Goal: Task Accomplishment & Management: Manage account settings

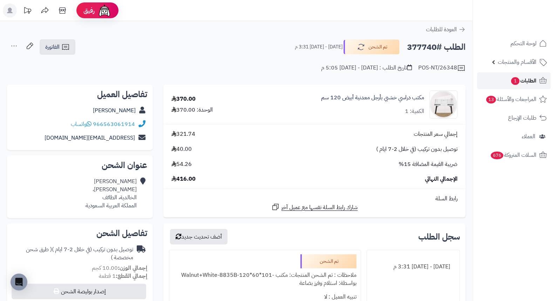
click at [527, 83] on span "الطلبات 1" at bounding box center [524, 81] width 26 height 10
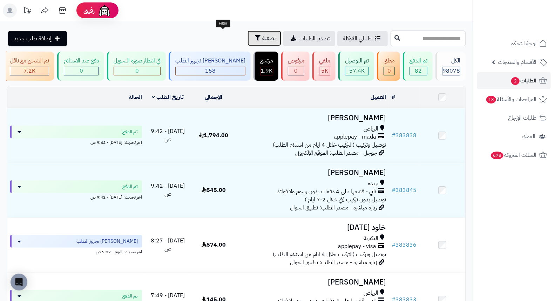
click at [262, 36] on span "تصفية" at bounding box center [268, 38] width 13 height 8
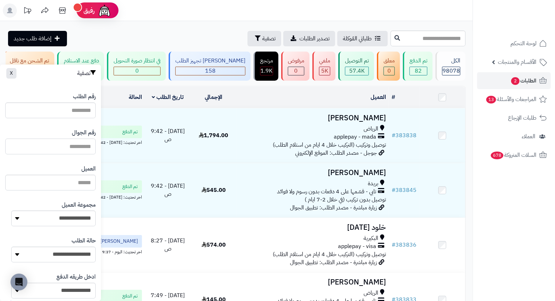
paste input "*********"
type input "*********"
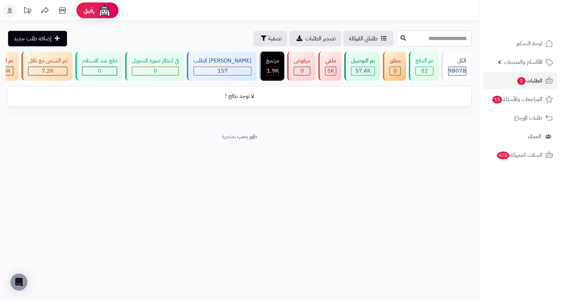
click at [458, 40] on input "text" at bounding box center [434, 39] width 75 height 16
type input "*"
click at [254, 38] on button "تصفية" at bounding box center [271, 38] width 34 height 15
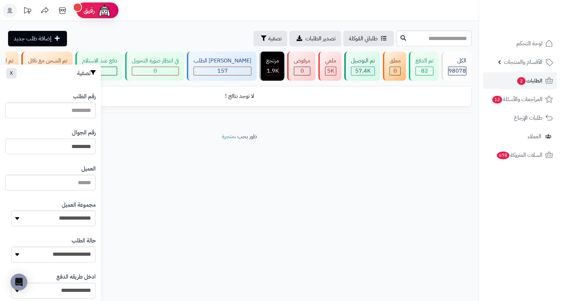
click at [43, 146] on input "*********" at bounding box center [50, 147] width 90 height 16
type input "*"
type input "**********"
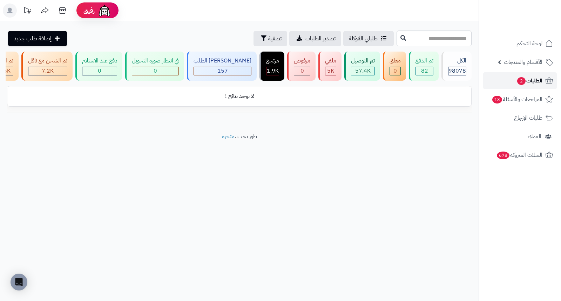
click at [535, 78] on span "الطلبات 2" at bounding box center [529, 81] width 26 height 10
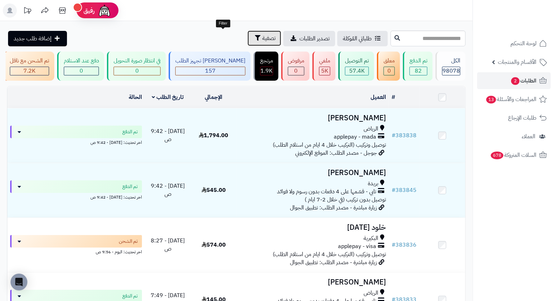
click at [262, 41] on span "تصفية" at bounding box center [268, 38] width 13 height 8
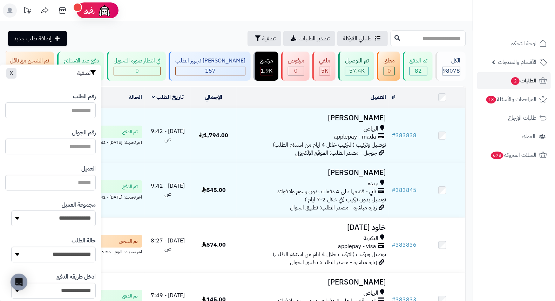
click at [405, 38] on input "text" at bounding box center [428, 39] width 75 height 16
click at [402, 38] on input "text" at bounding box center [428, 39] width 75 height 16
type input "*"
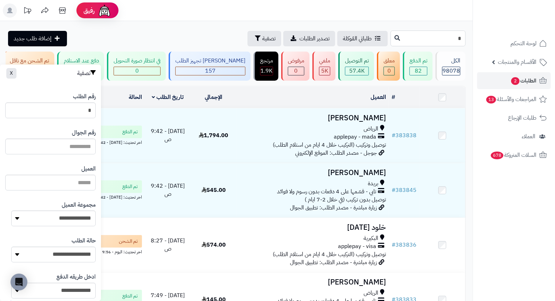
type input "**"
type input "***"
type input "****"
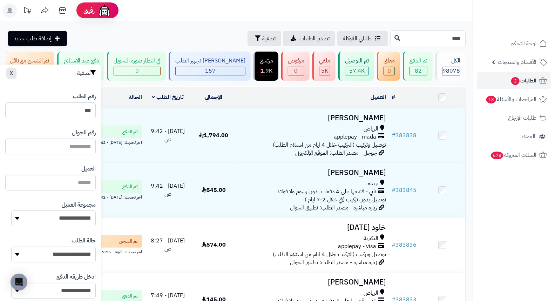
type input "****"
type input "*****"
type input "******"
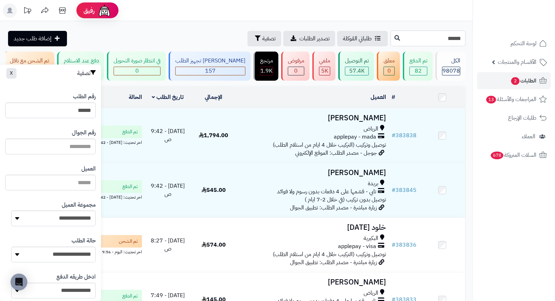
type input "******"
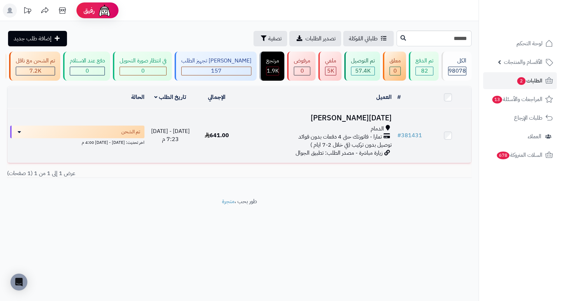
click at [366, 120] on h3 "[DATE][PERSON_NAME]" at bounding box center [317, 118] width 149 height 8
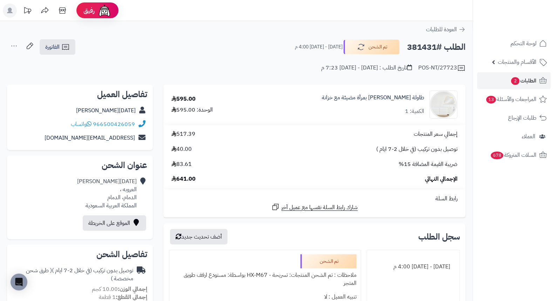
click at [427, 50] on h2 "الطلب #381431" at bounding box center [436, 47] width 59 height 14
copy h2 "381431"
click at [524, 83] on span "الطلبات 2" at bounding box center [524, 81] width 26 height 10
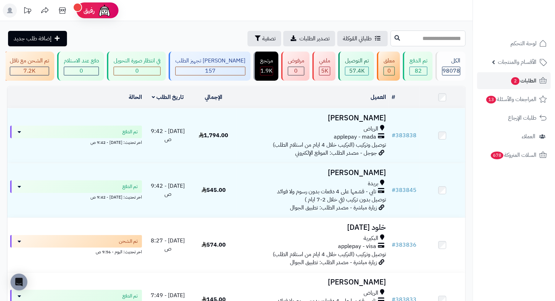
click at [421, 39] on input "text" at bounding box center [428, 39] width 75 height 16
type input "******"
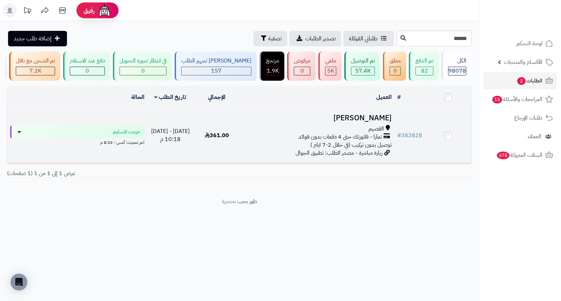
click at [376, 122] on h3 "عمر البراك" at bounding box center [317, 118] width 149 height 8
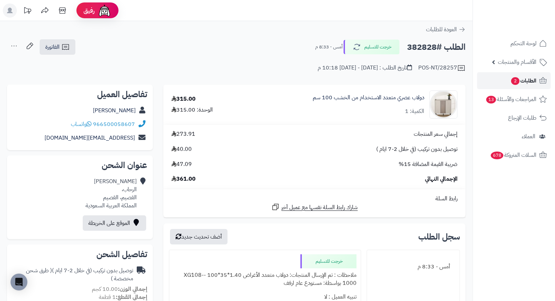
click at [530, 82] on span "الطلبات 2" at bounding box center [524, 81] width 26 height 10
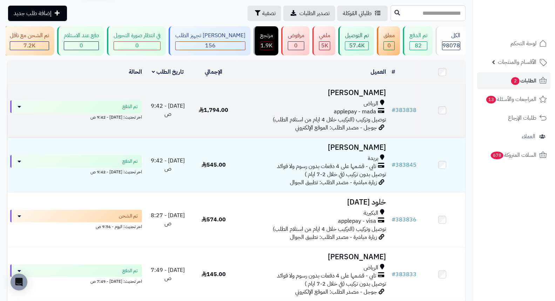
scroll to position [39, 0]
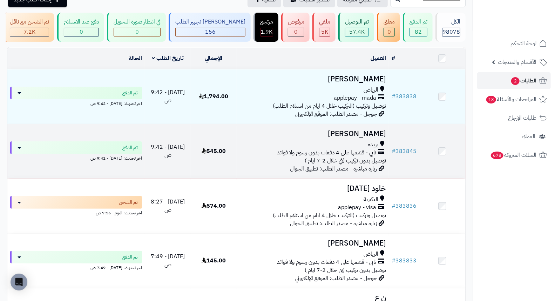
click at [369, 138] on h3 "[PERSON_NAME]" at bounding box center [312, 134] width 147 height 8
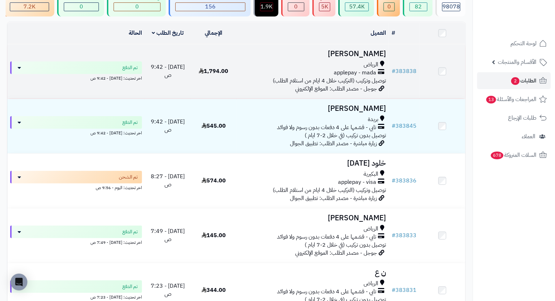
scroll to position [78, 0]
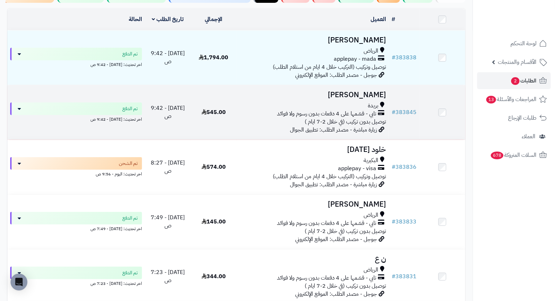
click at [373, 95] on h3 "[PERSON_NAME]" at bounding box center [312, 95] width 147 height 8
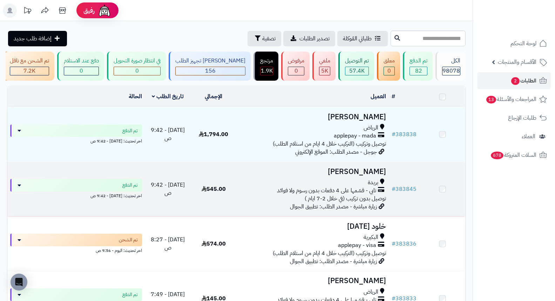
scroll to position [117, 0]
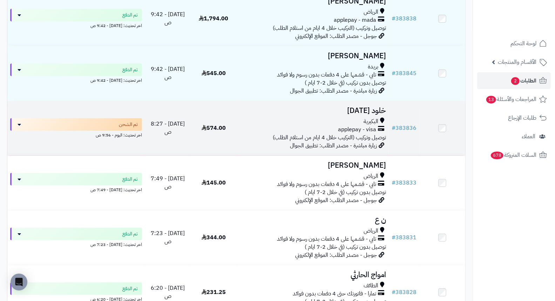
click at [365, 113] on h3 "خلود رمضان" at bounding box center [312, 111] width 147 height 8
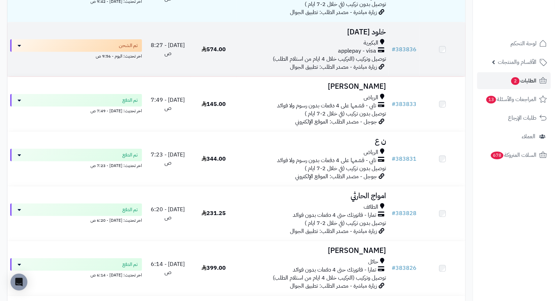
scroll to position [195, 0]
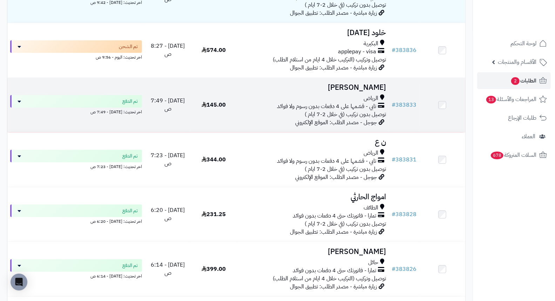
click at [381, 89] on h3 "[PERSON_NAME]" at bounding box center [312, 87] width 147 height 8
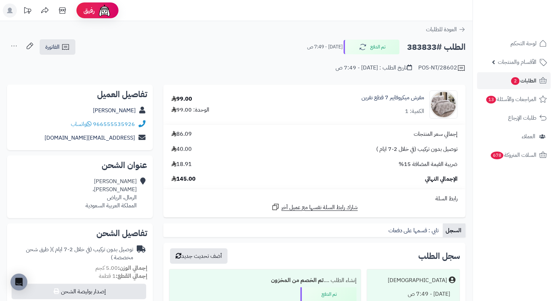
drag, startPoint x: 277, startPoint y: 40, endPoint x: 244, endPoint y: 47, distance: 33.8
click at [244, 47] on div "الطلب #383833 تم الدفع [DATE] - 7:49 ص الفاتورة طباعة الفاتورة إرسال الفاتورة إ…" at bounding box center [236, 47] width 459 height 16
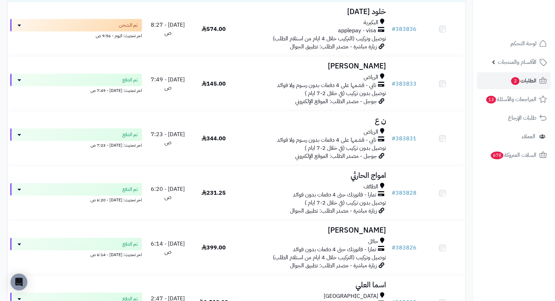
scroll to position [234, 0]
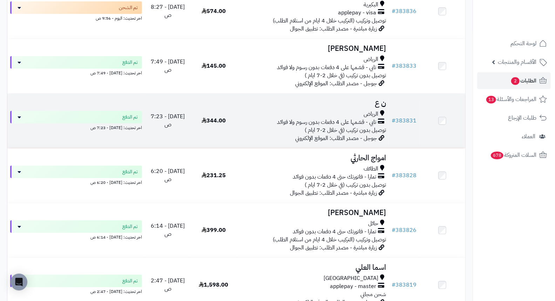
click at [386, 104] on h3 "ن ع" at bounding box center [312, 103] width 147 height 8
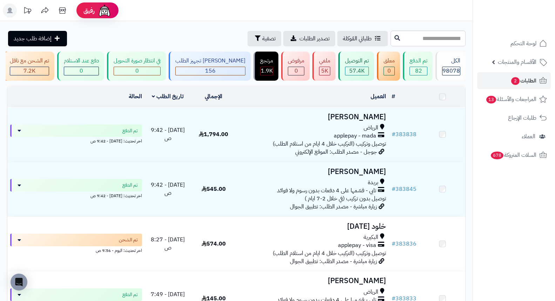
scroll to position [311, 0]
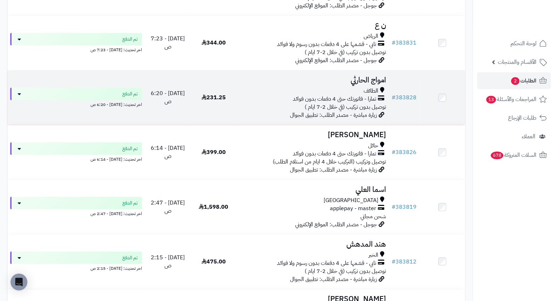
click at [376, 84] on h3 "امواج الحارثي" at bounding box center [312, 80] width 147 height 8
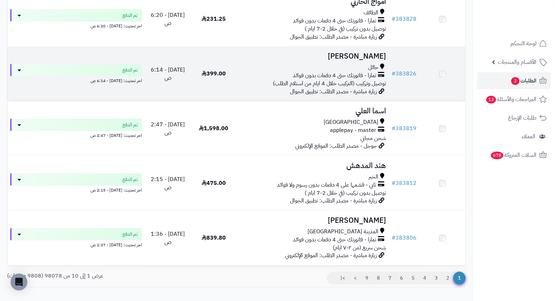
scroll to position [390, 0]
click at [381, 61] on h3 "[PERSON_NAME]" at bounding box center [312, 57] width 147 height 8
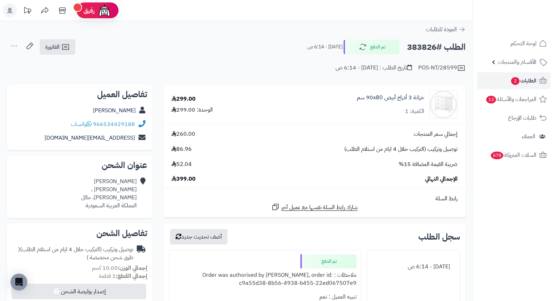
drag, startPoint x: 258, startPoint y: 55, endPoint x: 233, endPoint y: 35, distance: 32.3
click at [233, 35] on div "**********" at bounding box center [236, 297] width 473 height 552
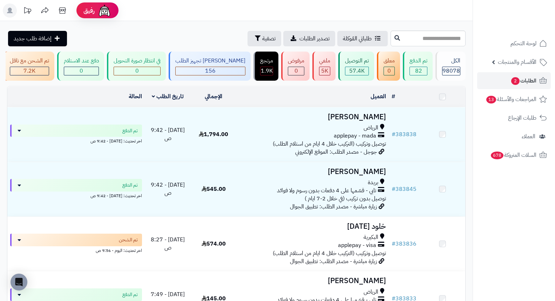
scroll to position [390, 0]
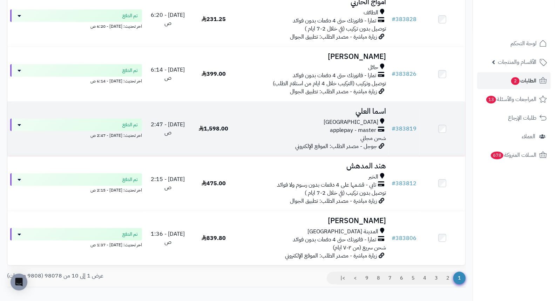
click at [381, 112] on h3 "اسما العلي" at bounding box center [312, 111] width 147 height 8
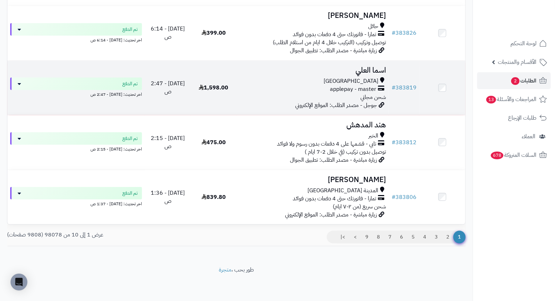
scroll to position [435, 0]
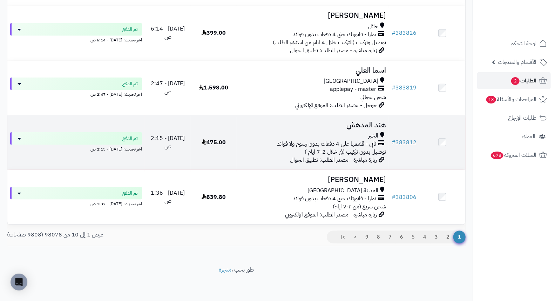
click at [377, 123] on h3 "هند المدهش" at bounding box center [312, 125] width 147 height 8
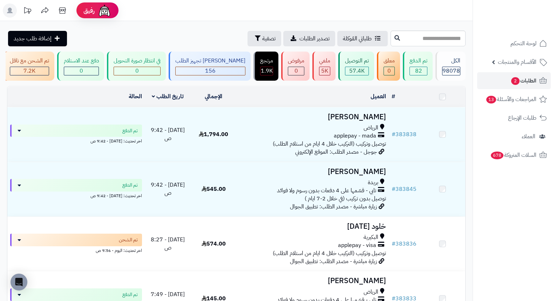
scroll to position [435, 0]
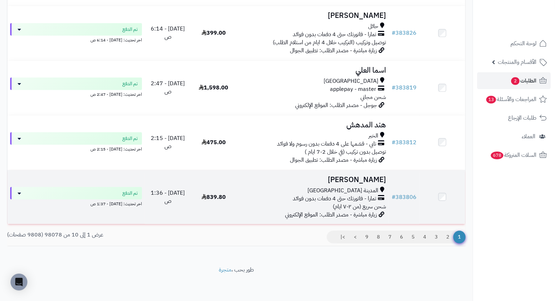
click at [370, 182] on h3 "[PERSON_NAME]" at bounding box center [312, 180] width 147 height 8
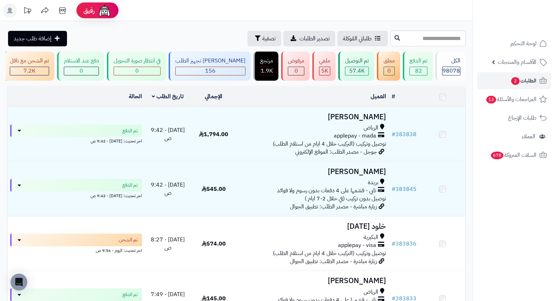
scroll to position [435, 0]
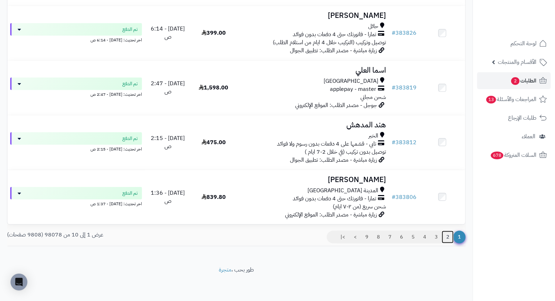
click at [449, 240] on link "2" at bounding box center [448, 237] width 12 height 13
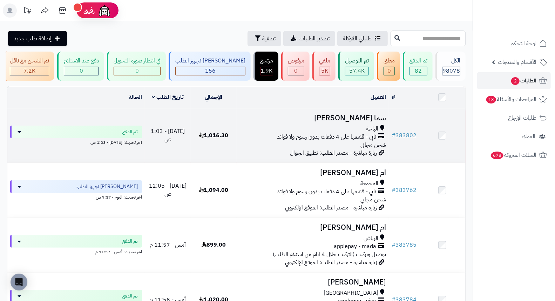
click at [367, 121] on h3 "سما الزهراني" at bounding box center [312, 118] width 147 height 8
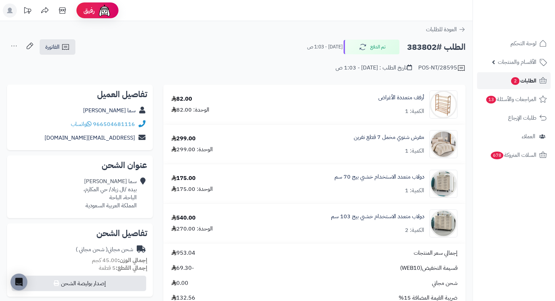
click at [513, 81] on span "2" at bounding box center [515, 81] width 9 height 8
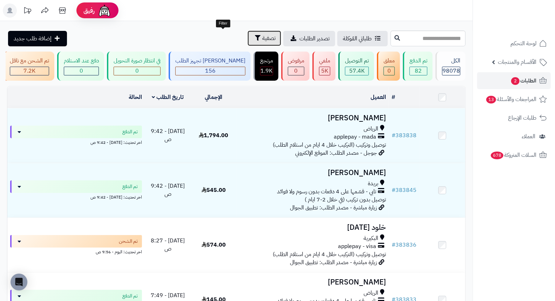
click at [262, 40] on span "تصفية" at bounding box center [268, 38] width 13 height 8
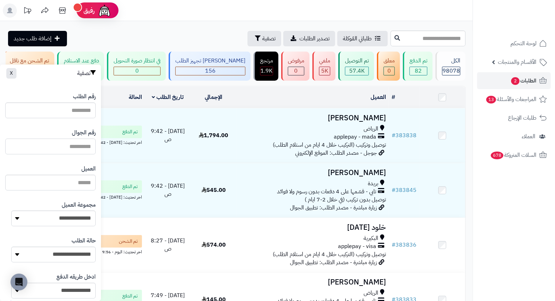
paste input "*********"
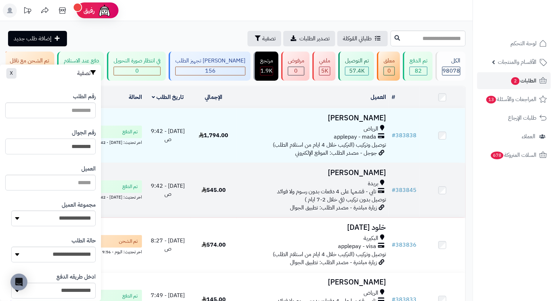
type input "*********"
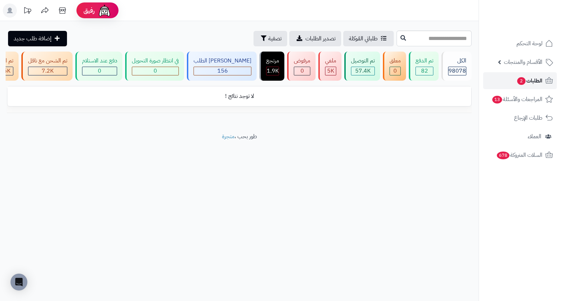
click at [524, 85] on span "الطلبات 2" at bounding box center [529, 81] width 26 height 10
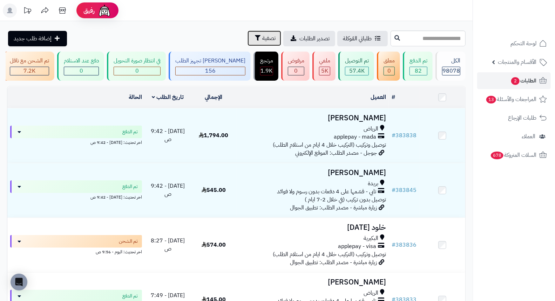
click at [262, 40] on span "تصفية" at bounding box center [268, 38] width 13 height 8
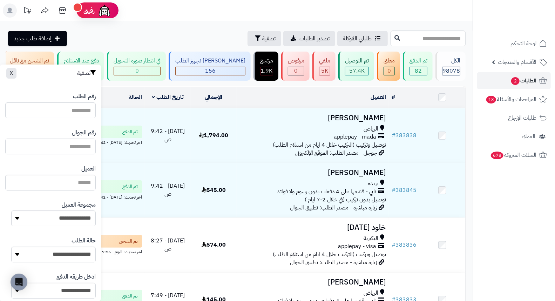
paste input "*********"
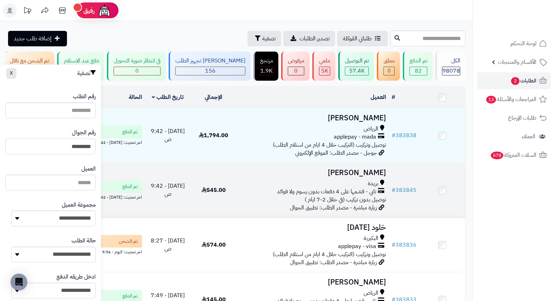
type input "*********"
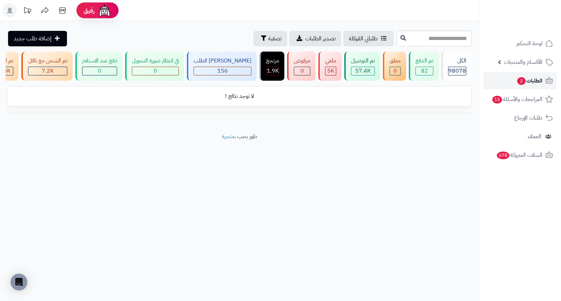
click at [517, 80] on span "2" at bounding box center [521, 81] width 9 height 8
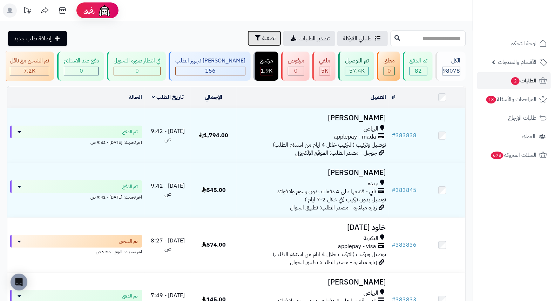
click at [262, 39] on span "تصفية" at bounding box center [268, 38] width 13 height 8
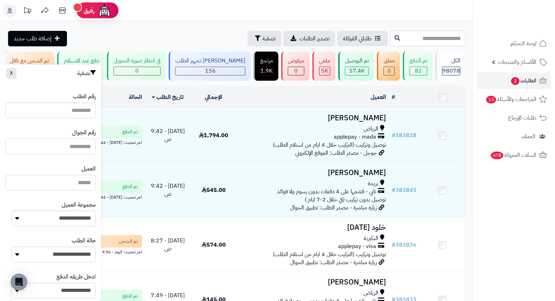
paste input "*********"
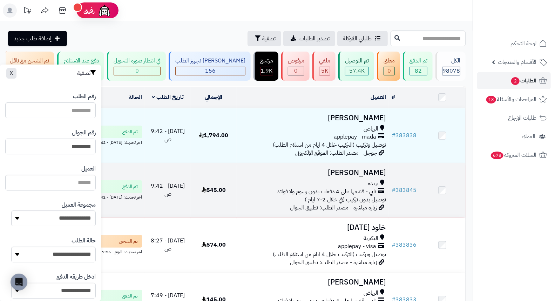
type input "*********"
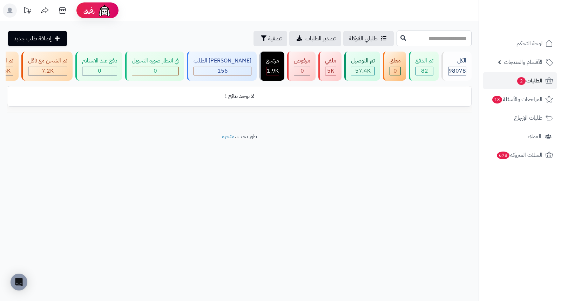
click at [437, 39] on input "text" at bounding box center [434, 39] width 75 height 16
type input "*"
click at [268, 38] on span "تصفية" at bounding box center [274, 38] width 13 height 8
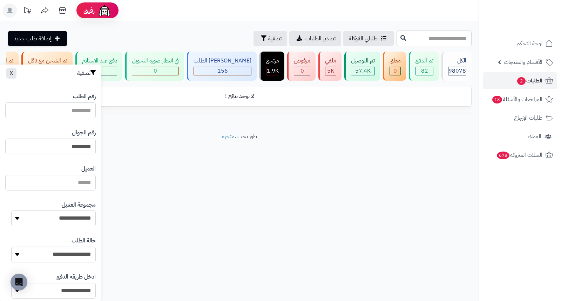
click at [50, 150] on input "*********" at bounding box center [50, 147] width 90 height 16
type input "*********"
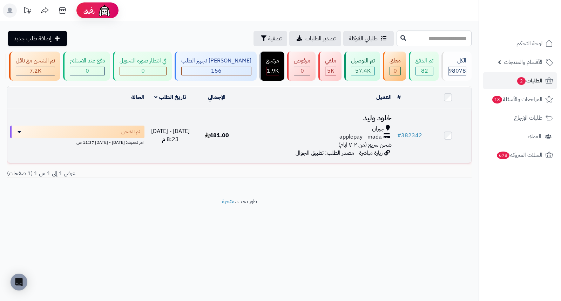
click at [373, 122] on h3 "خلود وليد" at bounding box center [317, 118] width 149 height 8
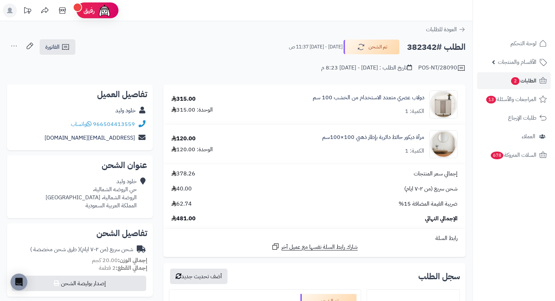
click at [419, 48] on h2 "الطلب #382342" at bounding box center [436, 47] width 59 height 14
copy h2 "382342"
click at [518, 81] on span "2" at bounding box center [515, 81] width 8 height 8
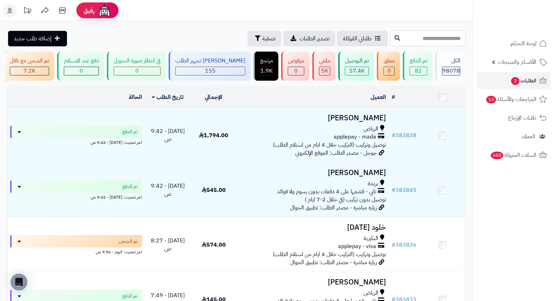
paste input "******"
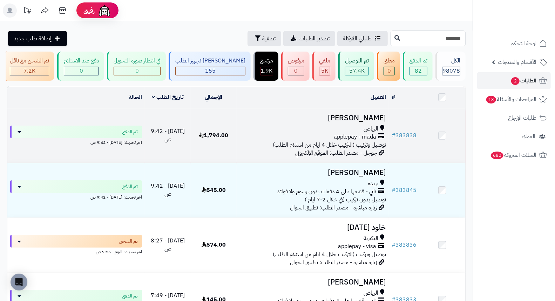
type input "******"
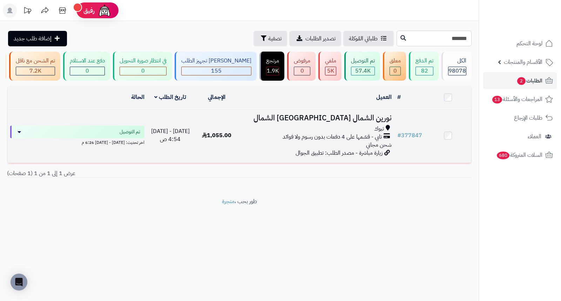
click at [363, 122] on h3 "نورين الشمال [GEOGRAPHIC_DATA] الشمال" at bounding box center [317, 118] width 149 height 8
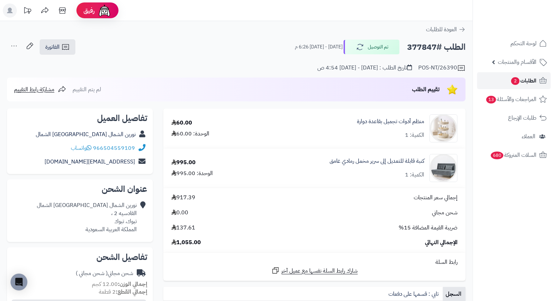
click at [521, 79] on span "الطلبات 2" at bounding box center [524, 81] width 26 height 10
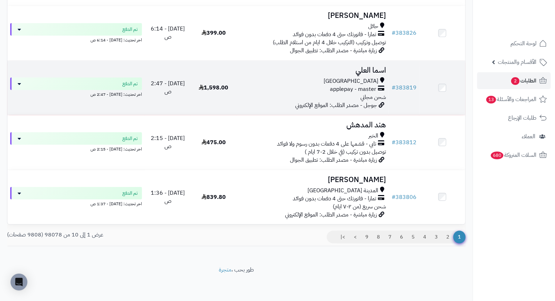
scroll to position [435, 0]
click at [370, 69] on h3 "اسما العلي" at bounding box center [312, 70] width 147 height 8
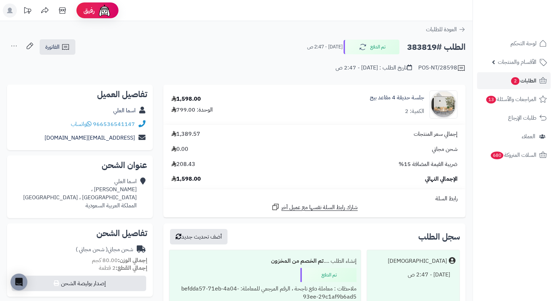
drag, startPoint x: 291, startPoint y: 78, endPoint x: 285, endPoint y: 40, distance: 38.3
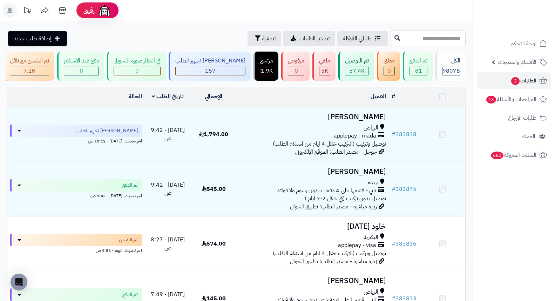
scroll to position [435, 0]
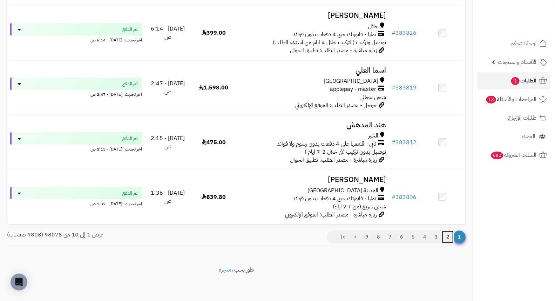
click at [449, 237] on link "2" at bounding box center [448, 237] width 12 height 13
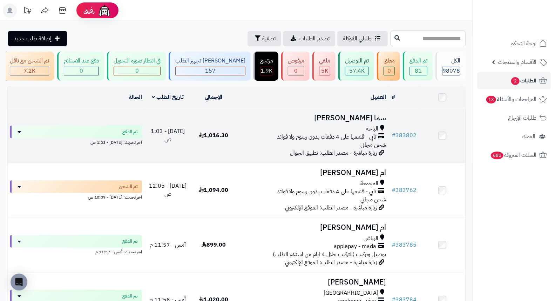
click at [384, 122] on h3 "سما [PERSON_NAME]" at bounding box center [312, 118] width 147 height 8
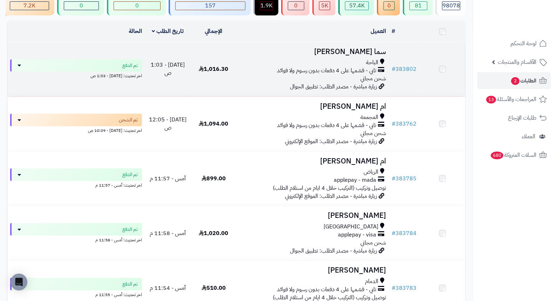
scroll to position [78, 0]
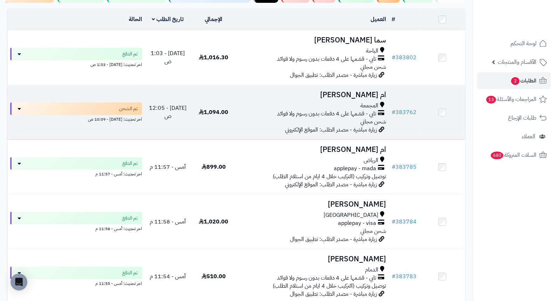
click at [381, 98] on h3 "ام عمر" at bounding box center [312, 95] width 147 height 8
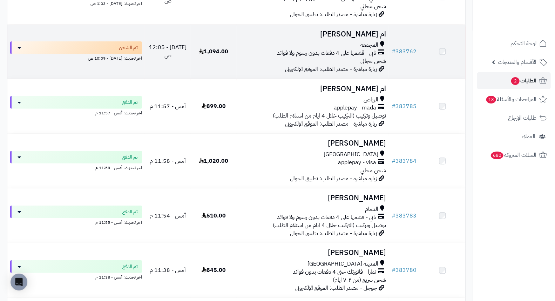
scroll to position [156, 0]
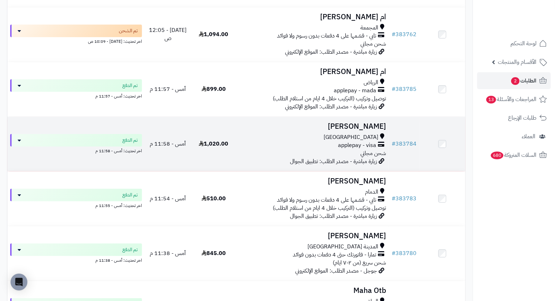
click at [382, 130] on h3 "[PERSON_NAME]" at bounding box center [312, 126] width 147 height 8
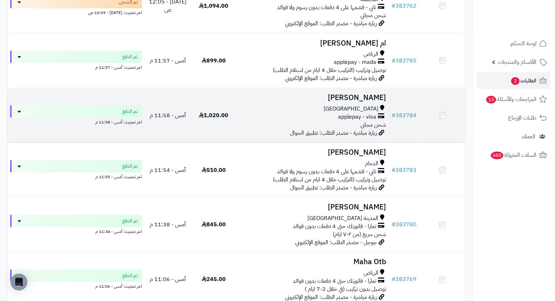
scroll to position [234, 0]
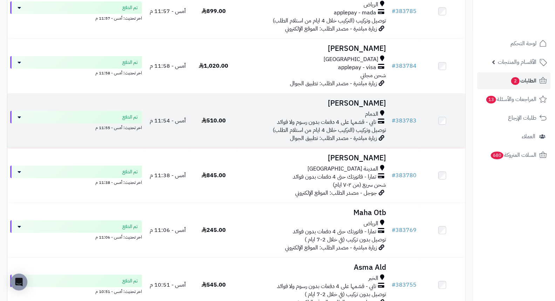
click at [372, 107] on h3 "مسفرة السعدي" at bounding box center [312, 103] width 147 height 8
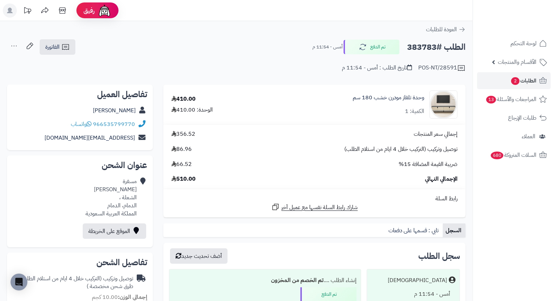
drag, startPoint x: 0, startPoint y: 0, endPoint x: 237, endPoint y: 46, distance: 241.4
click at [237, 46] on div "الطلب #383783 تم الدفع أمس - 11:54 م الفاتورة طباعة الفاتورة إرسال الفاتورة إلى…" at bounding box center [236, 47] width 459 height 16
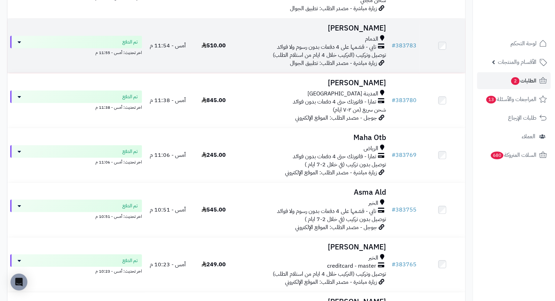
scroll to position [311, 0]
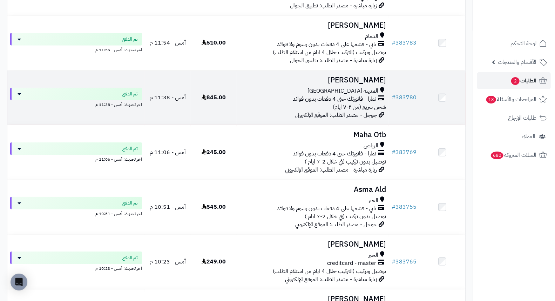
click at [346, 83] on h3 "[PERSON_NAME]" at bounding box center [312, 80] width 147 height 8
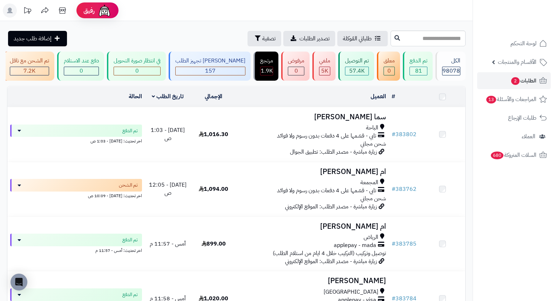
scroll to position [311, 0]
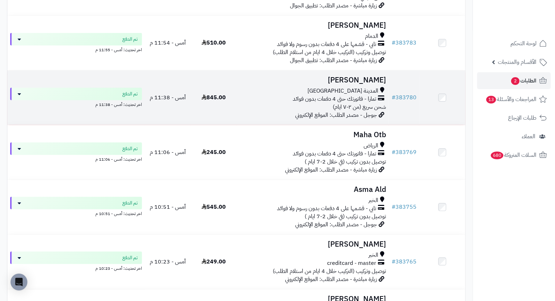
click at [349, 82] on h3 "Afnan Alahmadi" at bounding box center [312, 80] width 147 height 8
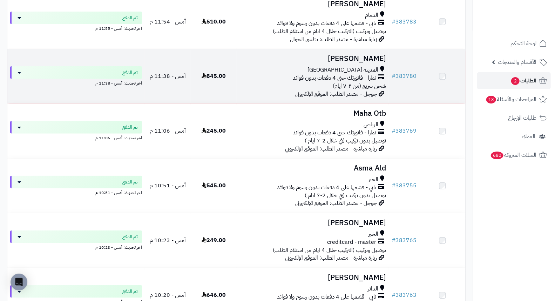
scroll to position [351, 0]
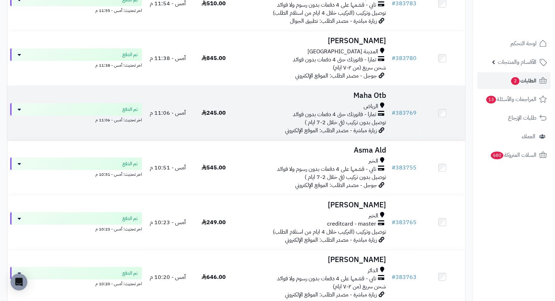
click at [368, 100] on h3 "Maha Otb" at bounding box center [312, 96] width 147 height 8
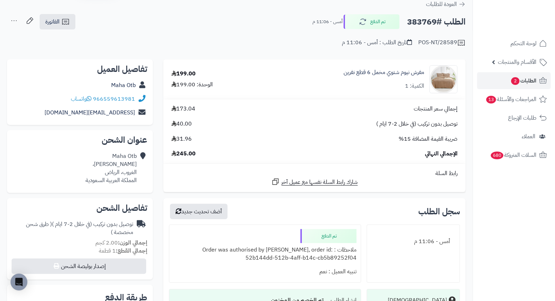
scroll to position [39, 0]
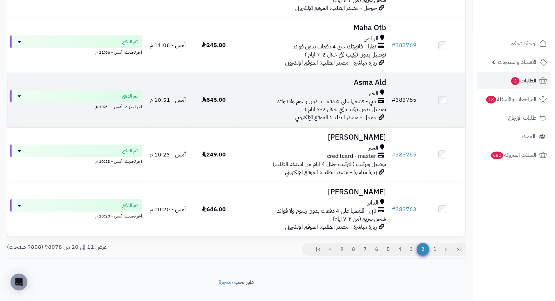
scroll to position [428, 0]
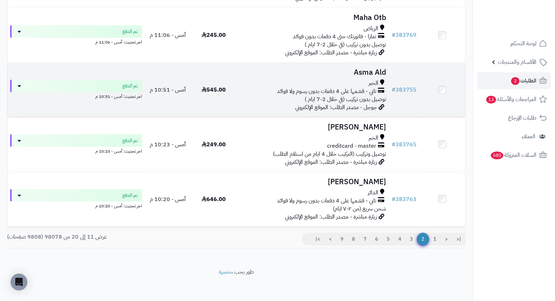
click at [370, 76] on h3 "Asma Ald" at bounding box center [312, 72] width 147 height 8
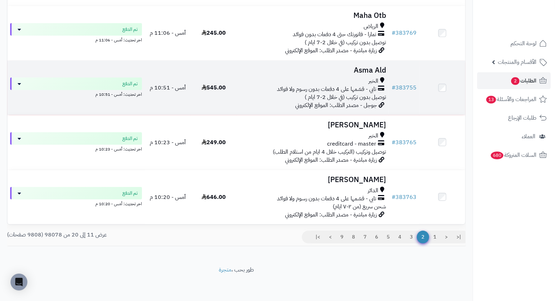
scroll to position [435, 0]
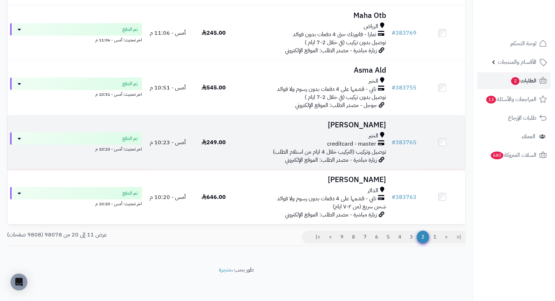
click at [350, 123] on h3 "[PERSON_NAME]" at bounding box center [312, 125] width 147 height 8
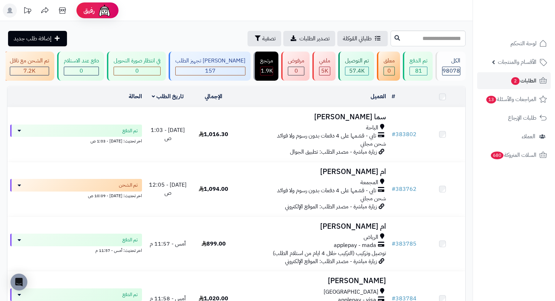
scroll to position [435, 0]
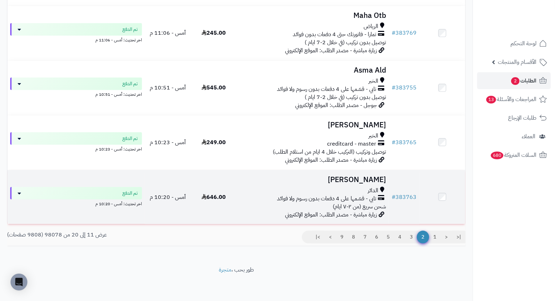
click at [373, 176] on h3 "صفيه غزواني" at bounding box center [312, 180] width 147 height 8
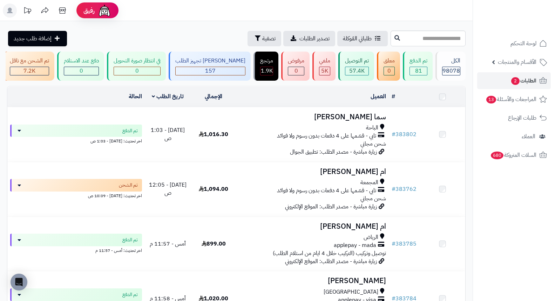
scroll to position [435, 0]
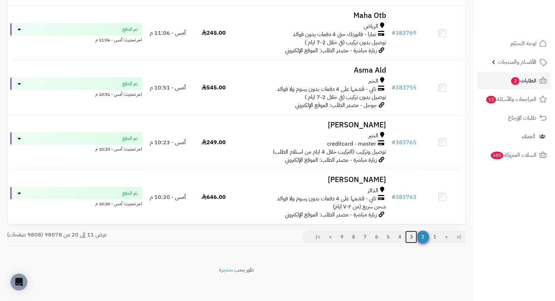
click at [411, 238] on link "3" at bounding box center [411, 237] width 12 height 13
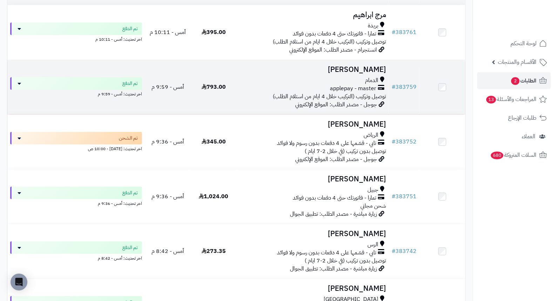
scroll to position [117, 0]
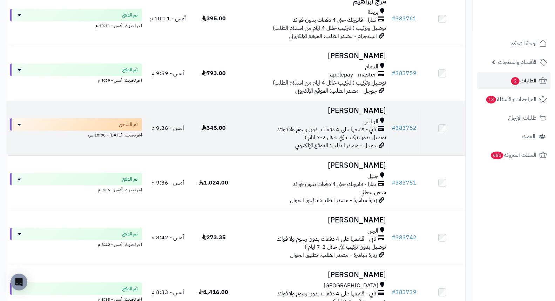
click at [368, 115] on h3 "Amjad Alsaad" at bounding box center [312, 111] width 147 height 8
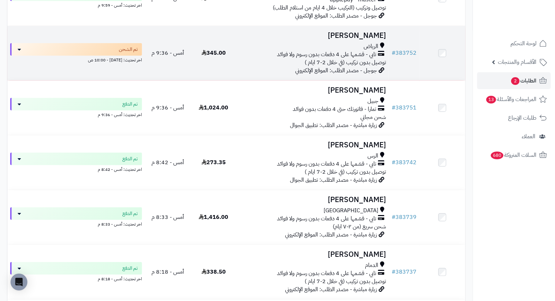
scroll to position [195, 0]
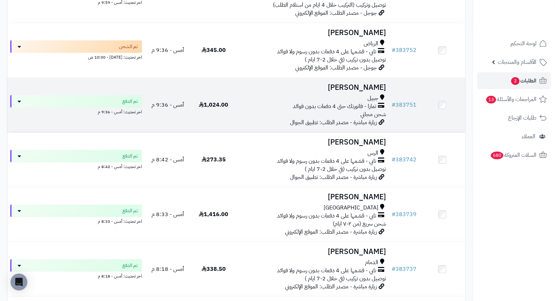
click at [362, 86] on h3 "ALI ALQAHTANI" at bounding box center [312, 87] width 147 height 8
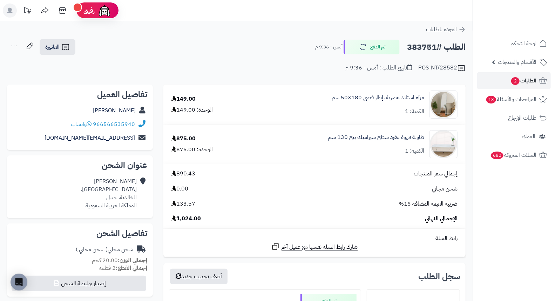
drag, startPoint x: 242, startPoint y: 44, endPoint x: 265, endPoint y: 32, distance: 25.7
click at [265, 32] on div "العودة للطلبات" at bounding box center [236, 29] width 473 height 8
click at [358, 137] on link "طاولة قهوة مفرد سطح سيراميك بيج 130 سم" at bounding box center [376, 137] width 96 height 8
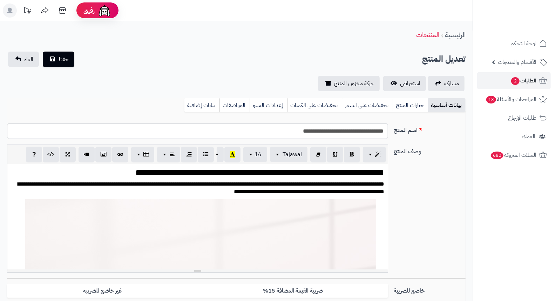
scroll to position [853, 0]
click at [358, 134] on input "**********" at bounding box center [197, 131] width 381 height 16
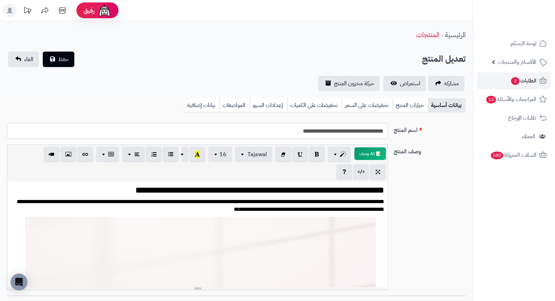
click at [357, 134] on input "**********" at bounding box center [197, 131] width 381 height 16
click at [338, 129] on input "**********" at bounding box center [197, 131] width 381 height 16
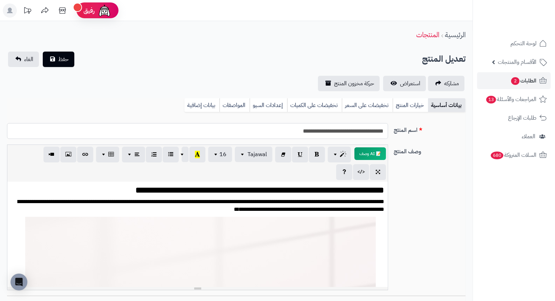
click at [338, 129] on input "**********" at bounding box center [197, 131] width 381 height 16
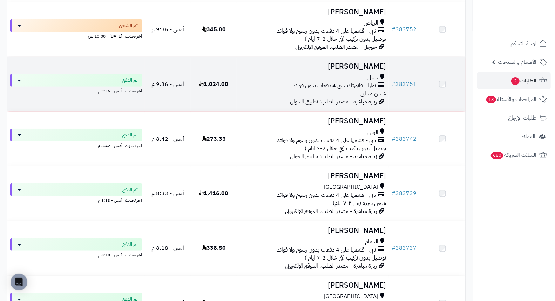
scroll to position [234, 0]
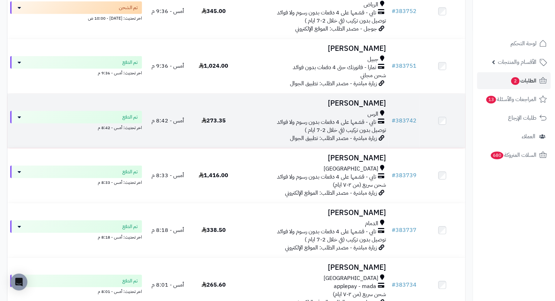
click at [374, 107] on h3 "[PERSON_NAME]" at bounding box center [312, 103] width 147 height 8
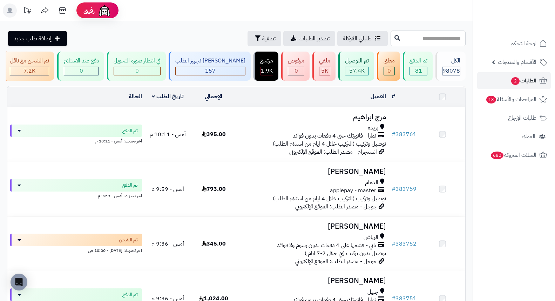
scroll to position [311, 0]
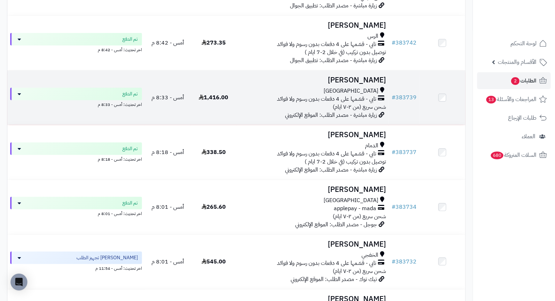
click at [386, 84] on h3 "[PERSON_NAME]" at bounding box center [312, 80] width 147 height 8
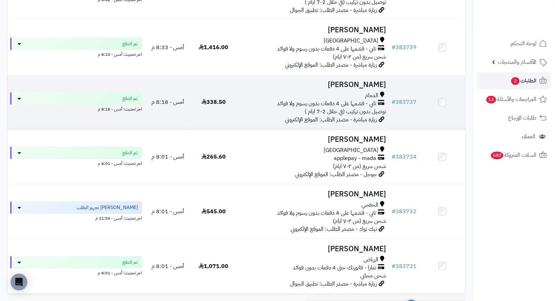
scroll to position [390, 0]
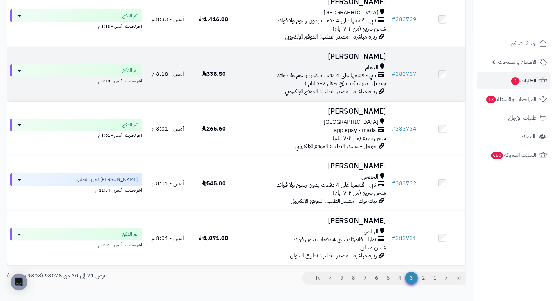
click at [369, 61] on h3 "Sar Alshehri" at bounding box center [312, 57] width 147 height 8
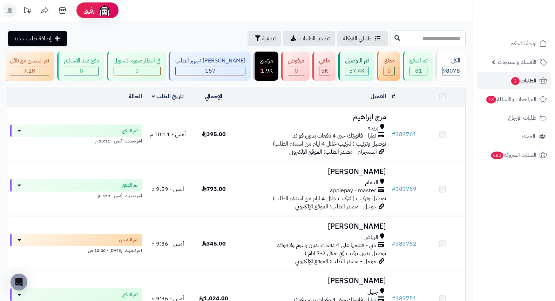
scroll to position [390, 0]
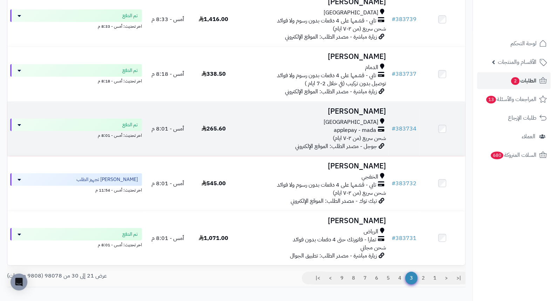
click at [371, 113] on h3 "[PERSON_NAME]" at bounding box center [312, 111] width 147 height 8
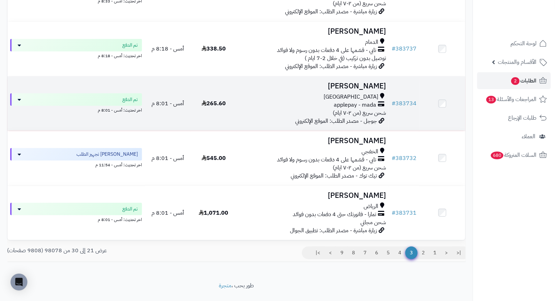
scroll to position [428, 0]
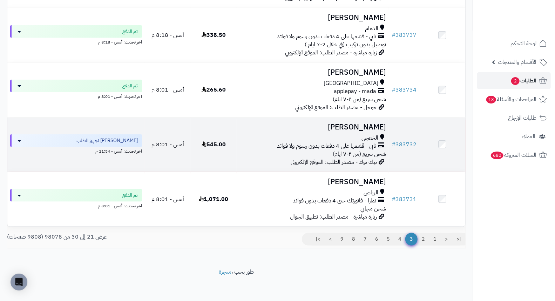
click at [359, 131] on h3 "[PERSON_NAME]" at bounding box center [312, 127] width 147 height 8
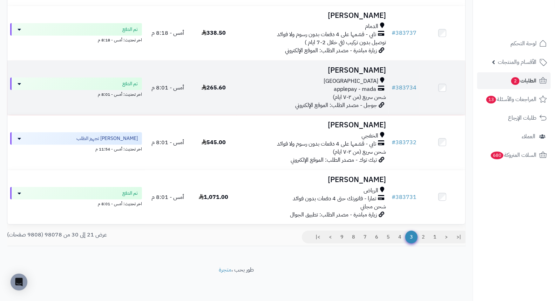
scroll to position [435, 0]
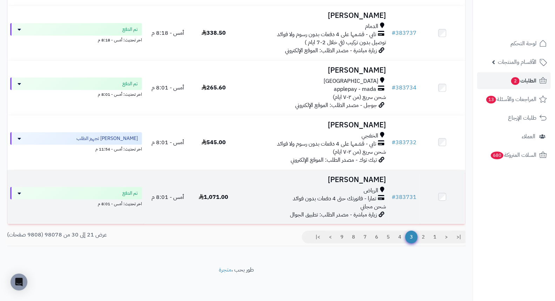
click at [373, 180] on h3 "عائشه الحارثي" at bounding box center [312, 180] width 147 height 8
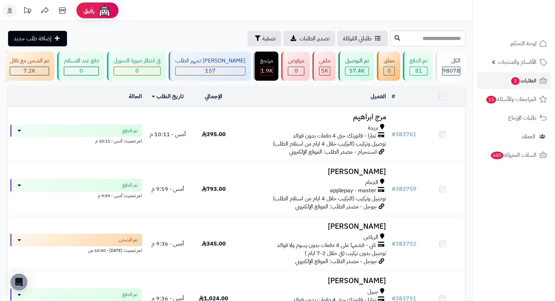
scroll to position [435, 0]
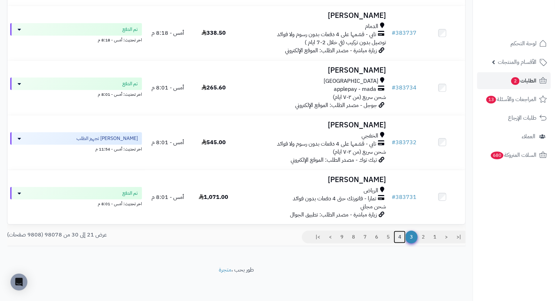
click at [398, 237] on link "4" at bounding box center [400, 237] width 12 height 13
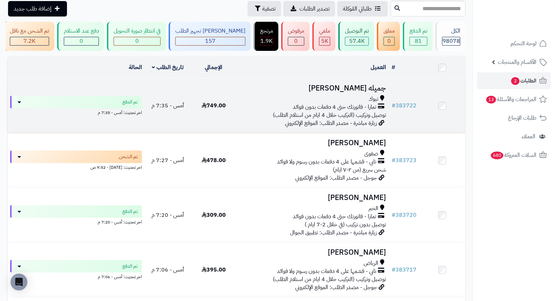
scroll to position [78, 0]
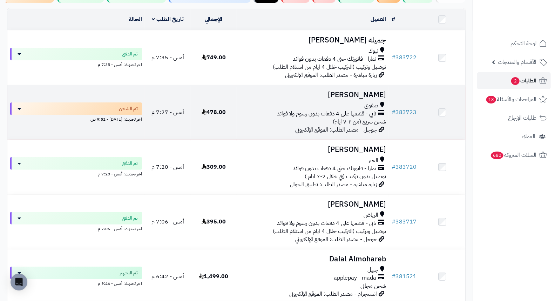
click at [347, 99] on h3 "[PERSON_NAME]" at bounding box center [312, 95] width 147 height 8
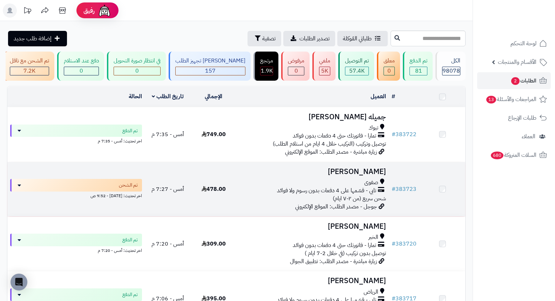
scroll to position [78, 0]
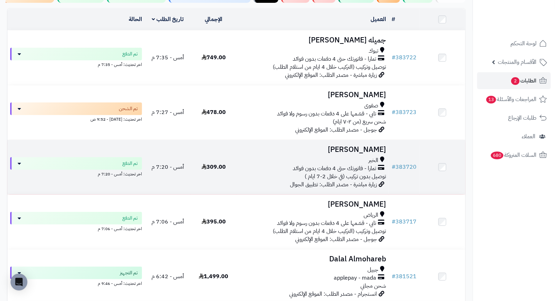
click at [376, 154] on h3 "[PERSON_NAME]" at bounding box center [312, 150] width 147 height 8
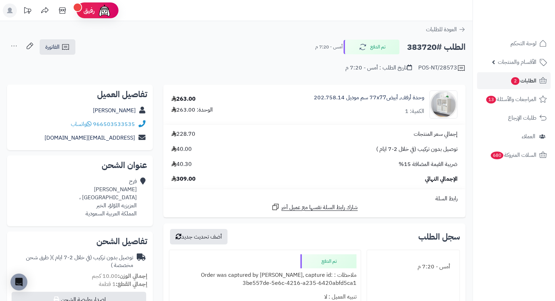
drag, startPoint x: 0, startPoint y: 0, endPoint x: 257, endPoint y: 61, distance: 264.1
click at [257, 61] on div "POS-NT/28573 تاريخ الطلب : أمس - 7:20 م" at bounding box center [236, 63] width 459 height 17
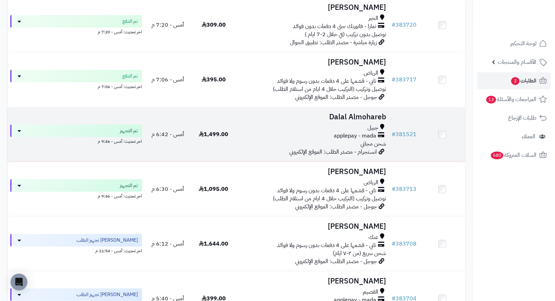
scroll to position [234, 0]
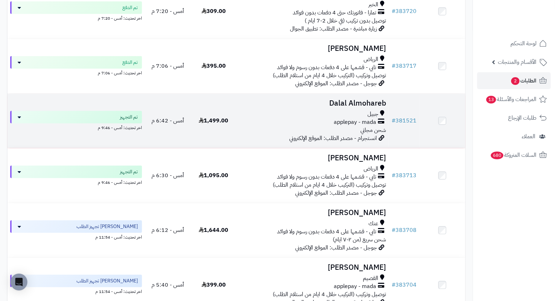
click at [372, 103] on h3 "Dalal Almohareb" at bounding box center [312, 103] width 147 height 8
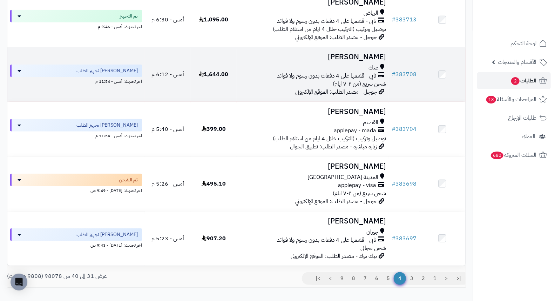
scroll to position [390, 0]
click at [356, 61] on h3 "Hanan Alradwan" at bounding box center [312, 57] width 147 height 8
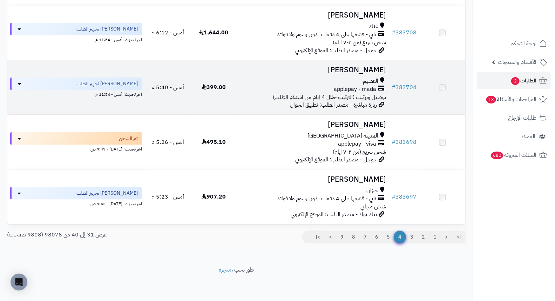
scroll to position [435, 0]
click at [380, 72] on h3 "[PERSON_NAME]" at bounding box center [312, 70] width 147 height 8
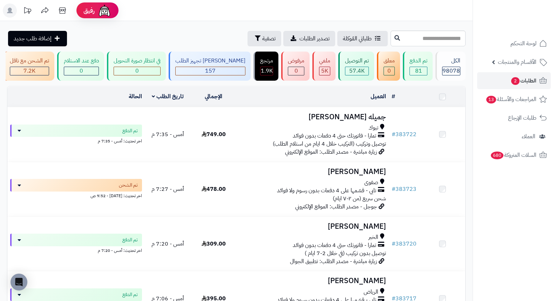
scroll to position [435, 0]
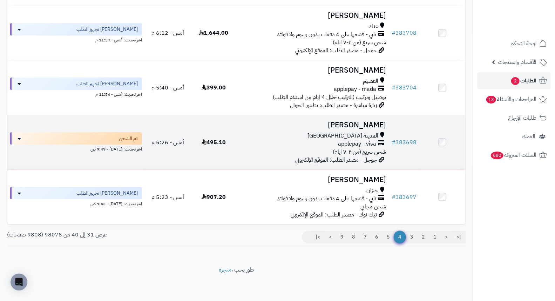
click at [372, 123] on h3 "[PERSON_NAME]" at bounding box center [312, 125] width 147 height 8
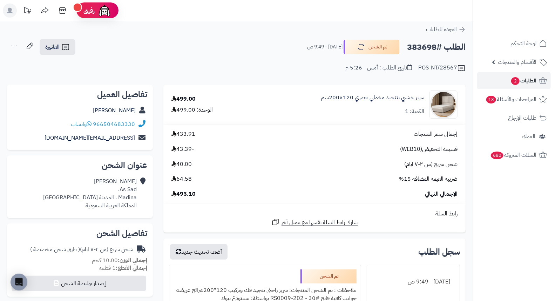
drag, startPoint x: 257, startPoint y: 48, endPoint x: 246, endPoint y: 47, distance: 10.6
click at [246, 47] on div "الطلب #383698 تم الشحن اليوم - 9:49 ص الفاتورة طباعة الفاتورة إرسال الفاتورة إل…" at bounding box center [236, 47] width 459 height 16
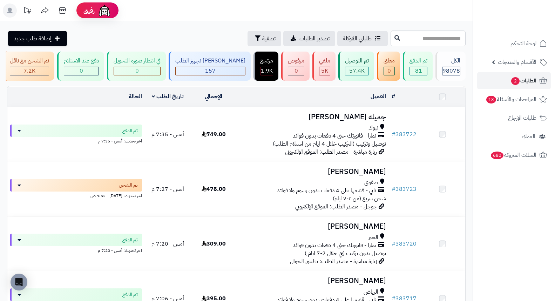
scroll to position [435, 0]
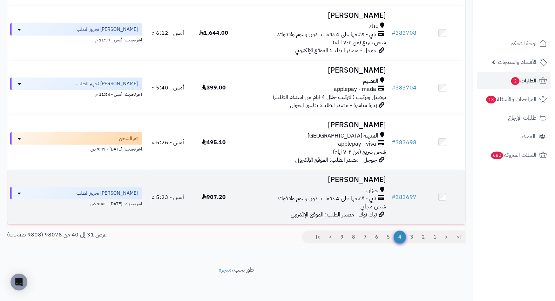
click at [369, 178] on h3 "افنان محمد" at bounding box center [312, 180] width 147 height 8
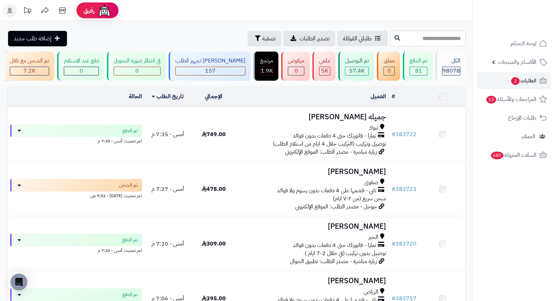
scroll to position [435, 0]
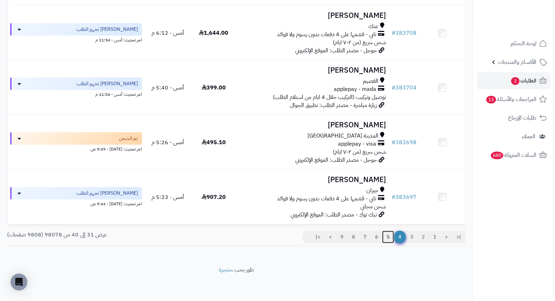
click at [388, 238] on link "5" at bounding box center [388, 237] width 12 height 13
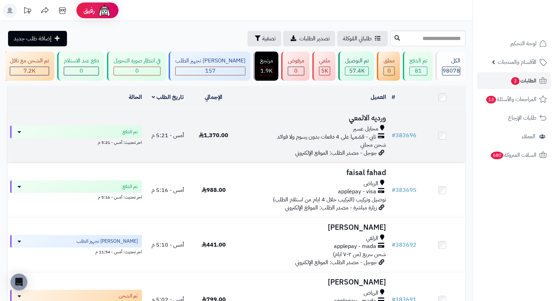
click at [376, 122] on h3 "ورديه الالمعي" at bounding box center [312, 118] width 147 height 8
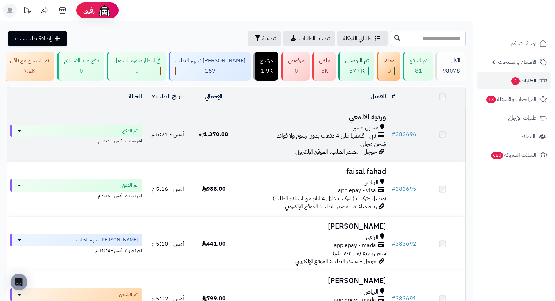
scroll to position [78, 0]
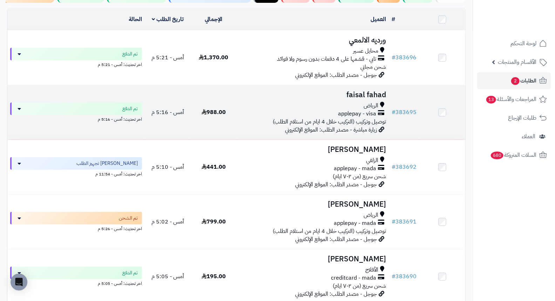
click at [363, 97] on h3 "faisal fahad" at bounding box center [312, 95] width 147 height 8
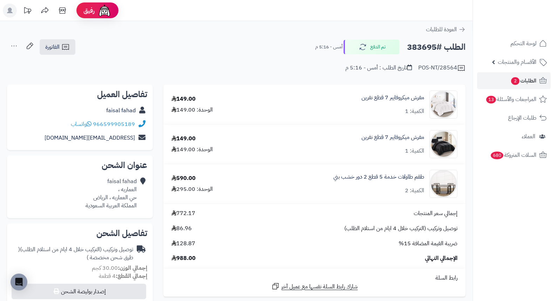
drag, startPoint x: 292, startPoint y: 49, endPoint x: 263, endPoint y: 47, distance: 29.2
click at [263, 47] on div "الطلب #383695 تم الدفع أمس - 5:16 م الفاتورة طباعة الفاتورة إرسال الفاتورة إلى …" at bounding box center [236, 47] width 459 height 16
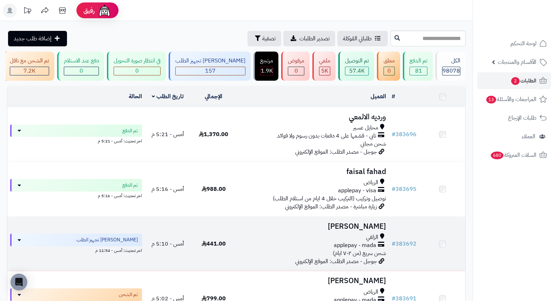
scroll to position [117, 0]
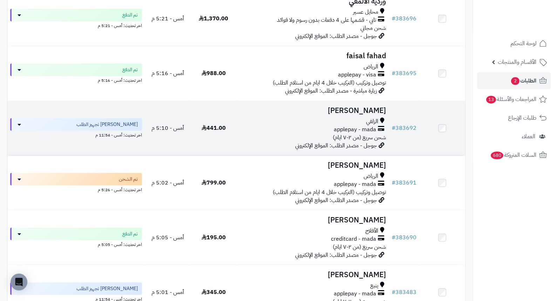
click at [379, 113] on h3 "وليد المطيري" at bounding box center [312, 111] width 147 height 8
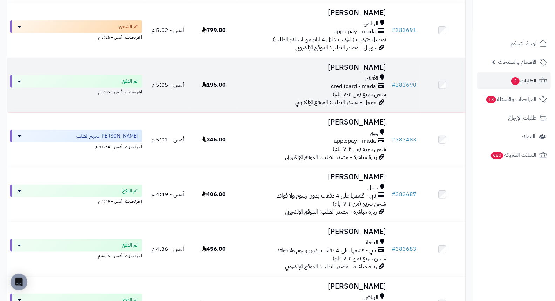
scroll to position [272, 0]
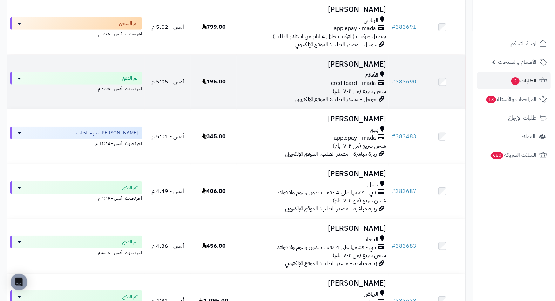
click at [358, 68] on h3 "[PERSON_NAME]" at bounding box center [312, 64] width 147 height 8
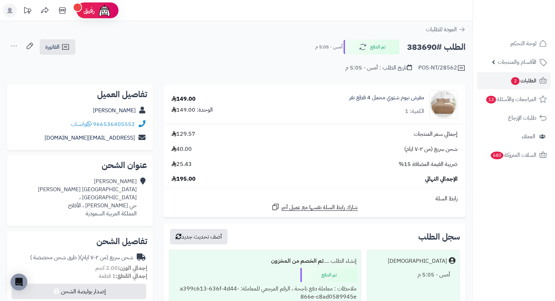
drag, startPoint x: 249, startPoint y: 53, endPoint x: 243, endPoint y: 34, distance: 20.5
click at [243, 34] on div "**********" at bounding box center [236, 297] width 473 height 552
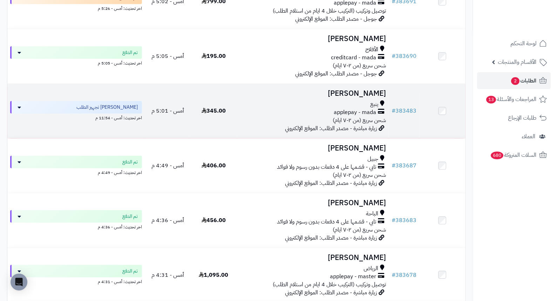
scroll to position [311, 0]
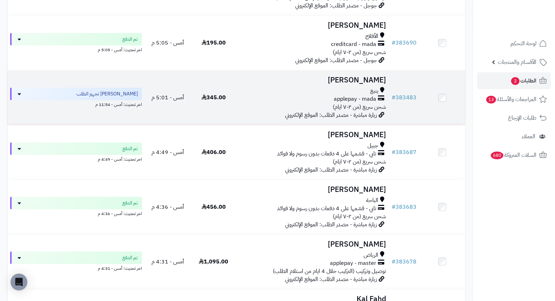
click at [369, 84] on h3 "[PERSON_NAME]" at bounding box center [312, 80] width 147 height 8
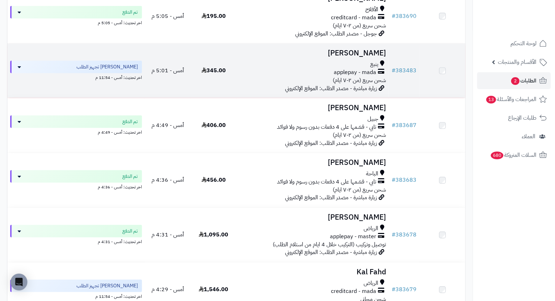
scroll to position [351, 0]
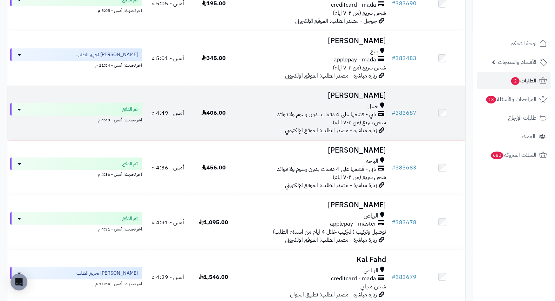
click at [384, 99] on h3 "[PERSON_NAME]" at bounding box center [312, 96] width 147 height 8
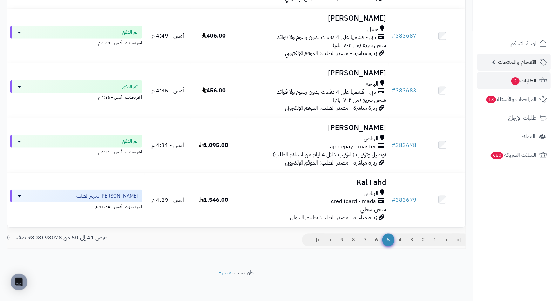
scroll to position [435, 0]
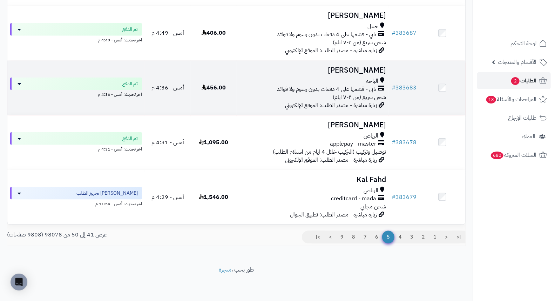
click at [373, 70] on h3 "نايف الزهراني" at bounding box center [312, 70] width 147 height 8
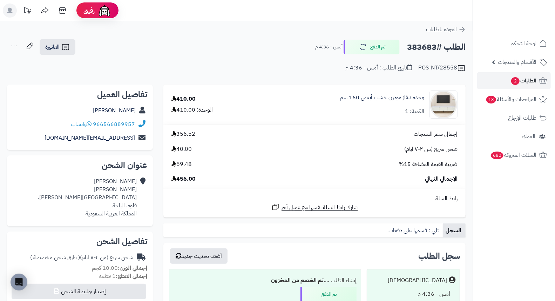
drag, startPoint x: 277, startPoint y: 29, endPoint x: 253, endPoint y: 32, distance: 24.7
click at [253, 32] on div "العودة للطلبات" at bounding box center [236, 29] width 473 height 8
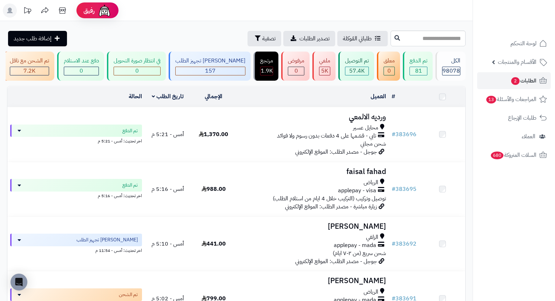
scroll to position [435, 0]
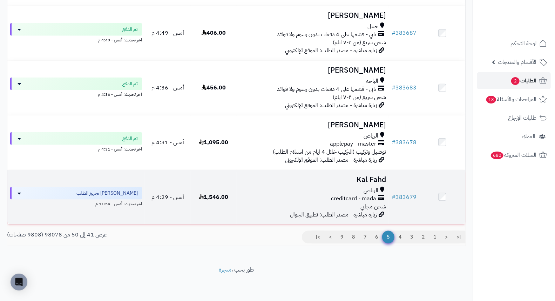
click at [365, 177] on h3 "Kal Fahd" at bounding box center [312, 180] width 147 height 8
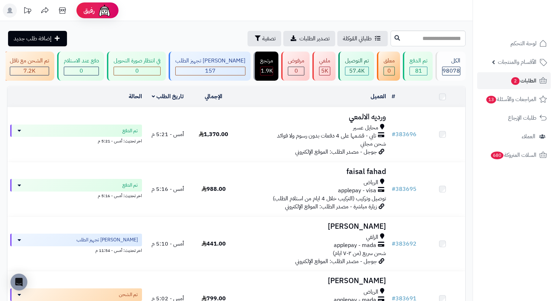
scroll to position [435, 0]
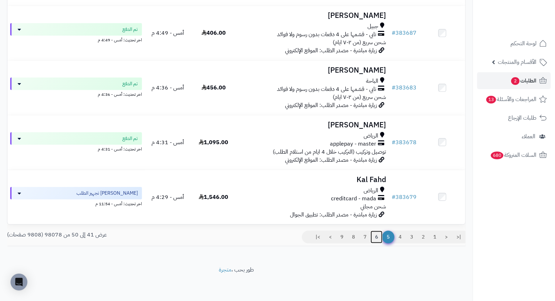
click at [377, 234] on link "6" at bounding box center [377, 237] width 12 height 13
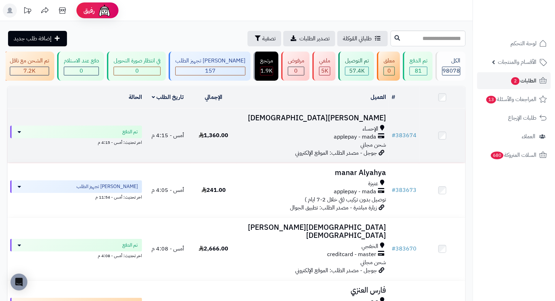
click at [362, 122] on h3 "[PERSON_NAME][DEMOGRAPHIC_DATA]" at bounding box center [312, 118] width 147 height 8
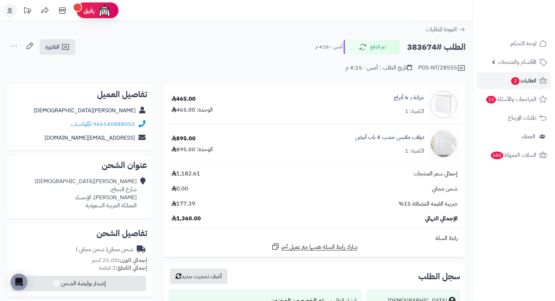
drag, startPoint x: 267, startPoint y: 39, endPoint x: 258, endPoint y: 41, distance: 8.9
click at [258, 41] on div "الطلب #383674 تم الدفع أمس - 4:15 م الفاتورة طباعة الفاتورة إرسال الفاتورة إلى …" at bounding box center [236, 47] width 459 height 16
drag, startPoint x: 260, startPoint y: 41, endPoint x: 255, endPoint y: 55, distance: 15.6
click at [255, 55] on div "POS-NT/28555 تاريخ الطلب : أمس - 4:15 م" at bounding box center [236, 63] width 459 height 17
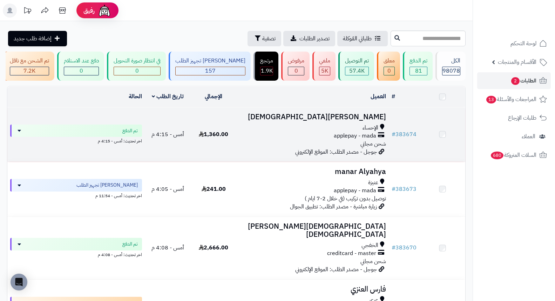
scroll to position [78, 0]
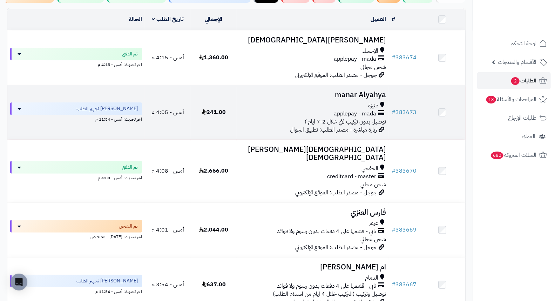
click at [371, 98] on h3 "manar Alyahya" at bounding box center [312, 95] width 147 height 8
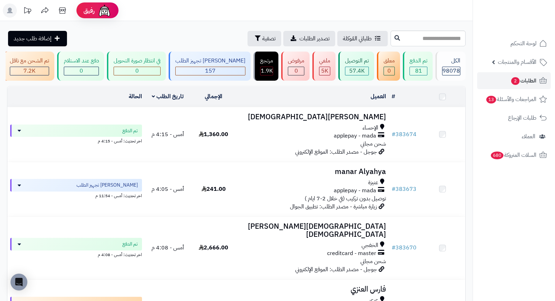
scroll to position [117, 0]
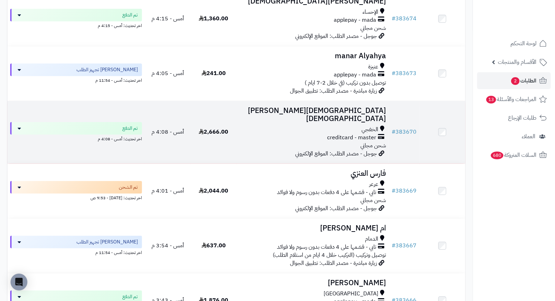
click at [365, 112] on h3 "مسلم السبيعي" at bounding box center [312, 115] width 147 height 16
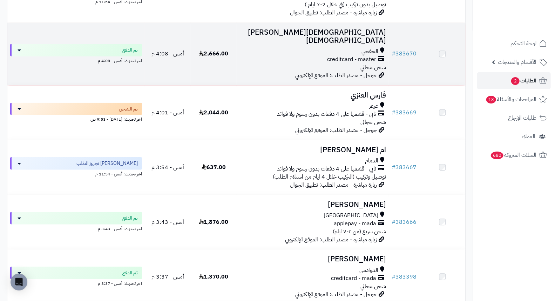
scroll to position [195, 0]
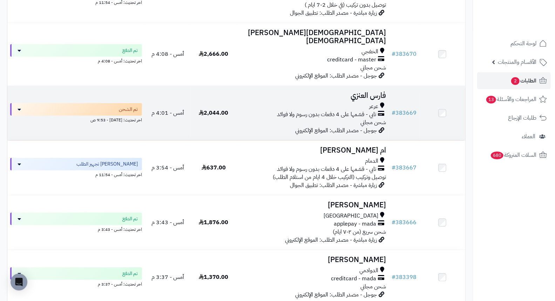
click at [365, 92] on h3 "فارس العنزي" at bounding box center [312, 96] width 147 height 8
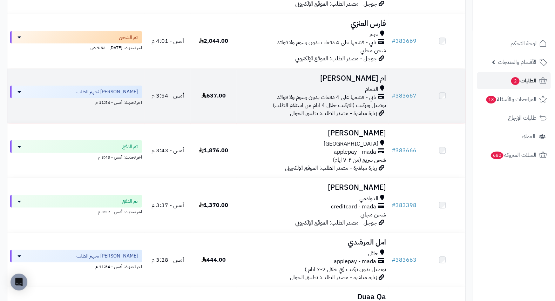
scroll to position [311, 0]
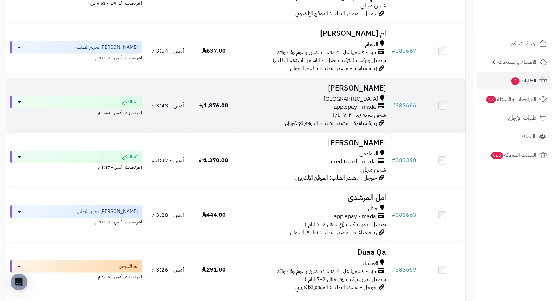
click at [374, 85] on h3 "[PERSON_NAME]" at bounding box center [312, 88] width 147 height 8
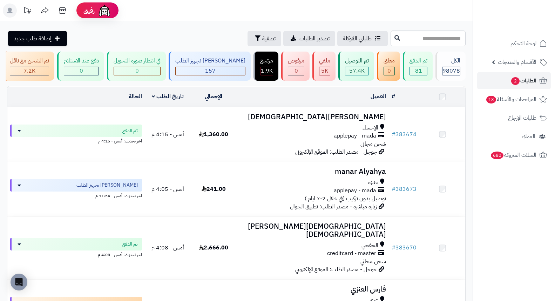
scroll to position [311, 0]
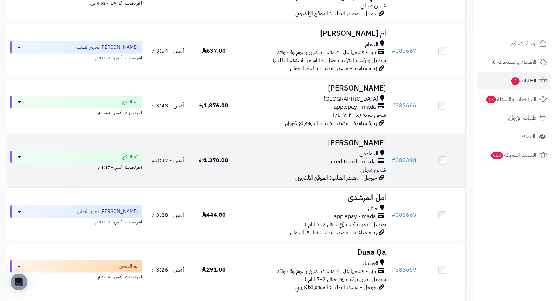
click at [369, 139] on h3 "[PERSON_NAME]" at bounding box center [312, 143] width 147 height 8
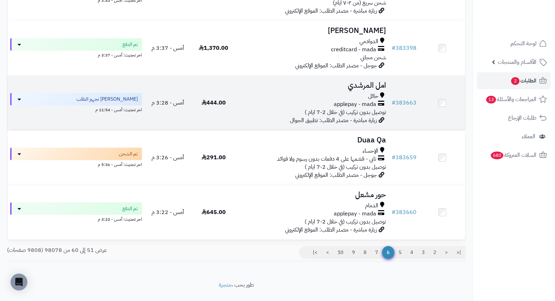
scroll to position [428, 0]
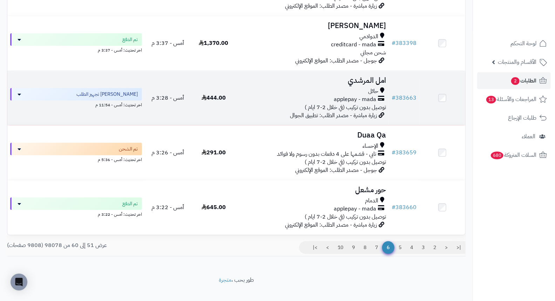
click at [372, 78] on h3 "امل المرشدي" at bounding box center [312, 80] width 147 height 8
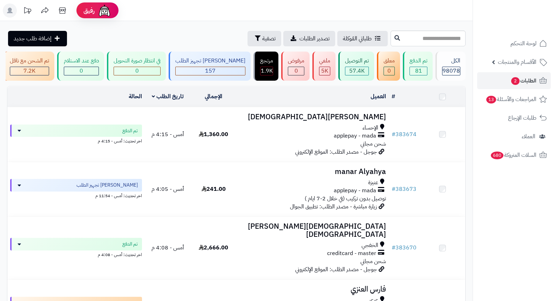
scroll to position [428, 0]
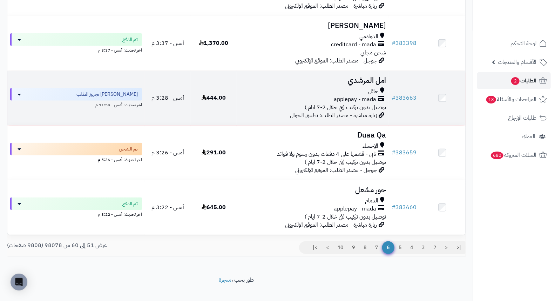
click at [351, 76] on h3 "امل المرشدي" at bounding box center [312, 80] width 147 height 8
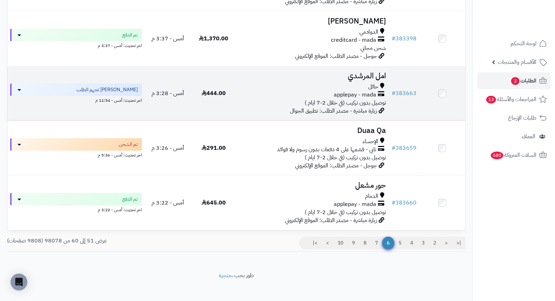
scroll to position [435, 0]
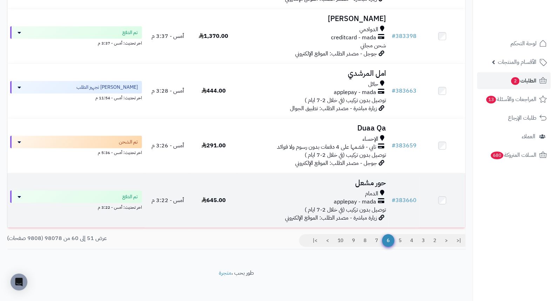
click at [383, 179] on h3 "حور مشعل" at bounding box center [312, 183] width 147 height 8
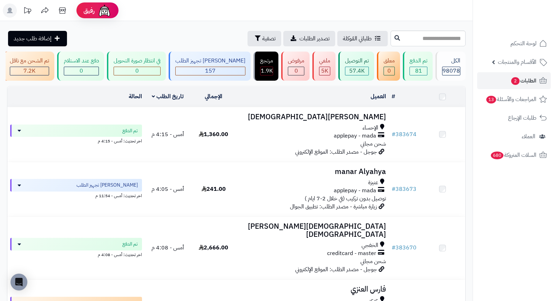
scroll to position [435, 0]
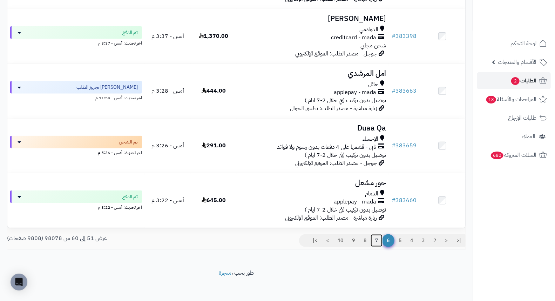
click at [375, 239] on link "7" at bounding box center [377, 240] width 12 height 13
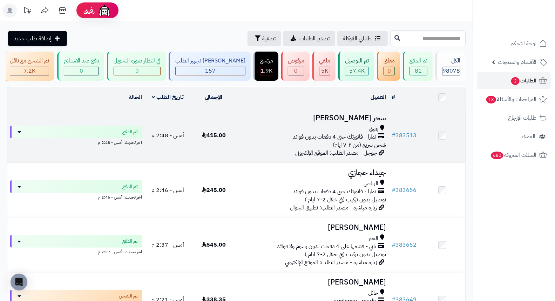
click at [380, 121] on h3 "سحر [PERSON_NAME]" at bounding box center [312, 118] width 147 height 8
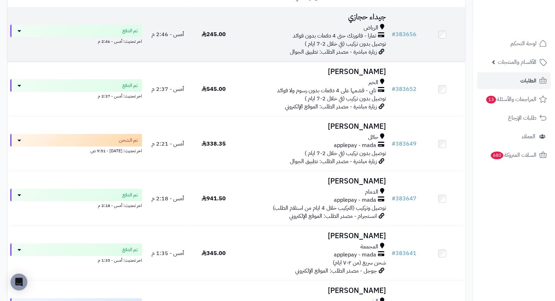
scroll to position [195, 0]
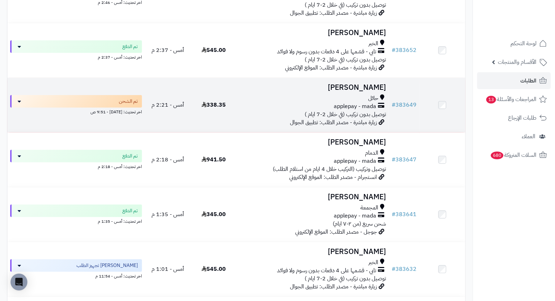
click at [367, 92] on h3 "[PERSON_NAME]" at bounding box center [312, 87] width 147 height 8
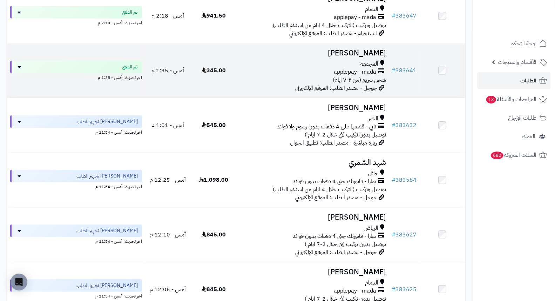
scroll to position [351, 0]
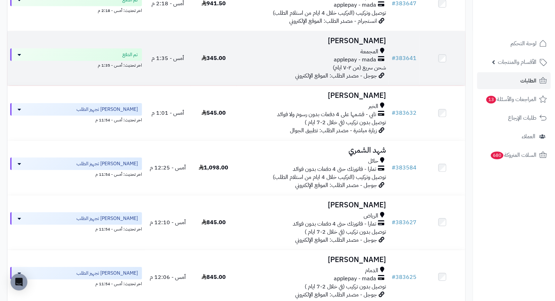
click at [355, 45] on h3 "محمد المطيري" at bounding box center [312, 41] width 147 height 8
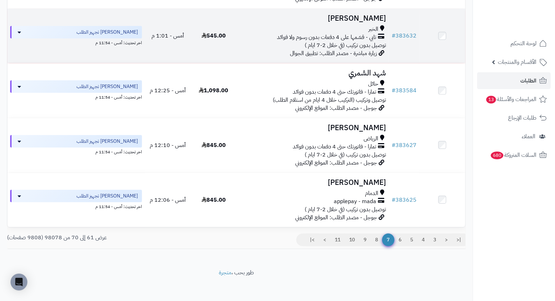
scroll to position [428, 0]
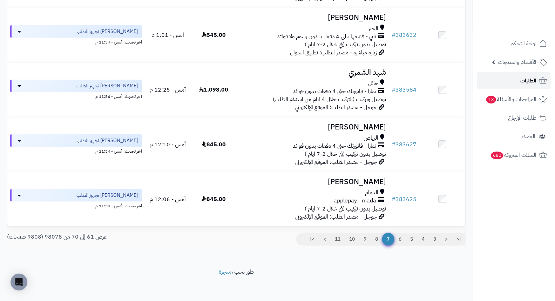
click at [534, 81] on span "الطلبات" at bounding box center [528, 81] width 16 height 10
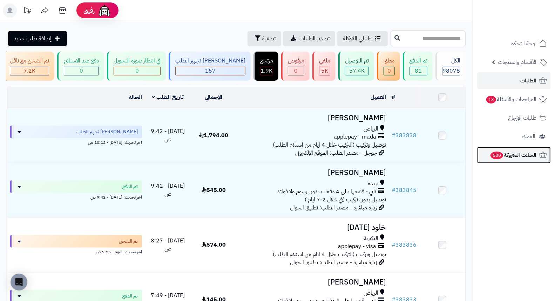
click at [526, 152] on span "السلات المتروكة 680" at bounding box center [513, 155] width 47 height 10
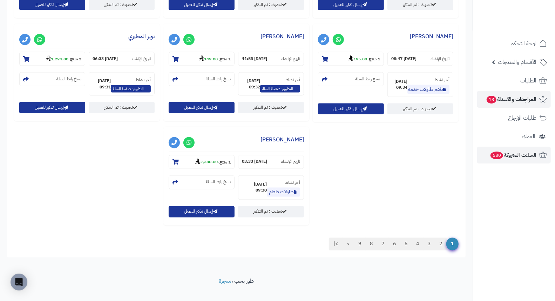
scroll to position [702, 0]
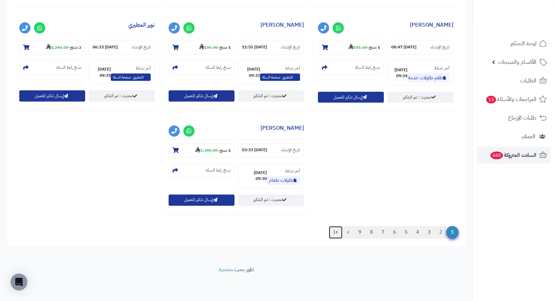
click at [335, 230] on link ">|" at bounding box center [336, 232] width 14 height 13
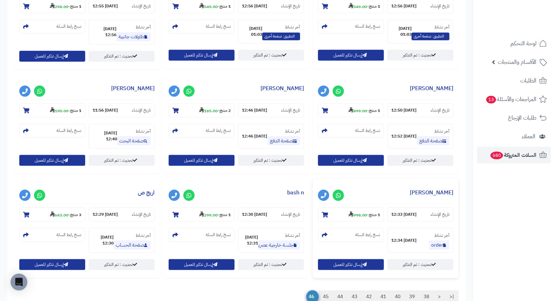
scroll to position [521, 0]
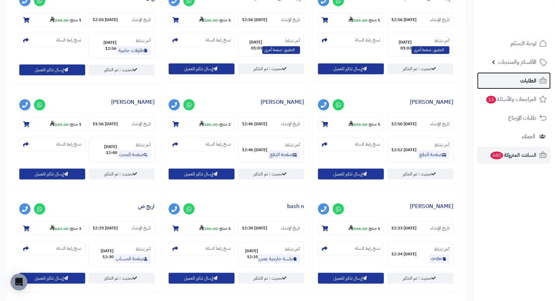
click at [527, 86] on link "الطلبات" at bounding box center [514, 80] width 74 height 17
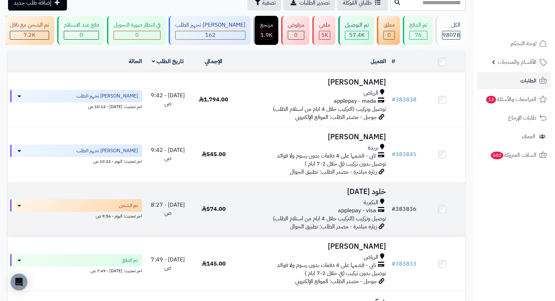
scroll to position [78, 0]
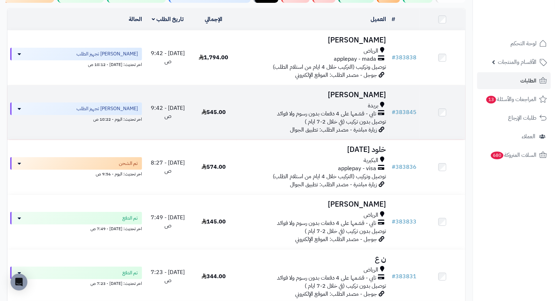
click at [353, 99] on h3 "[PERSON_NAME]" at bounding box center [312, 95] width 147 height 8
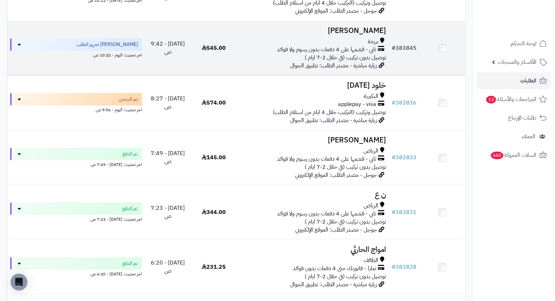
scroll to position [156, 0]
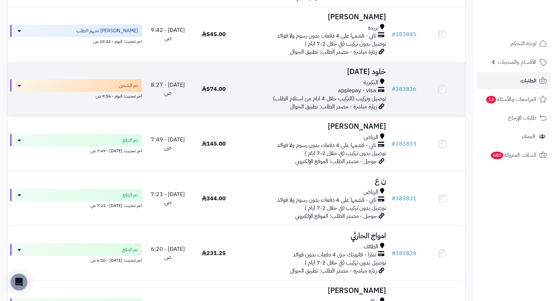
click at [374, 76] on h3 "خلود [DATE]" at bounding box center [312, 72] width 147 height 8
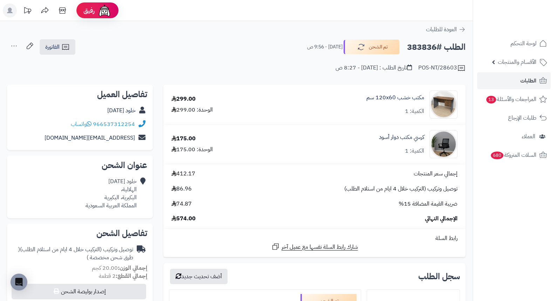
scroll to position [117, 0]
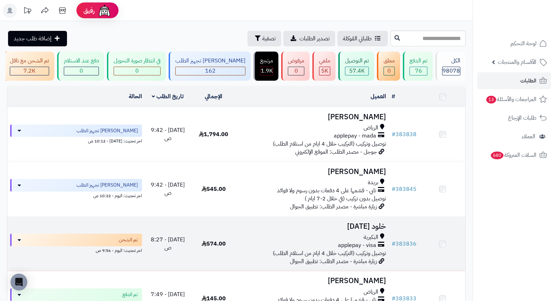
scroll to position [156, 0]
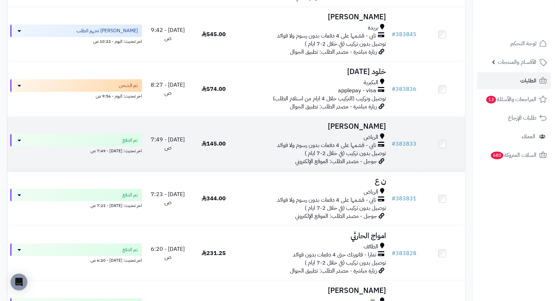
click at [372, 130] on h3 "[PERSON_NAME]" at bounding box center [312, 126] width 147 height 8
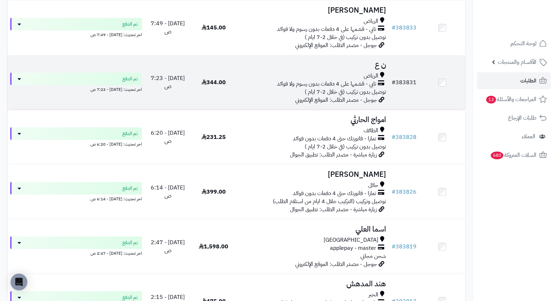
scroll to position [272, 0]
click at [381, 68] on h3 "ن ع" at bounding box center [312, 64] width 147 height 8
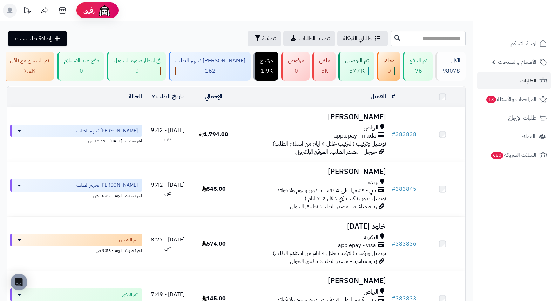
scroll to position [351, 0]
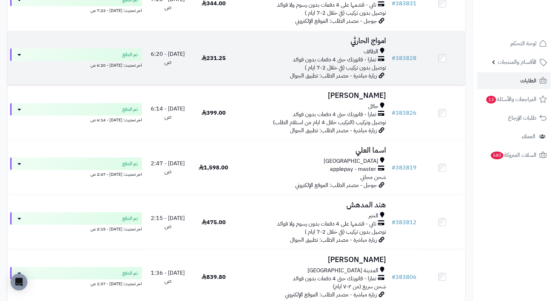
click at [366, 45] on h3 "امواج الحارثي" at bounding box center [312, 41] width 147 height 8
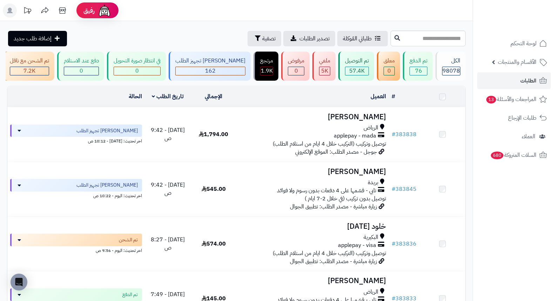
scroll to position [351, 0]
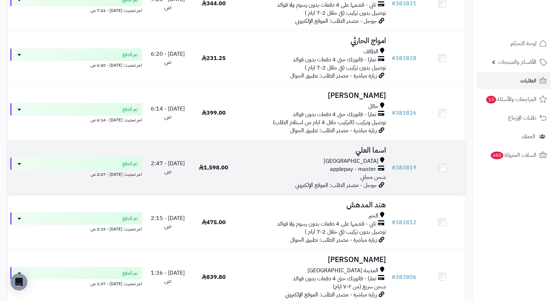
click at [365, 154] on h3 "اسما العلي" at bounding box center [312, 150] width 147 height 8
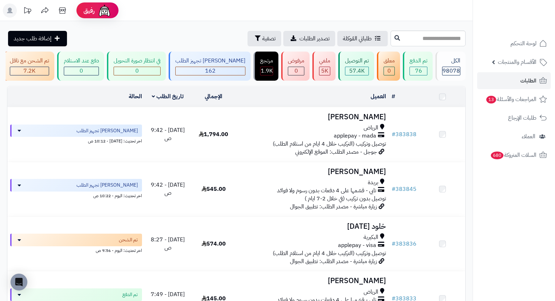
scroll to position [428, 0]
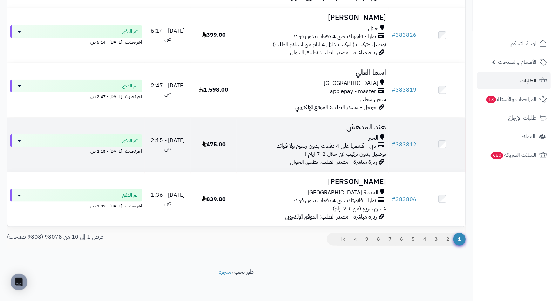
click at [379, 131] on h3 "هند المدهش" at bounding box center [312, 127] width 147 height 8
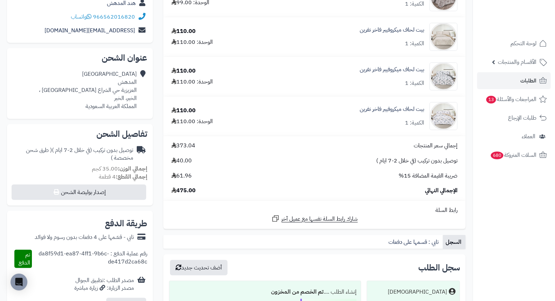
scroll to position [117, 0]
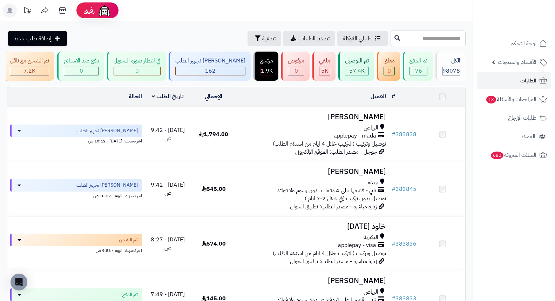
scroll to position [435, 0]
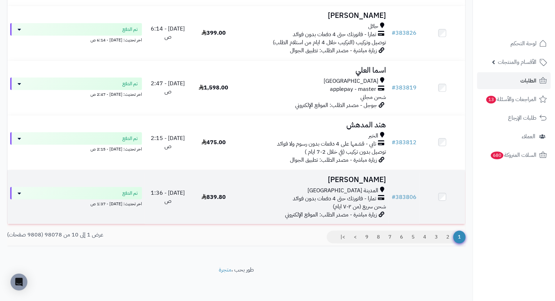
click at [373, 181] on h3 "خلود الجهني" at bounding box center [312, 180] width 147 height 8
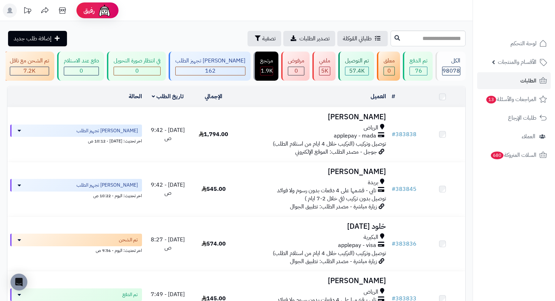
scroll to position [435, 0]
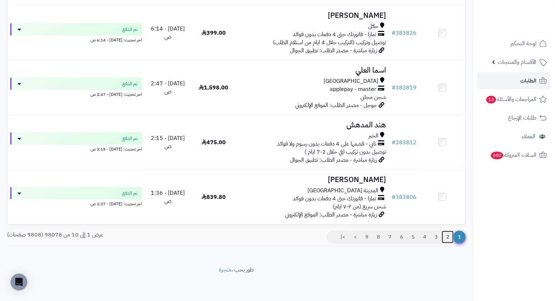
click at [446, 239] on link "2" at bounding box center [448, 237] width 12 height 13
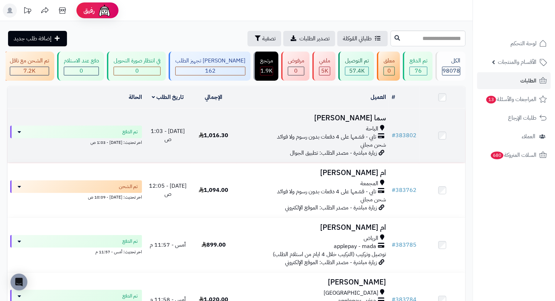
click at [374, 122] on h3 "سما الزهراني" at bounding box center [312, 118] width 147 height 8
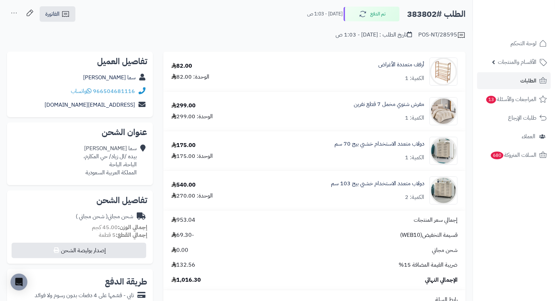
scroll to position [78, 0]
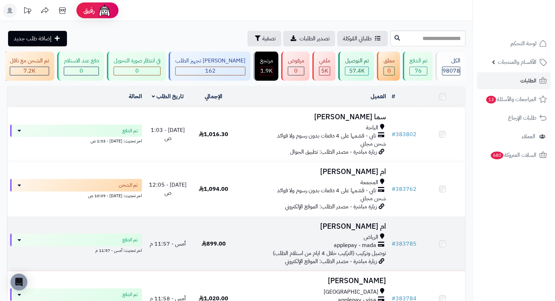
click at [372, 228] on h3 "ام [PERSON_NAME]" at bounding box center [312, 226] width 147 height 8
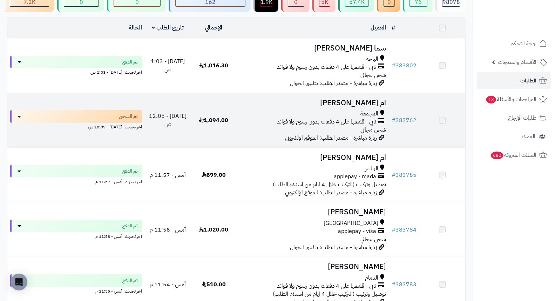
scroll to position [78, 0]
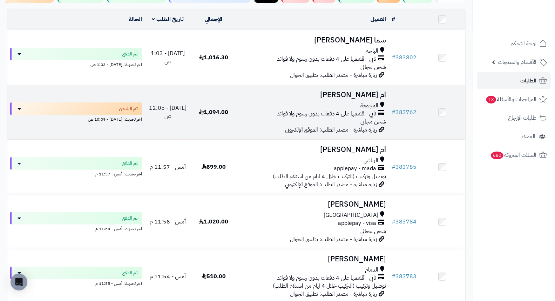
click at [380, 99] on h3 "ام [PERSON_NAME]" at bounding box center [312, 95] width 147 height 8
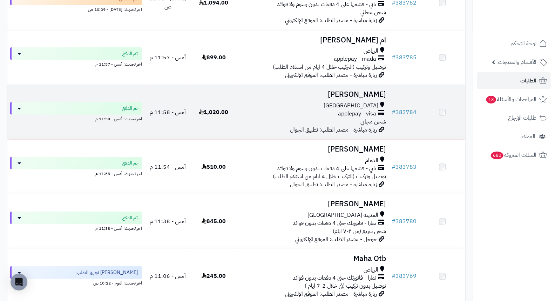
scroll to position [195, 0]
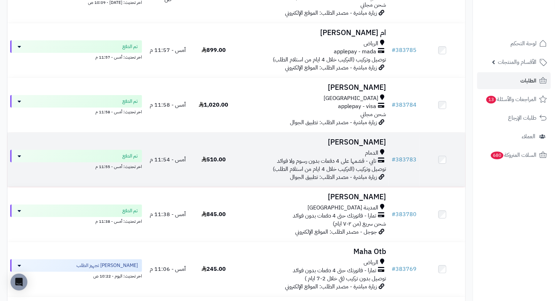
click at [376, 145] on h3 "[PERSON_NAME]" at bounding box center [312, 142] width 147 height 8
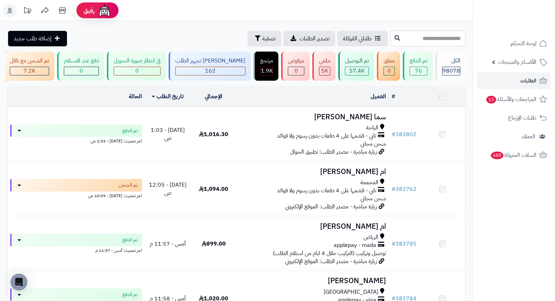
scroll to position [234, 0]
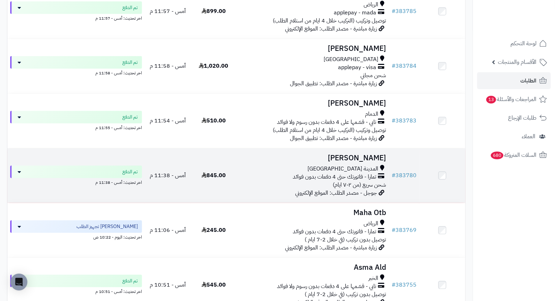
click at [358, 160] on h3 "[PERSON_NAME]" at bounding box center [312, 158] width 147 height 8
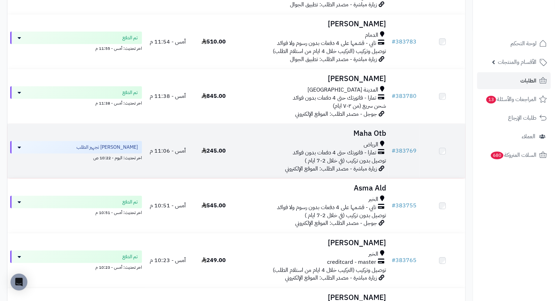
scroll to position [311, 0]
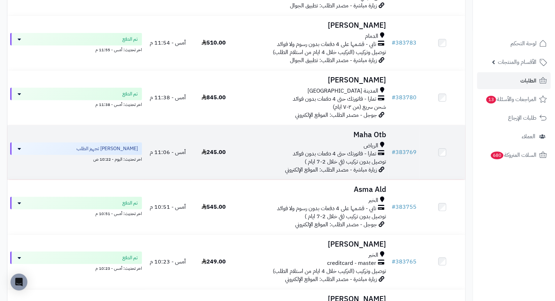
click at [374, 139] on h3 "Maha Otb" at bounding box center [312, 135] width 147 height 8
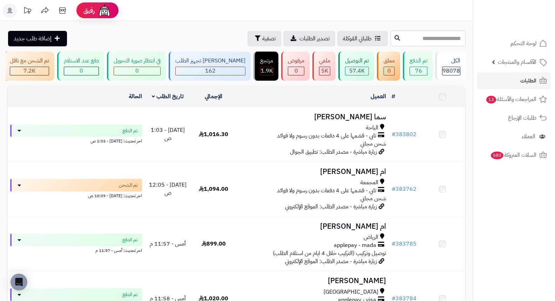
scroll to position [351, 0]
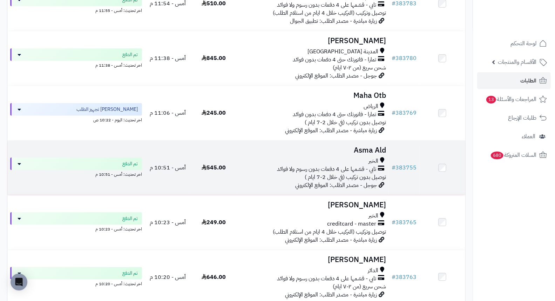
click at [379, 151] on h3 "Asma Ald" at bounding box center [312, 150] width 147 height 8
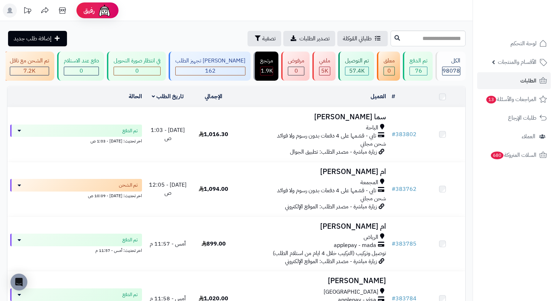
scroll to position [428, 0]
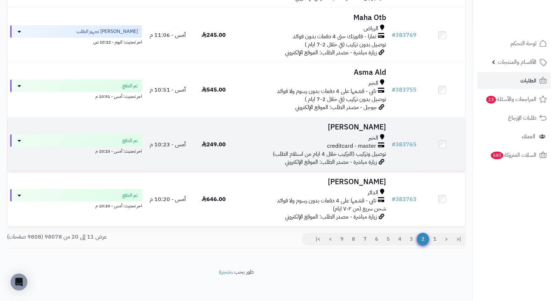
click at [372, 131] on h3 "[PERSON_NAME]" at bounding box center [312, 127] width 147 height 8
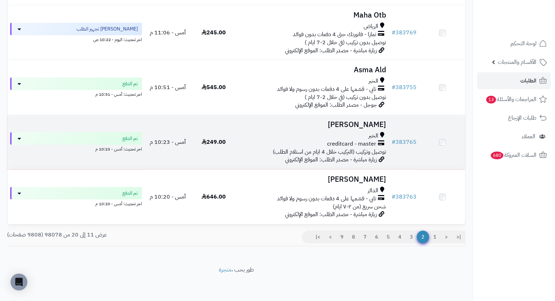
scroll to position [435, 0]
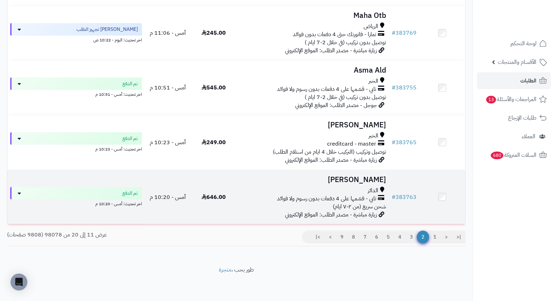
click at [386, 180] on h3 "صفيه غزواني" at bounding box center [312, 180] width 147 height 8
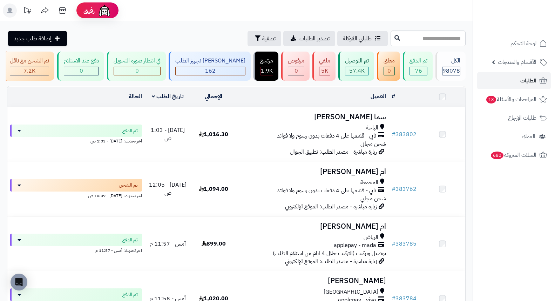
scroll to position [435, 0]
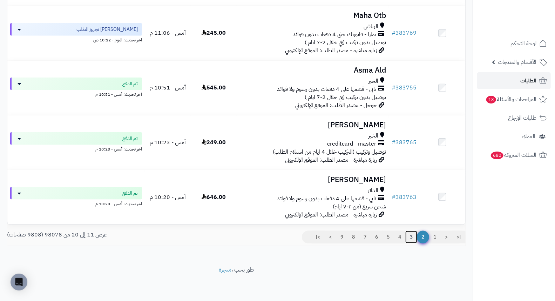
click at [414, 239] on link "3" at bounding box center [411, 237] width 12 height 13
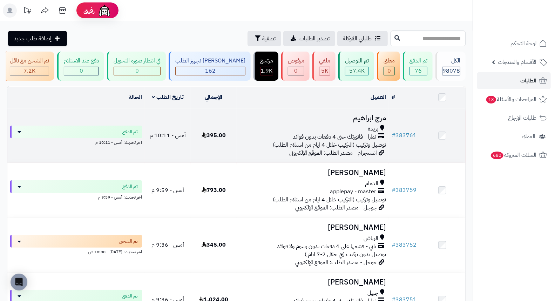
click at [369, 122] on h3 "مرج ابراهيم" at bounding box center [312, 118] width 147 height 8
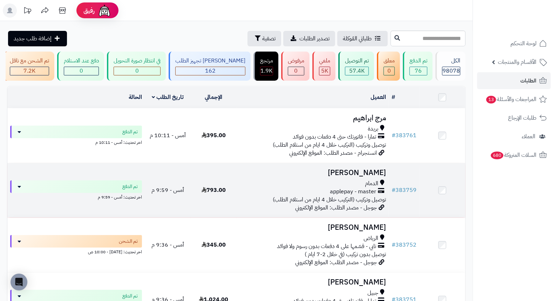
click at [362, 177] on h3 "[PERSON_NAME]" at bounding box center [312, 173] width 147 height 8
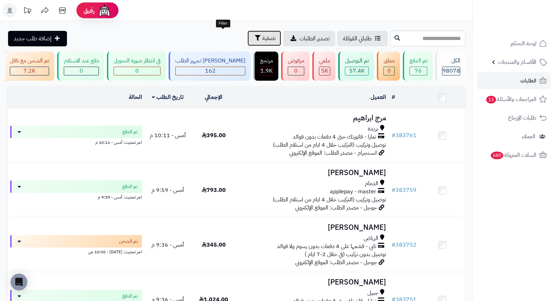
click at [262, 38] on span "تصفية" at bounding box center [268, 38] width 13 height 8
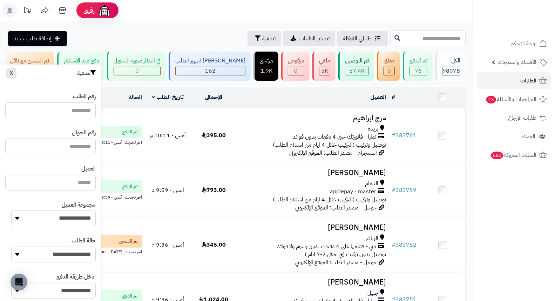
paste input "**********"
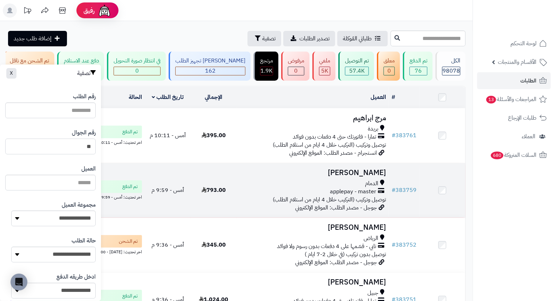
type input "*"
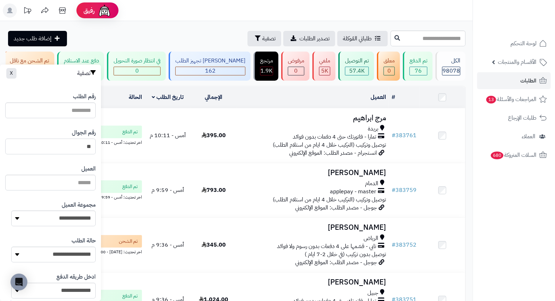
type input "**"
click at [262, 41] on span "تصفية" at bounding box center [268, 38] width 13 height 8
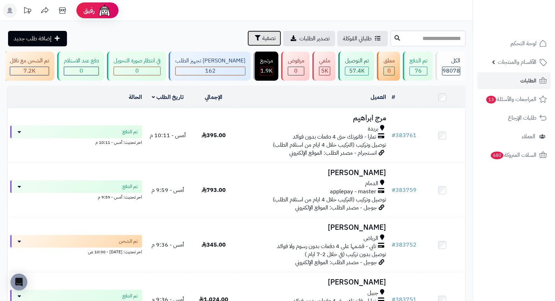
click at [248, 32] on button "تصفية" at bounding box center [265, 38] width 34 height 15
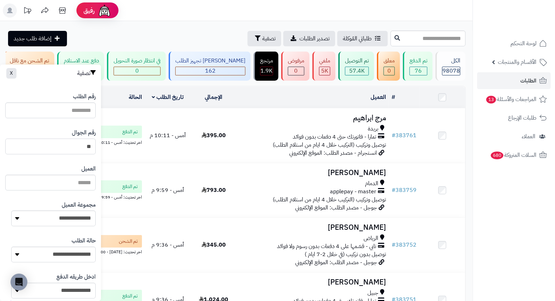
click at [81, 148] on input "**" at bounding box center [50, 147] width 90 height 16
paste input "*********"
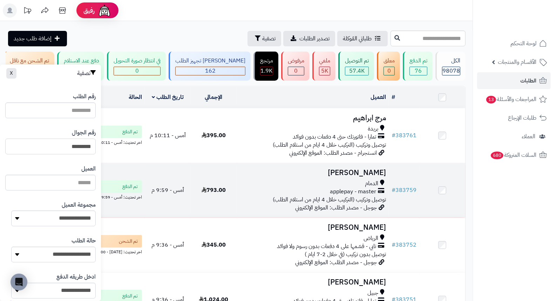
type input "*********"
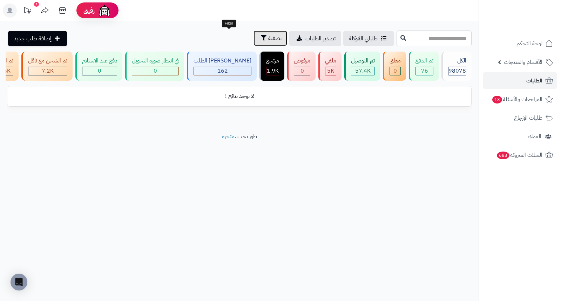
click at [254, 35] on button "تصفية" at bounding box center [271, 38] width 34 height 15
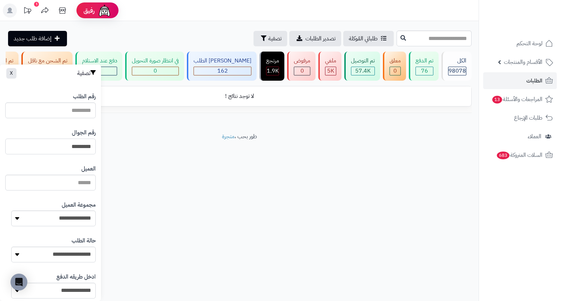
click at [43, 145] on input "*********" at bounding box center [50, 147] width 90 height 16
type input "*********"
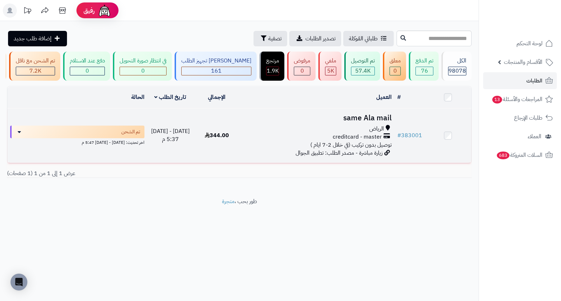
click at [369, 120] on h3 "same Ala mail" at bounding box center [317, 118] width 149 height 8
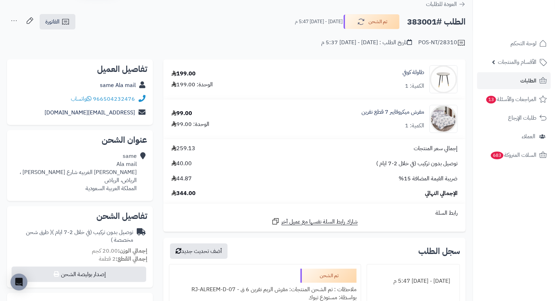
scroll to position [39, 0]
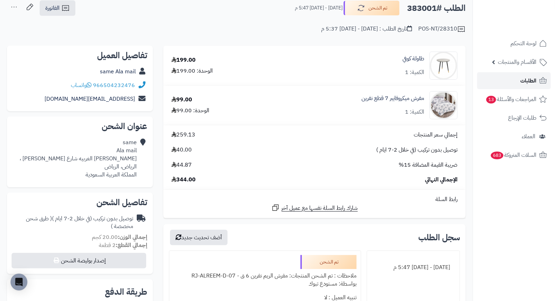
click at [505, 78] on link "الطلبات" at bounding box center [514, 80] width 74 height 17
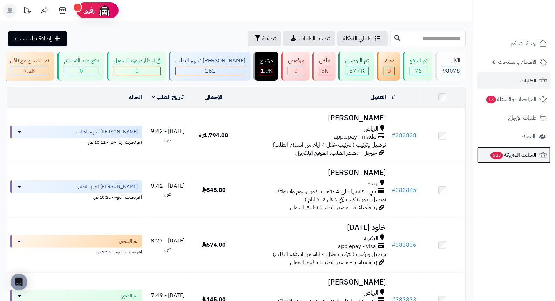
click at [506, 153] on span "السلات المتروكة 683" at bounding box center [513, 155] width 47 height 10
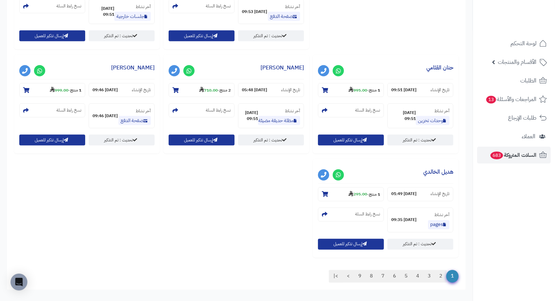
scroll to position [702, 0]
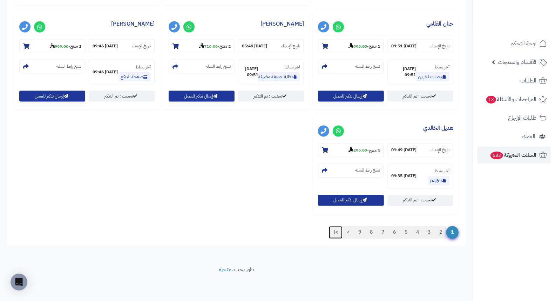
click at [332, 234] on link ">|" at bounding box center [336, 232] width 14 height 13
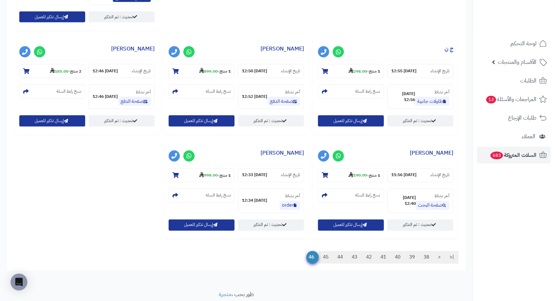
scroll to position [662, 0]
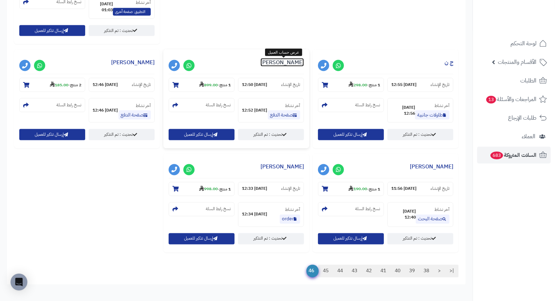
click at [293, 65] on link "Ahmed Hantera" at bounding box center [282, 62] width 43 height 8
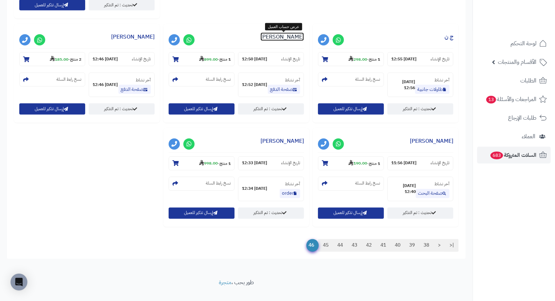
scroll to position [701, 0]
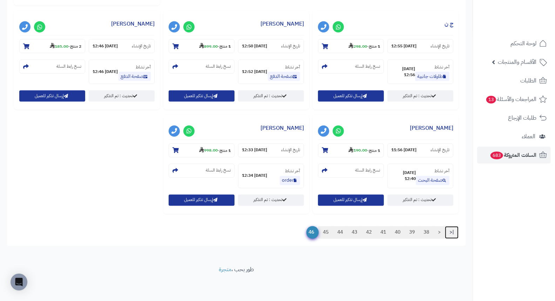
click at [451, 234] on link "|<" at bounding box center [452, 232] width 14 height 13
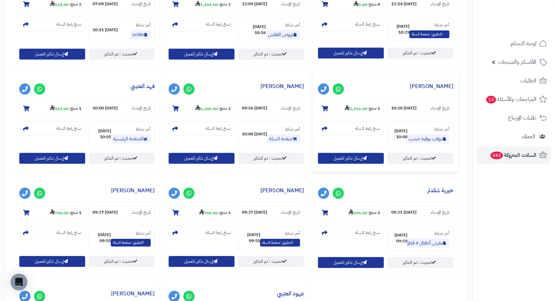
scroll to position [351, 0]
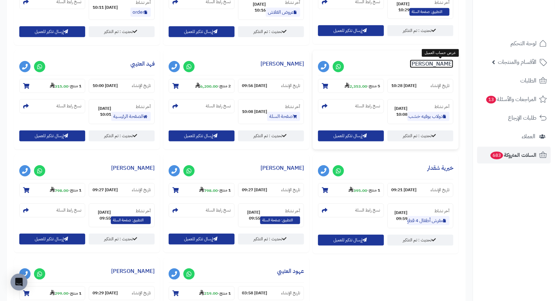
click at [442, 64] on link "خالد الأعجم" at bounding box center [431, 64] width 43 height 8
click at [299, 65] on link "ابو محمد" at bounding box center [282, 64] width 43 height 8
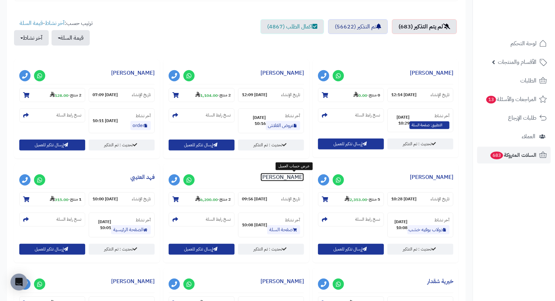
scroll to position [234, 0]
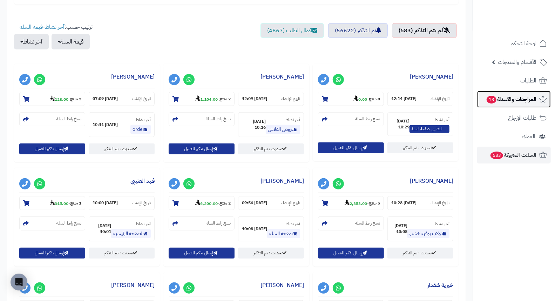
click at [514, 95] on span "المراجعات والأسئلة 13" at bounding box center [511, 99] width 50 height 10
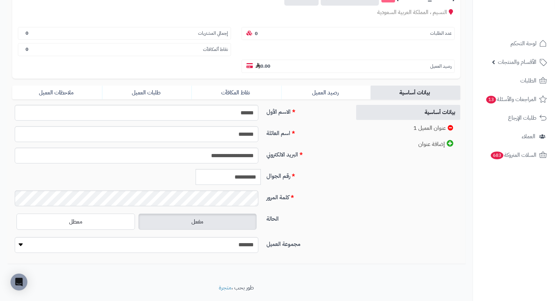
scroll to position [96, 0]
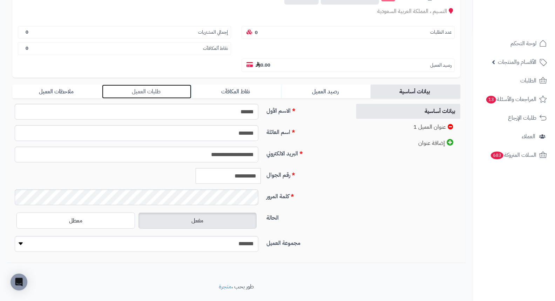
click at [156, 85] on link "طلبات العميل" at bounding box center [147, 92] width 90 height 14
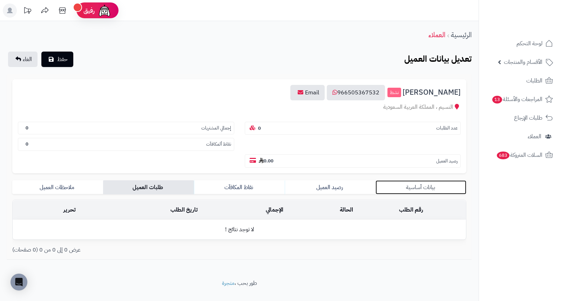
click at [435, 180] on link "بيانات أساسية" at bounding box center [421, 187] width 91 height 14
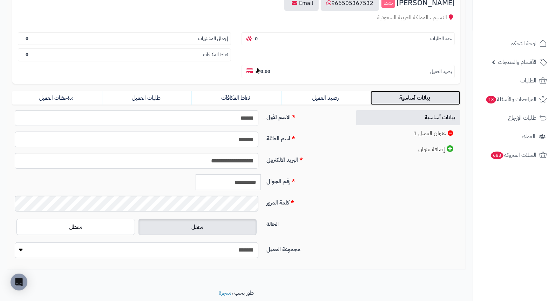
scroll to position [96, 0]
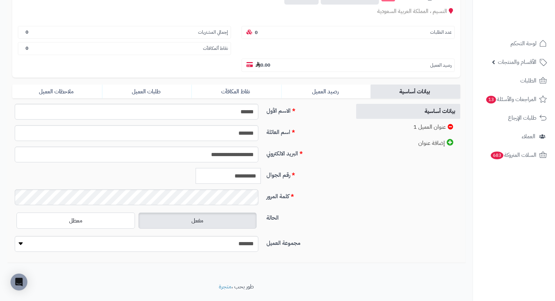
click at [255, 168] on input "**********" at bounding box center [228, 176] width 65 height 16
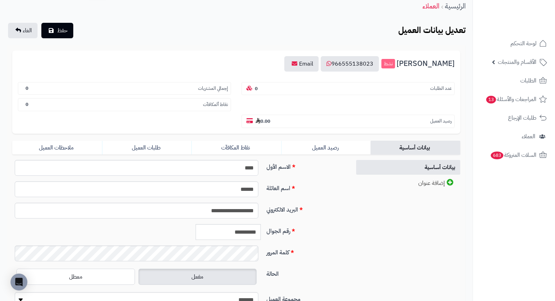
scroll to position [78, 0]
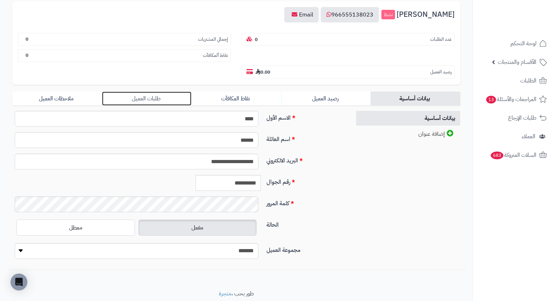
click at [151, 92] on link "طلبات العميل" at bounding box center [147, 99] width 90 height 14
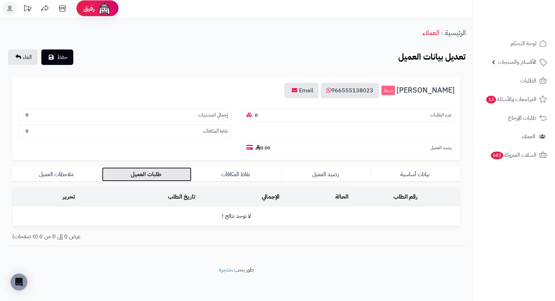
scroll to position [0, 0]
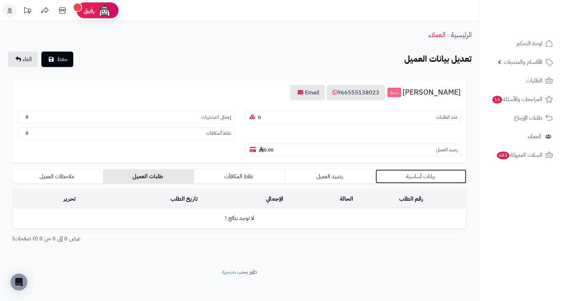
click at [422, 169] on link "بيانات أساسية" at bounding box center [421, 176] width 91 height 14
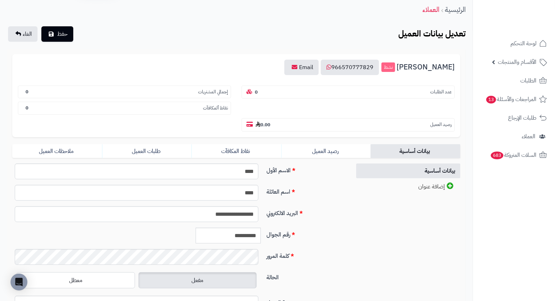
scroll to position [39, 0]
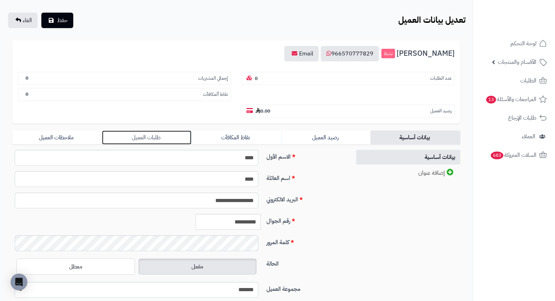
click at [143, 130] on link "طلبات العميل" at bounding box center [147, 137] width 90 height 14
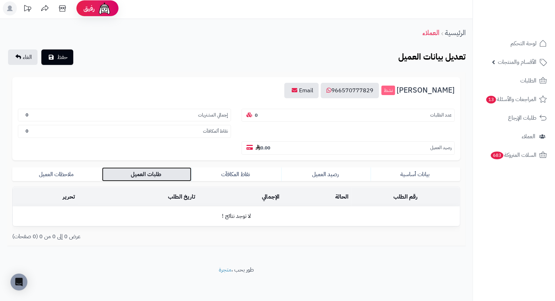
scroll to position [0, 0]
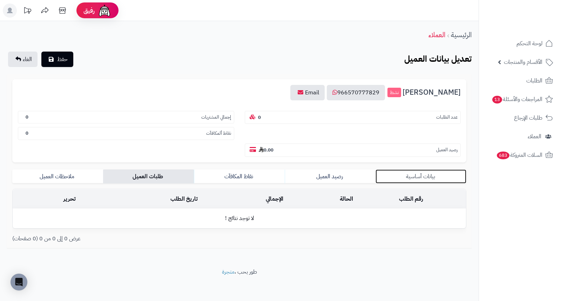
click at [417, 169] on link "بيانات أساسية" at bounding box center [421, 176] width 91 height 14
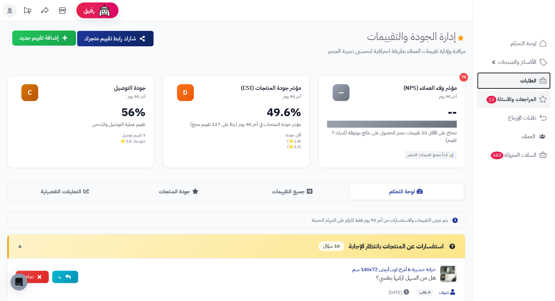
click at [529, 76] on span "الطلبات" at bounding box center [528, 81] width 16 height 10
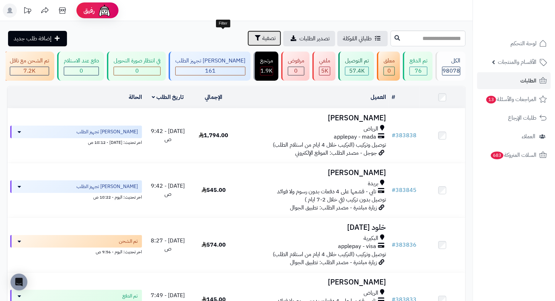
click at [262, 38] on span "تصفية" at bounding box center [268, 38] width 13 height 8
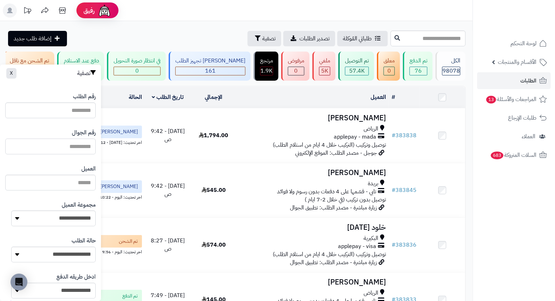
paste input "*********"
type input "*********"
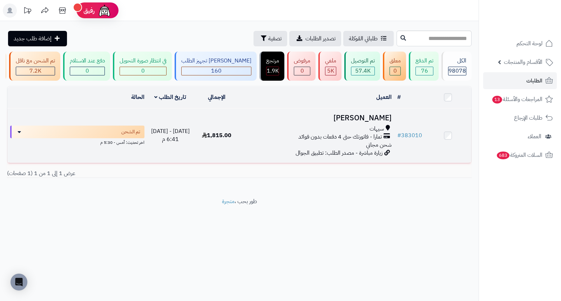
click at [373, 121] on h3 "[PERSON_NAME]" at bounding box center [317, 118] width 149 height 8
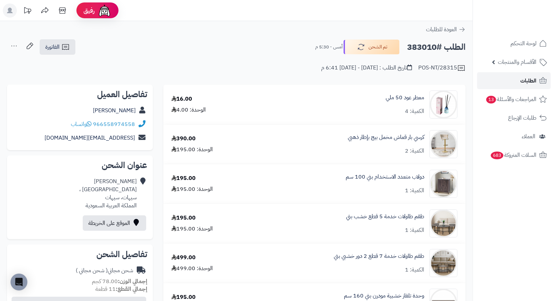
click at [525, 81] on span "الطلبات" at bounding box center [528, 81] width 16 height 10
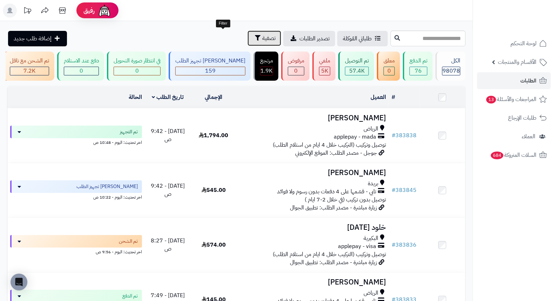
click at [262, 38] on span "تصفية" at bounding box center [268, 38] width 13 height 8
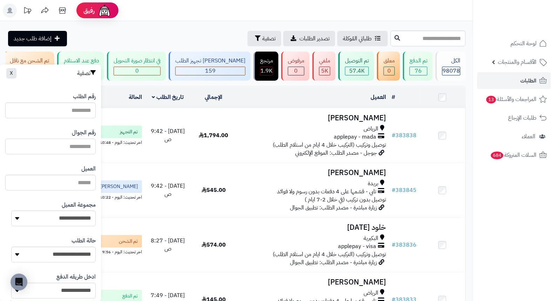
paste input "*********"
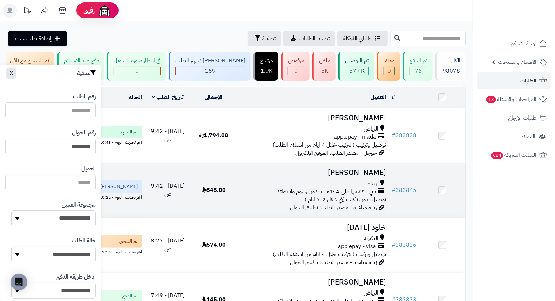
type input "*********"
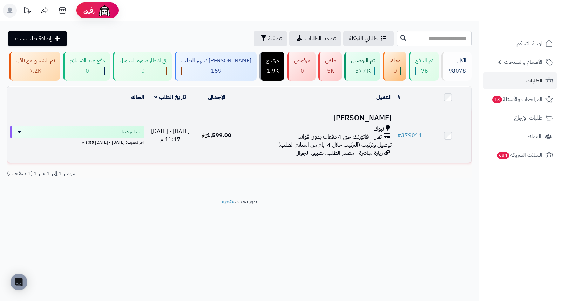
click at [366, 122] on h3 "[PERSON_NAME]" at bounding box center [317, 118] width 149 height 8
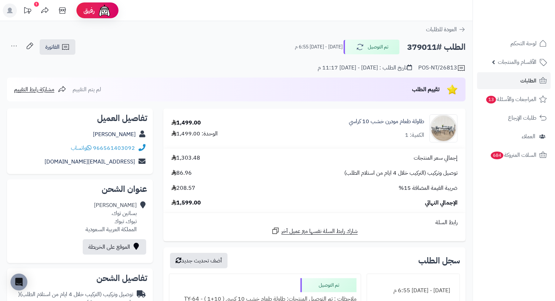
click at [417, 48] on h2 "الطلب #379011" at bounding box center [436, 47] width 59 height 14
copy h2 "379011"
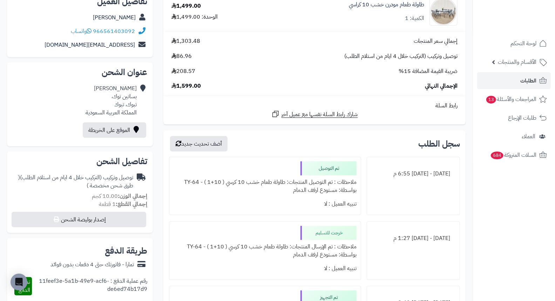
scroll to position [78, 0]
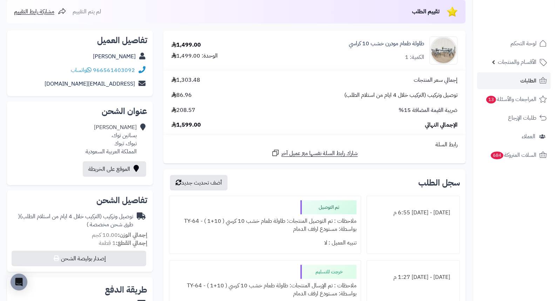
click at [394, 167] on div "**********" at bounding box center [314, 291] width 313 height 520
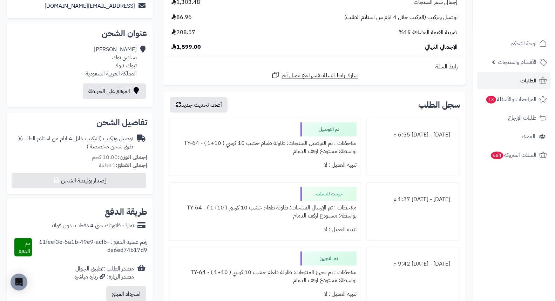
scroll to position [0, 0]
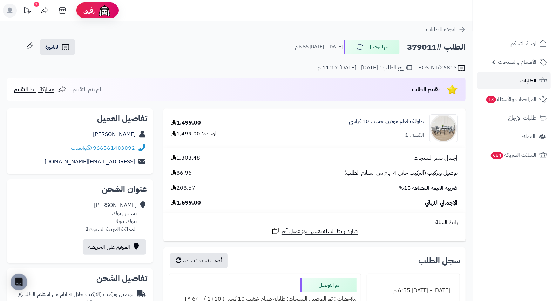
click at [528, 81] on span "الطلبات" at bounding box center [528, 81] width 16 height 10
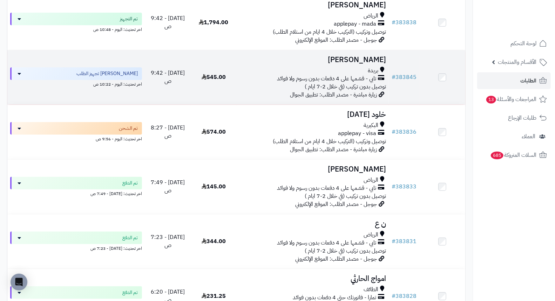
scroll to position [117, 0]
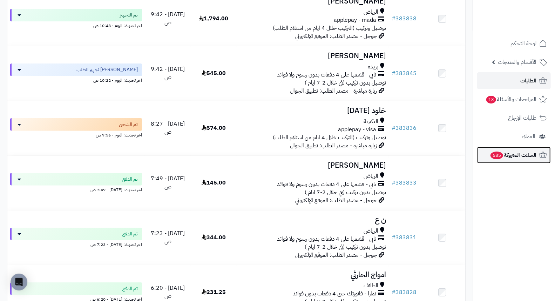
click at [504, 156] on span "السلات المتروكة 685" at bounding box center [513, 155] width 47 height 10
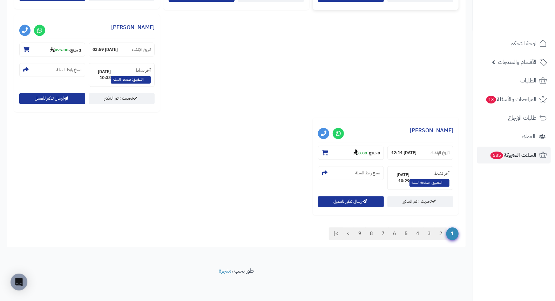
scroll to position [909, 0]
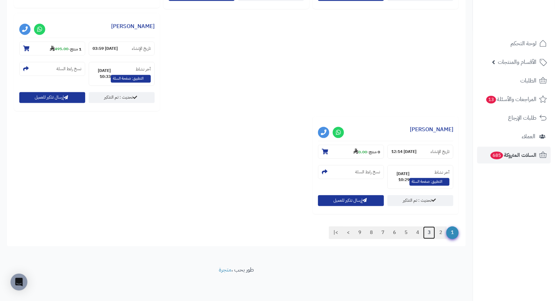
click at [428, 231] on link "3" at bounding box center [429, 232] width 12 height 13
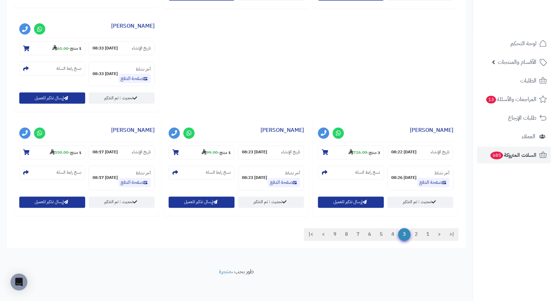
scroll to position [702, 0]
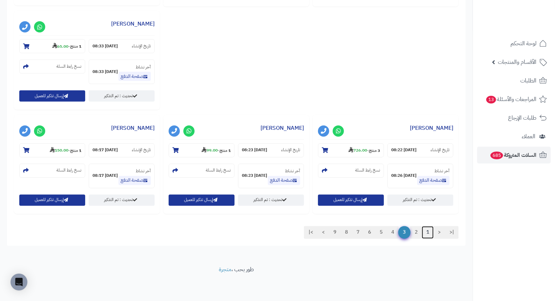
click at [424, 230] on link "1" at bounding box center [428, 232] width 12 height 13
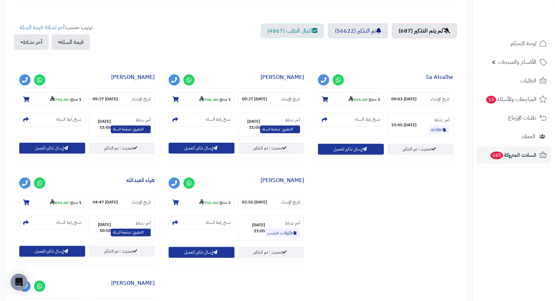
scroll to position [234, 0]
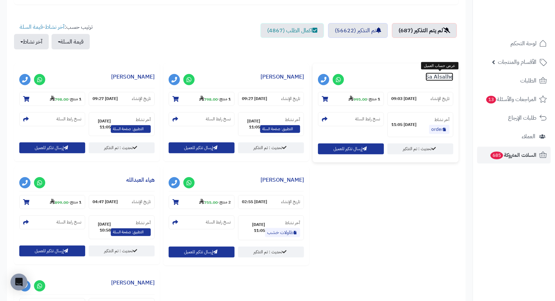
click at [441, 78] on link "Sa Alsalhe" at bounding box center [440, 77] width 28 height 8
click at [443, 79] on link "Sa Alsalhe" at bounding box center [440, 77] width 28 height 8
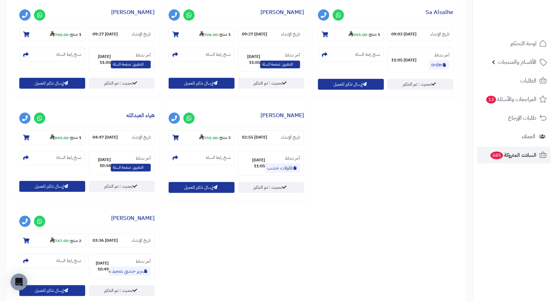
scroll to position [311, 0]
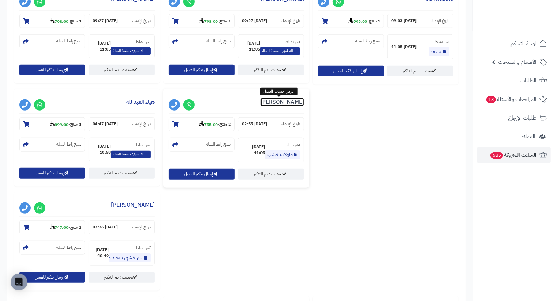
click at [290, 103] on link "Sumaya Althubiany" at bounding box center [282, 102] width 43 height 8
click at [285, 104] on link "Sumaya Althubiany" at bounding box center [282, 102] width 43 height 8
click at [139, 99] on link "هياء العبدالله" at bounding box center [140, 102] width 28 height 8
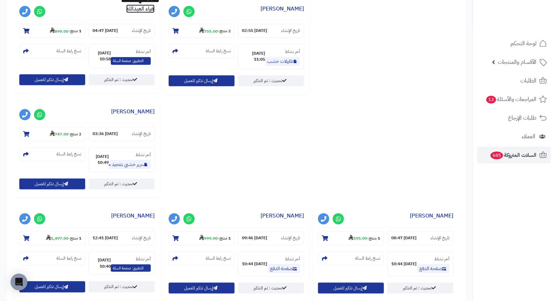
scroll to position [428, 0]
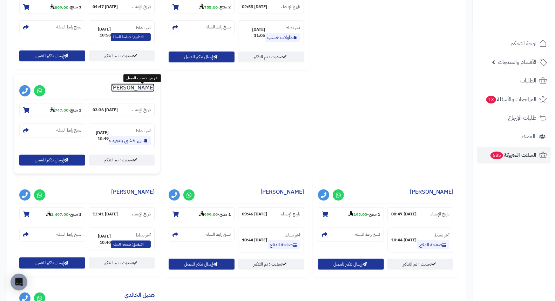
click at [143, 90] on link "[PERSON_NAME]" at bounding box center [132, 87] width 43 height 8
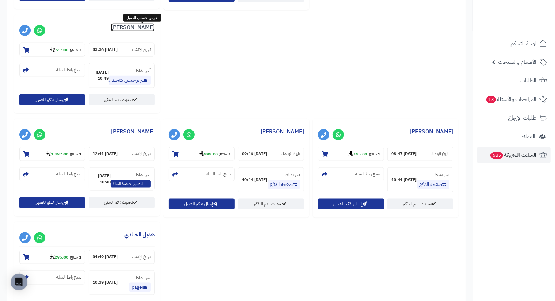
scroll to position [506, 0]
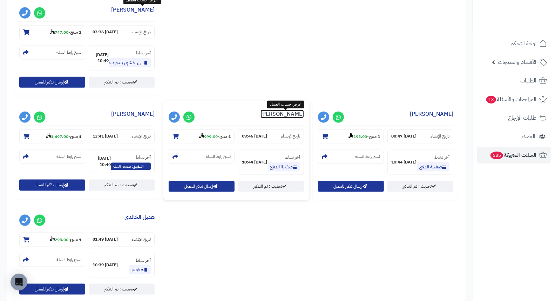
click at [285, 115] on link "[PERSON_NAME]" at bounding box center [282, 114] width 43 height 8
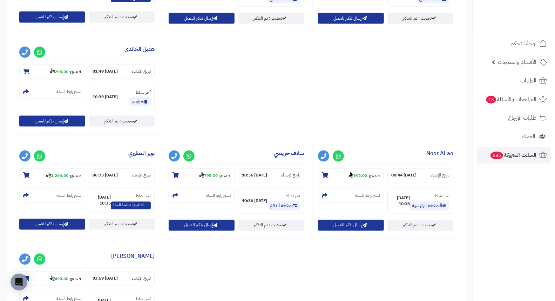
scroll to position [701, 0]
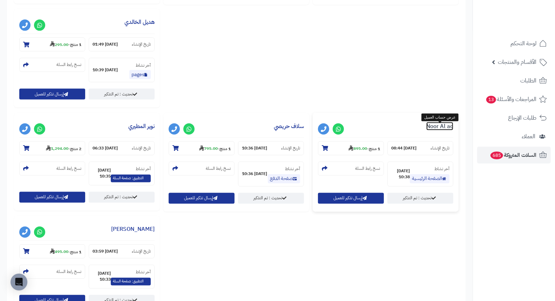
click at [440, 130] on link "Noor Al ao" at bounding box center [439, 126] width 27 height 8
click at [443, 252] on div "**********" at bounding box center [236, 9] width 448 height 826
click at [144, 133] on h3 "نوير المطيري" at bounding box center [86, 128] width 135 height 20
click at [144, 130] on link "نوير المطيري" at bounding box center [141, 126] width 26 height 8
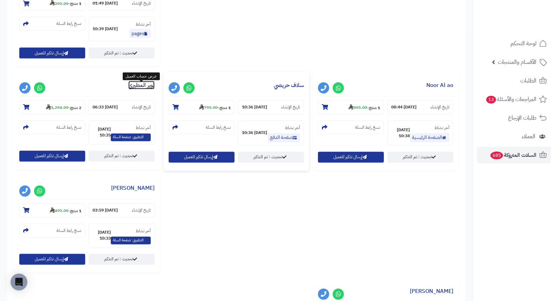
scroll to position [779, 0]
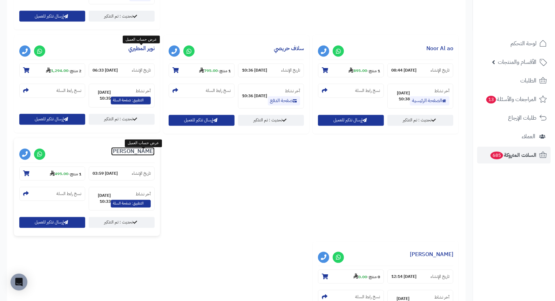
click at [150, 154] on link "نورة عيسى" at bounding box center [132, 151] width 43 height 8
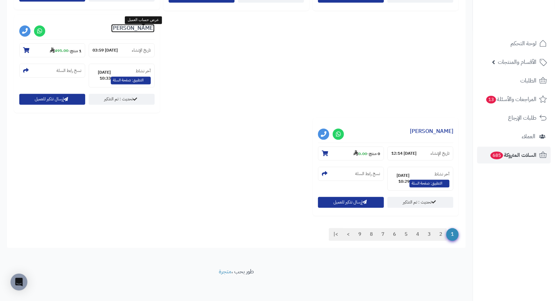
scroll to position [909, 0]
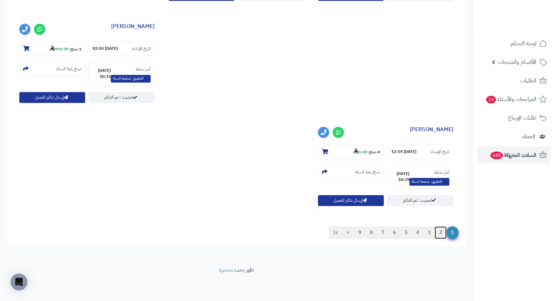
click at [442, 234] on link "2" at bounding box center [441, 232] width 12 height 13
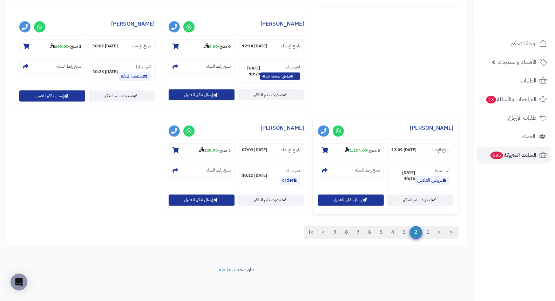
scroll to position [702, 0]
click at [428, 232] on link "1" at bounding box center [428, 232] width 12 height 13
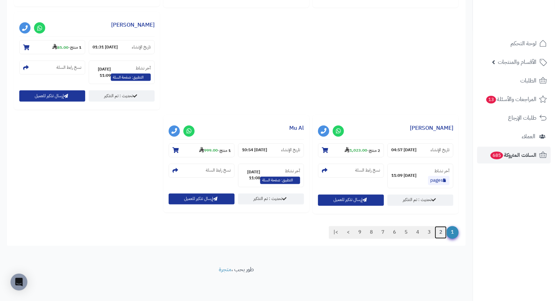
click at [441, 229] on link "2" at bounding box center [441, 232] width 12 height 13
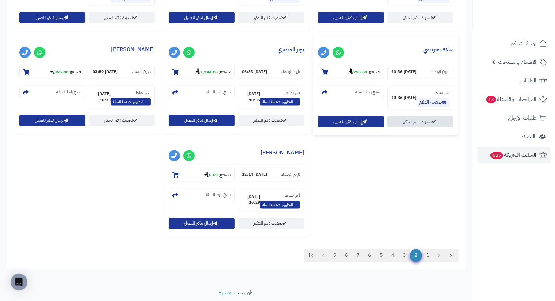
scroll to position [662, 0]
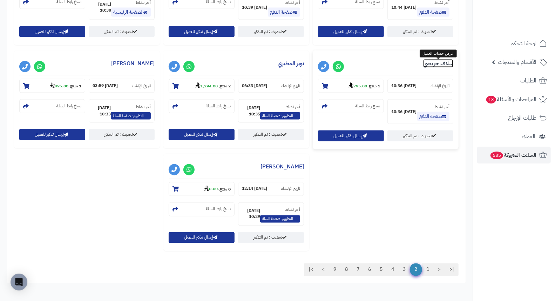
click at [436, 66] on link "سلاف حريصي" at bounding box center [438, 63] width 30 height 8
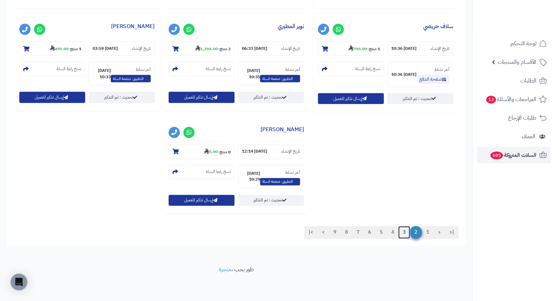
click at [406, 234] on link "3" at bounding box center [404, 232] width 12 height 13
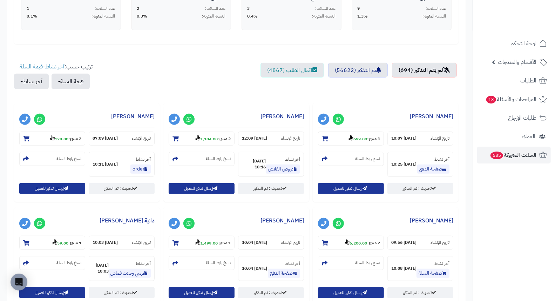
scroll to position [195, 0]
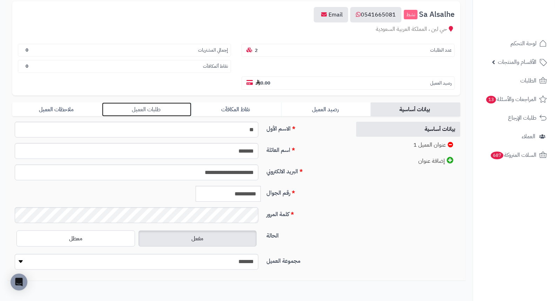
click at [141, 102] on link "طلبات العميل" at bounding box center [147, 109] width 90 height 14
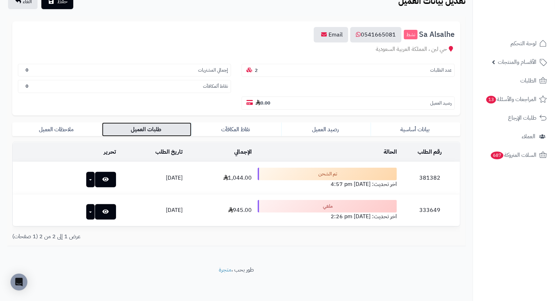
scroll to position [41, 0]
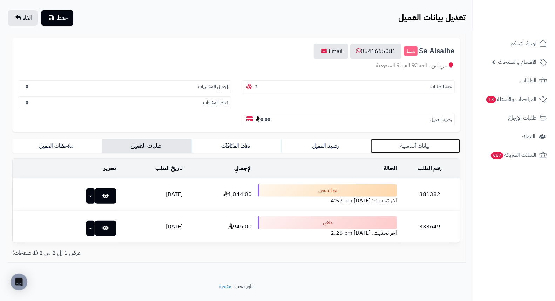
click at [421, 139] on link "بيانات أساسية" at bounding box center [416, 146] width 90 height 14
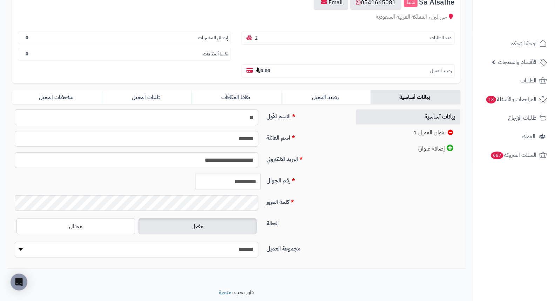
scroll to position [96, 0]
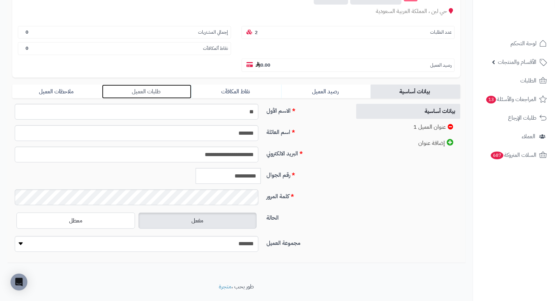
click at [144, 85] on link "طلبات العميل" at bounding box center [147, 92] width 90 height 14
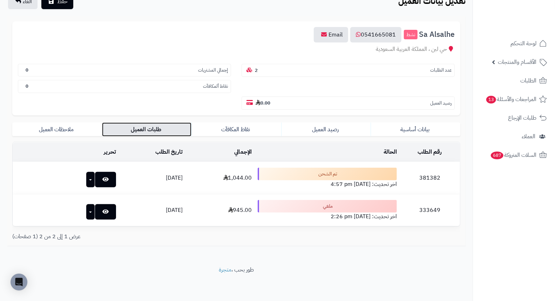
scroll to position [41, 0]
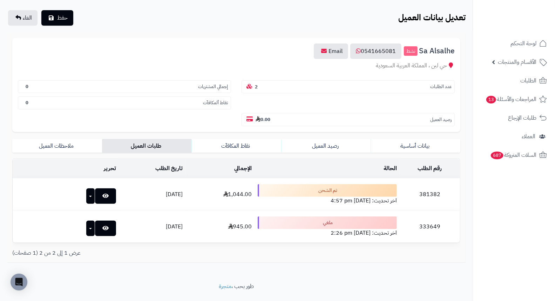
click at [435, 178] on td "381382" at bounding box center [430, 194] width 60 height 32
copy td "381382"
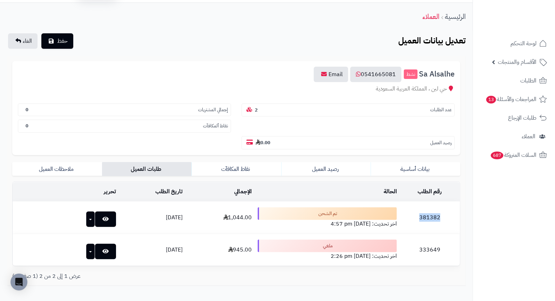
scroll to position [0, 0]
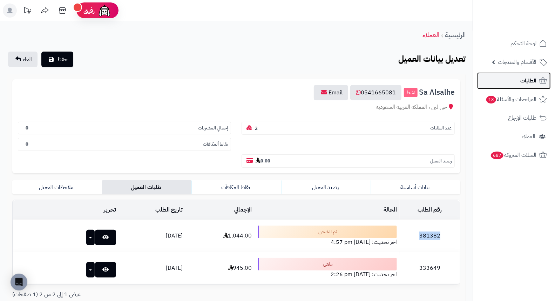
click at [508, 78] on link "الطلبات" at bounding box center [514, 80] width 74 height 17
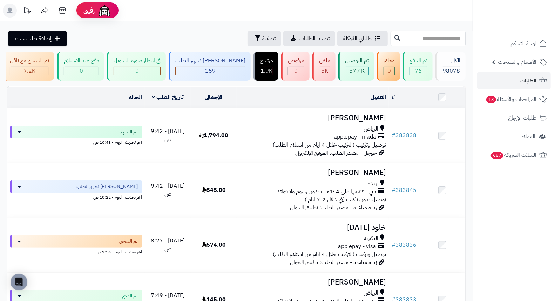
paste input "******"
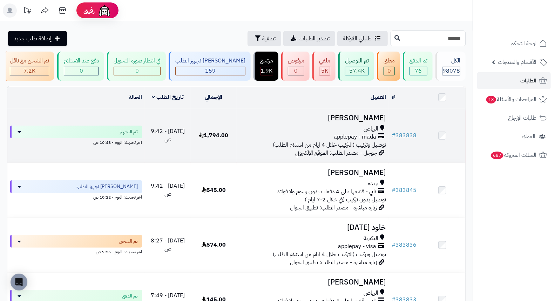
type input "******"
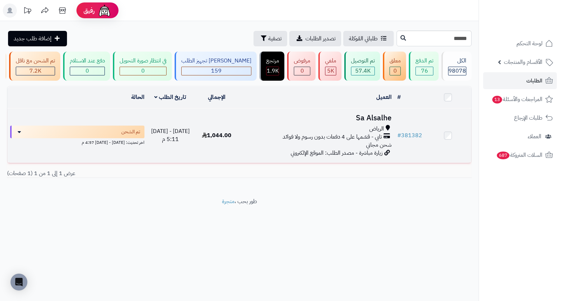
click at [372, 121] on h3 "Sa Alsalhe" at bounding box center [317, 118] width 149 height 8
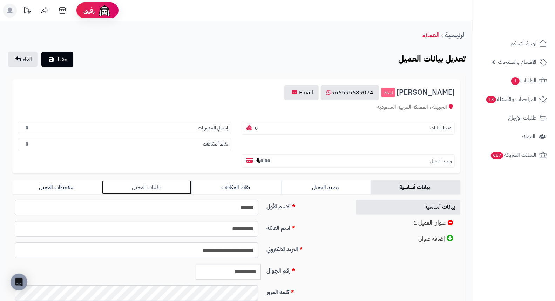
click at [151, 180] on link "طلبات العميل" at bounding box center [147, 187] width 90 height 14
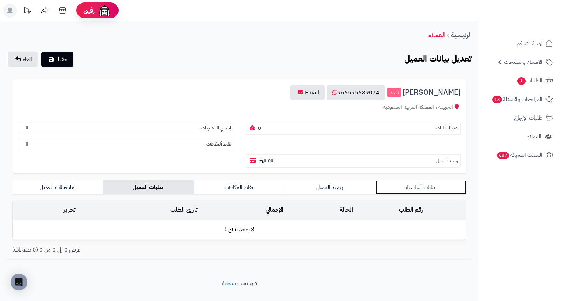
click at [429, 180] on link "بيانات أساسية" at bounding box center [421, 187] width 91 height 14
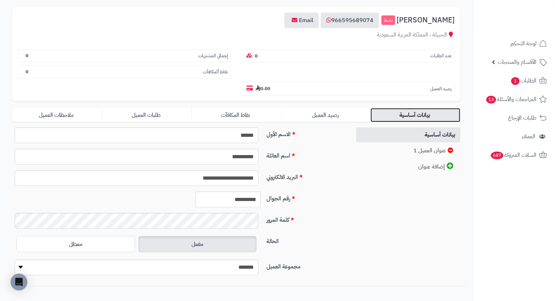
scroll to position [96, 0]
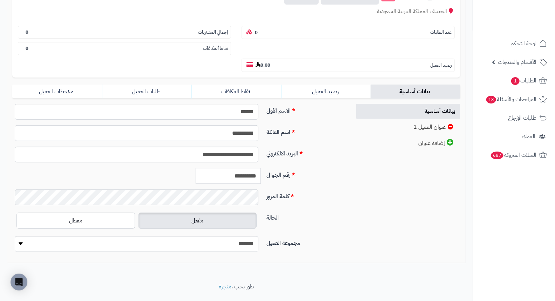
click at [250, 168] on input "**********" at bounding box center [228, 176] width 65 height 16
click at [249, 168] on input "**********" at bounding box center [228, 176] width 65 height 16
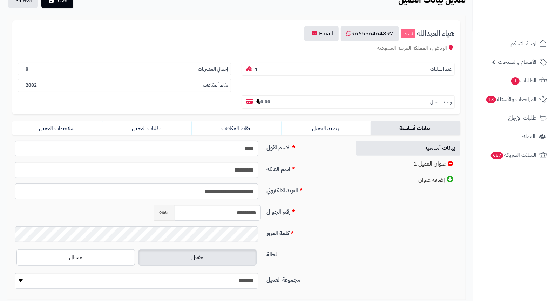
scroll to position [96, 0]
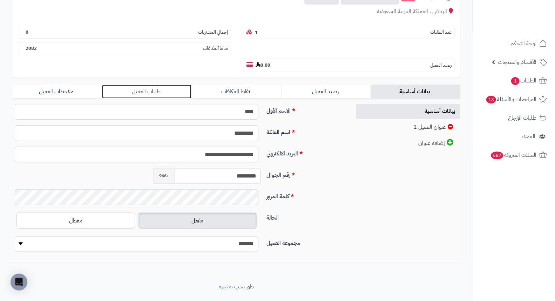
click at [146, 85] on link "طلبات العميل" at bounding box center [147, 92] width 90 height 14
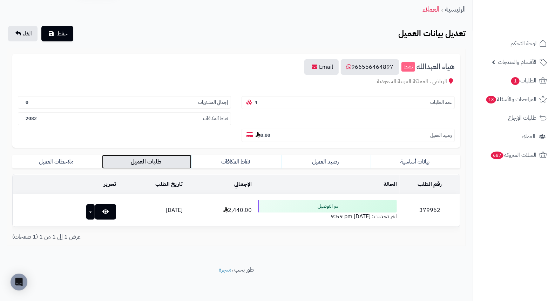
scroll to position [9, 0]
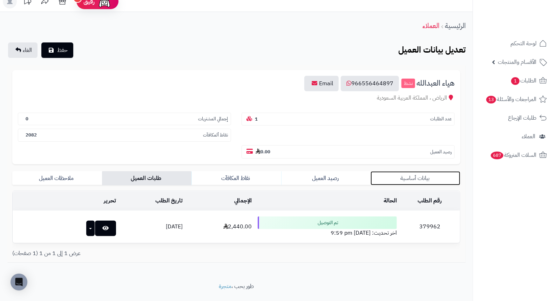
click at [420, 171] on link "بيانات أساسية" at bounding box center [416, 178] width 90 height 14
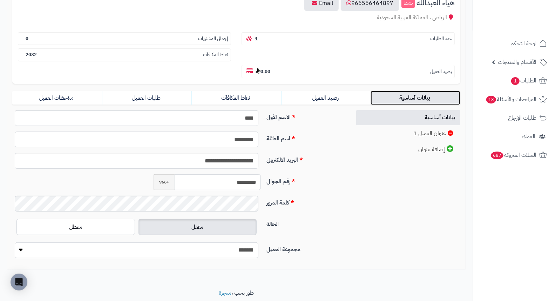
scroll to position [96, 0]
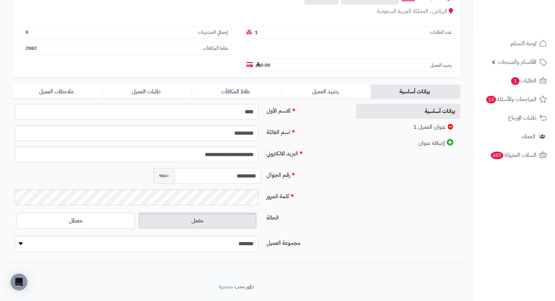
click at [229, 168] on input "*********" at bounding box center [218, 176] width 86 height 16
click at [513, 81] on span "1" at bounding box center [515, 81] width 9 height 8
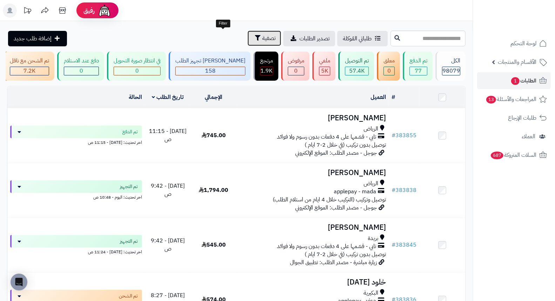
click at [262, 38] on span "تصفية" at bounding box center [268, 38] width 13 height 8
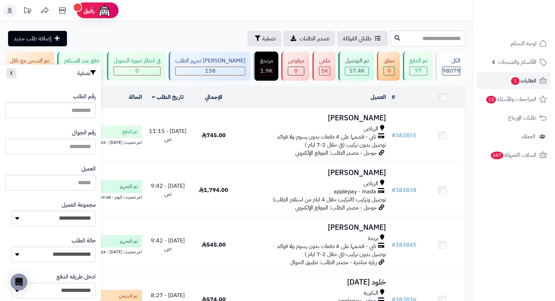
paste input "*********"
type input "*********"
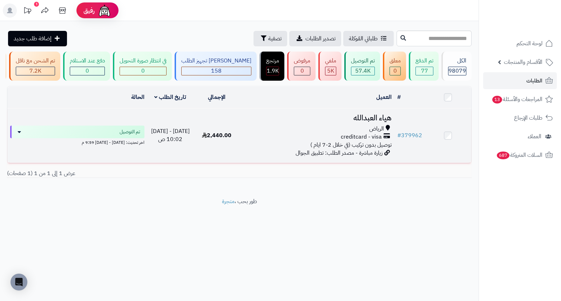
click at [373, 121] on h3 "هياء العبدالله" at bounding box center [317, 118] width 149 height 8
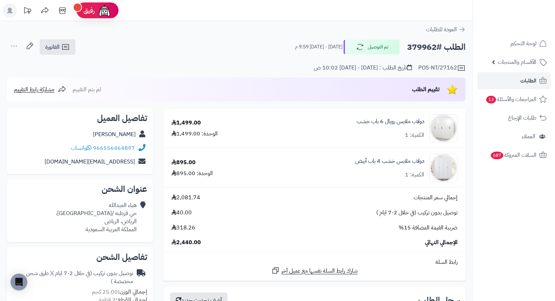
click at [428, 49] on h2 "الطلب #379962" at bounding box center [436, 47] width 59 height 14
copy h2 "379962"
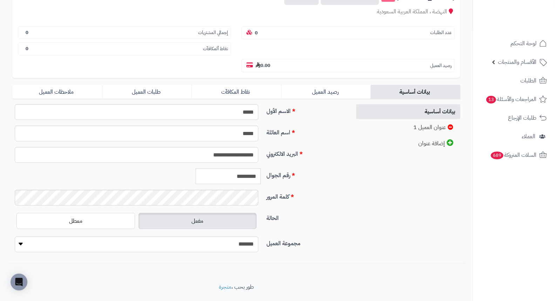
scroll to position [96, 0]
drag, startPoint x: 157, startPoint y: 73, endPoint x: 166, endPoint y: 73, distance: 9.1
click at [157, 85] on link "طلبات العميل" at bounding box center [147, 92] width 90 height 14
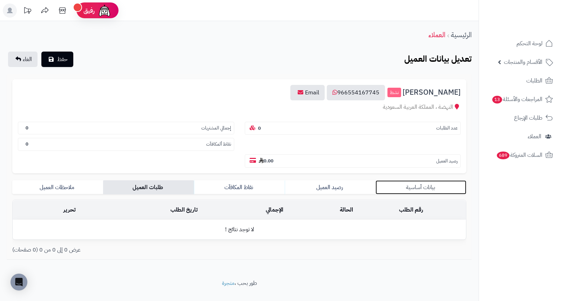
click at [425, 180] on link "بيانات أساسية" at bounding box center [421, 187] width 91 height 14
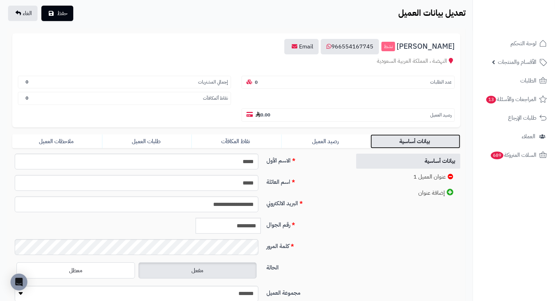
scroll to position [96, 0]
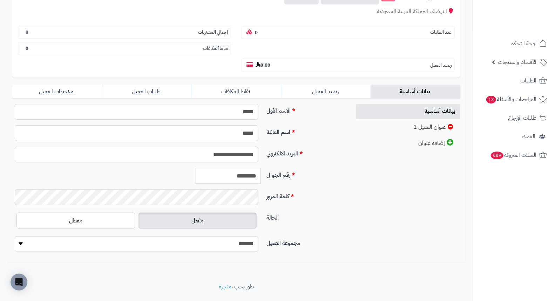
click at [241, 168] on input "*********" at bounding box center [228, 176] width 65 height 16
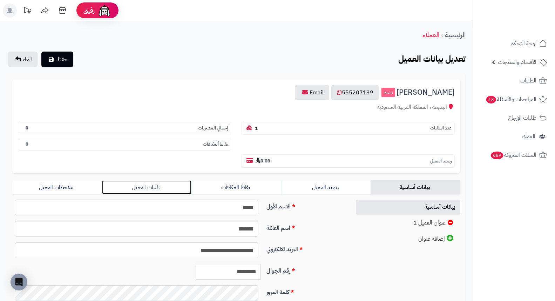
click at [157, 180] on link "طلبات العميل" at bounding box center [147, 187] width 90 height 14
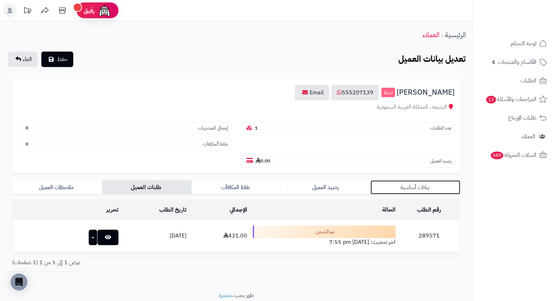
click at [419, 180] on link "بيانات أساسية" at bounding box center [416, 187] width 90 height 14
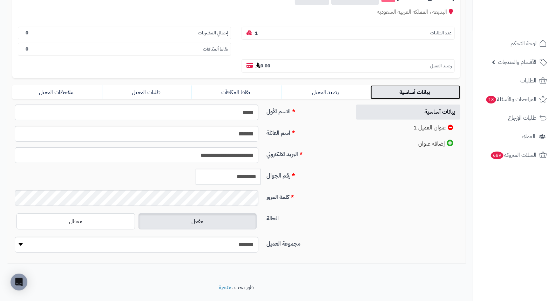
scroll to position [96, 0]
click at [250, 168] on input "*********" at bounding box center [228, 176] width 65 height 16
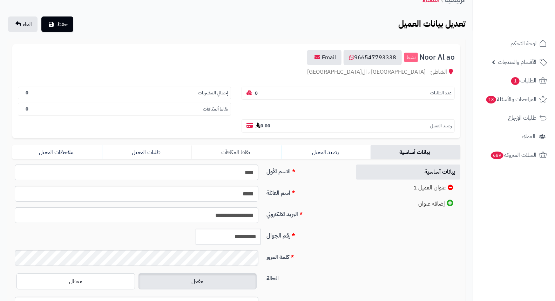
scroll to position [96, 0]
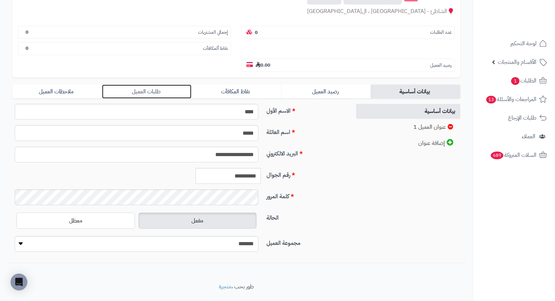
click at [152, 85] on link "طلبات العميل" at bounding box center [147, 92] width 90 height 14
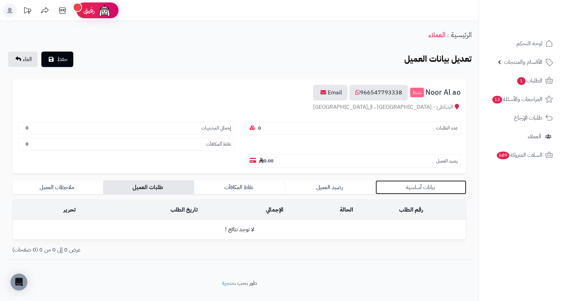
click at [428, 180] on link "بيانات أساسية" at bounding box center [421, 187] width 91 height 14
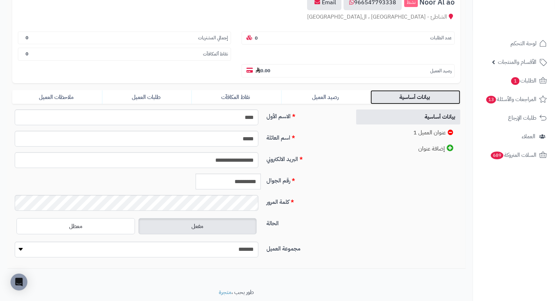
scroll to position [96, 0]
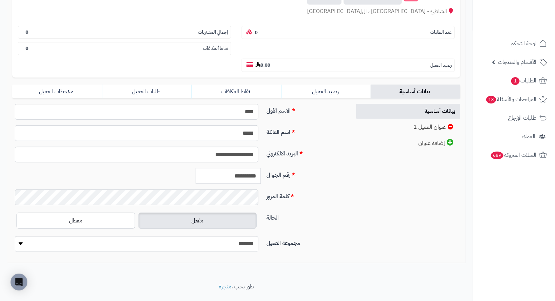
click at [247, 168] on input "**********" at bounding box center [228, 176] width 65 height 16
click at [529, 82] on span "الطلبات 1" at bounding box center [524, 81] width 26 height 10
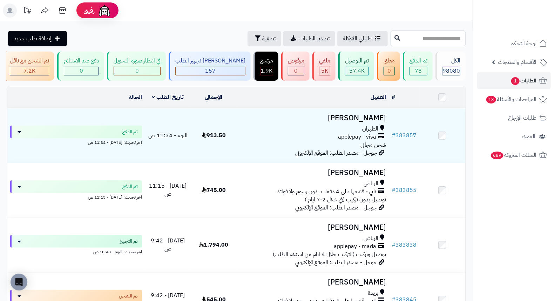
paste input "******"
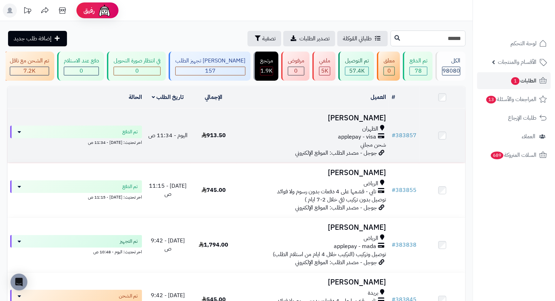
type input "******"
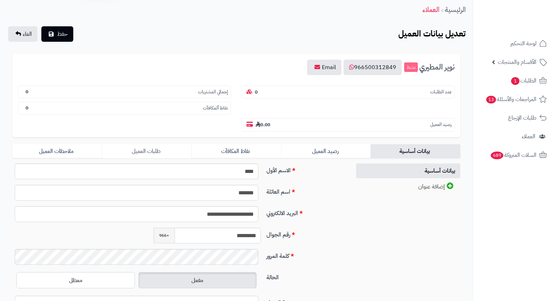
scroll to position [39, 0]
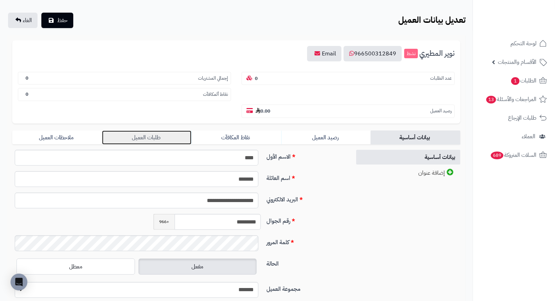
drag, startPoint x: 135, startPoint y: 121, endPoint x: 143, endPoint y: 121, distance: 7.4
click at [135, 130] on link "طلبات العميل" at bounding box center [147, 137] width 90 height 14
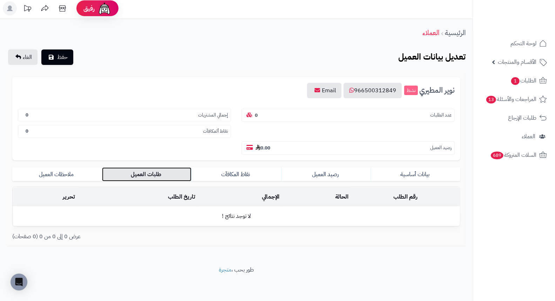
scroll to position [0, 0]
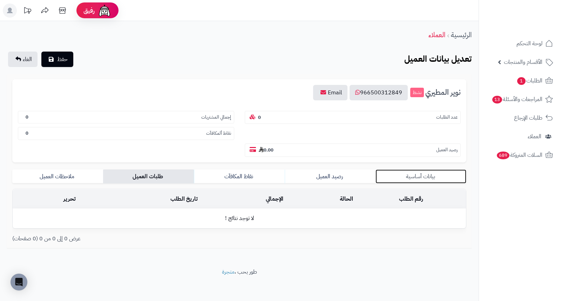
click at [429, 169] on link "بيانات أساسية" at bounding box center [421, 176] width 91 height 14
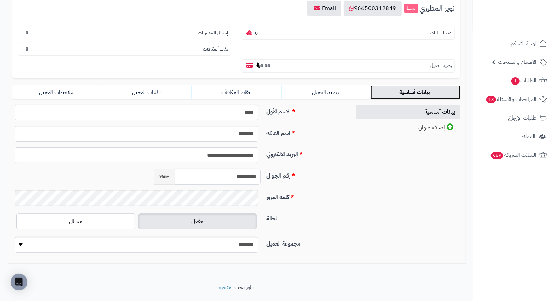
scroll to position [85, 0]
click at [237, 168] on input "*********" at bounding box center [218, 176] width 86 height 16
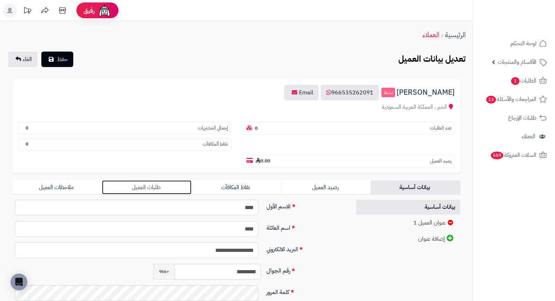
click at [149, 180] on link "طلبات العميل" at bounding box center [147, 187] width 90 height 14
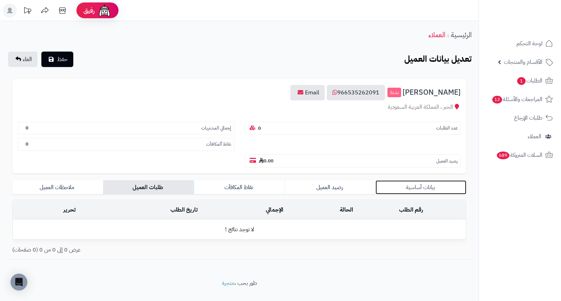
click at [416, 180] on link "بيانات أساسية" at bounding box center [421, 187] width 91 height 14
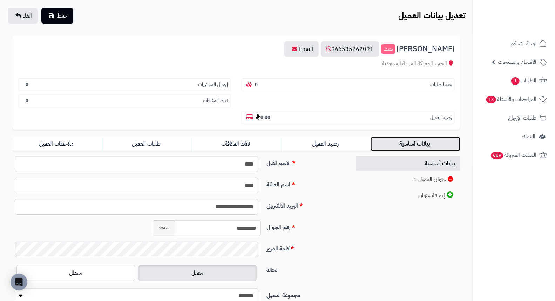
scroll to position [96, 0]
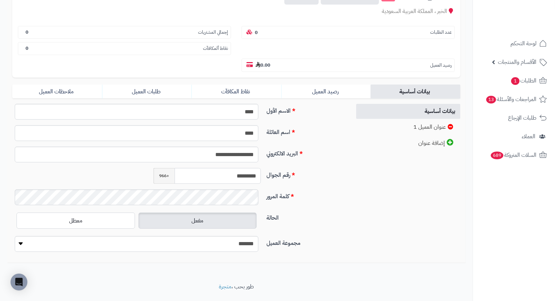
click at [220, 168] on input "*********" at bounding box center [218, 176] width 86 height 16
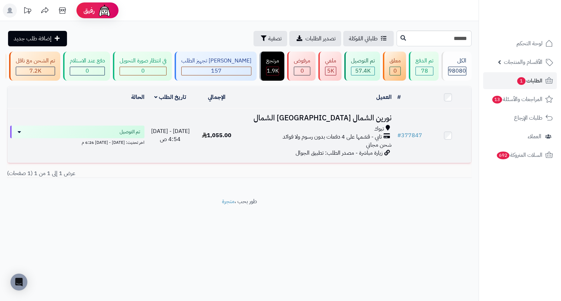
click at [374, 122] on h3 "نورين الشمال نورين الشمال" at bounding box center [317, 118] width 149 height 8
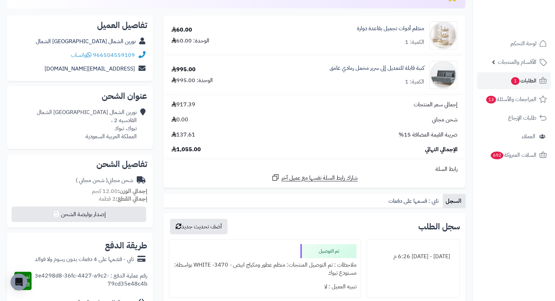
scroll to position [39, 0]
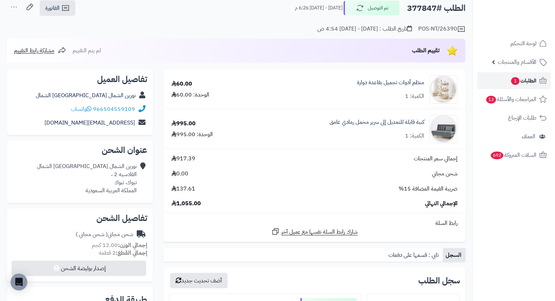
click at [520, 79] on span "الطلبات 1" at bounding box center [524, 81] width 26 height 10
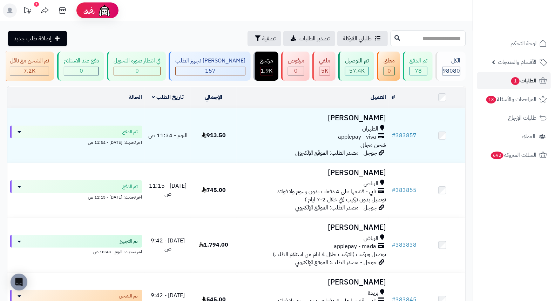
paste input "******"
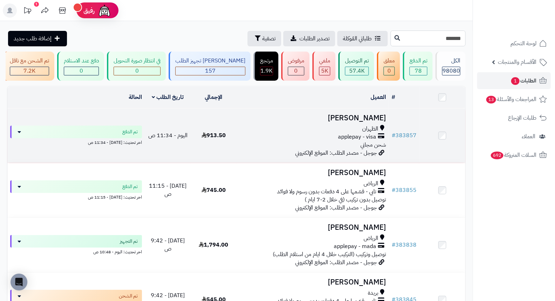
type input "******"
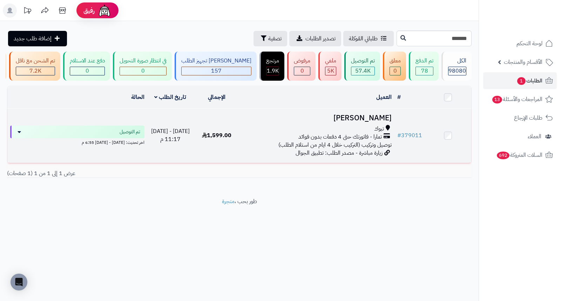
click at [369, 119] on h3 "محمد العمري" at bounding box center [317, 118] width 149 height 8
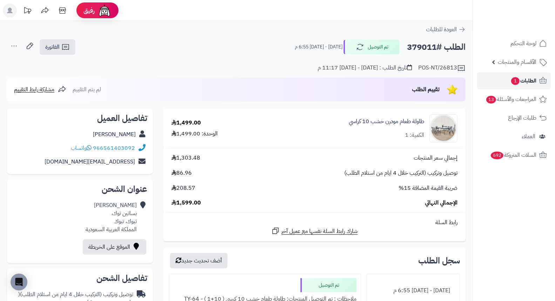
click at [514, 77] on span "1" at bounding box center [515, 81] width 9 height 8
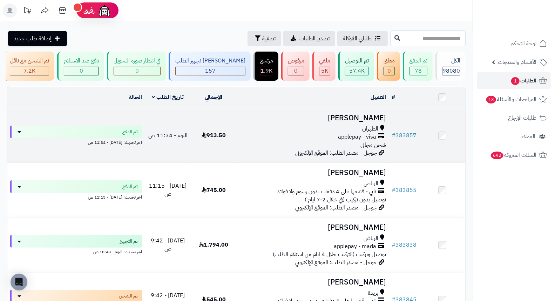
click at [360, 122] on h3 "[PERSON_NAME]" at bounding box center [312, 118] width 147 height 8
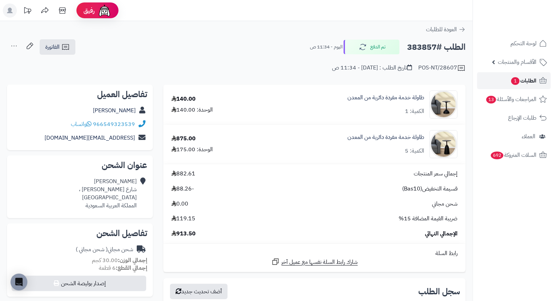
click at [527, 81] on span "الطلبات 1" at bounding box center [524, 81] width 26 height 10
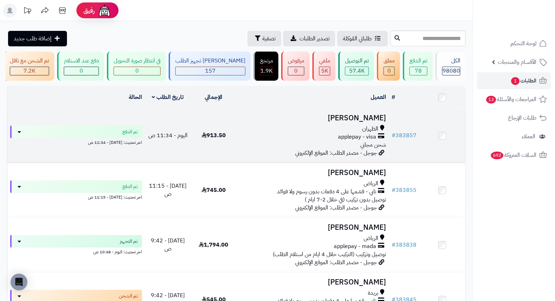
click at [372, 120] on h3 "[PERSON_NAME]" at bounding box center [312, 118] width 147 height 8
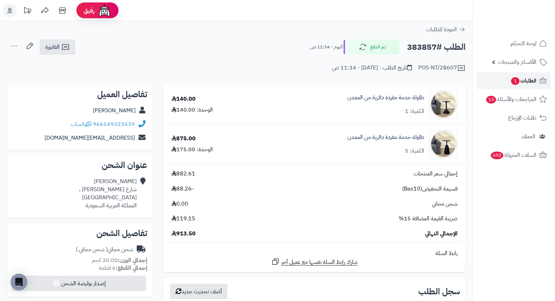
click at [514, 78] on span "1" at bounding box center [515, 81] width 8 height 8
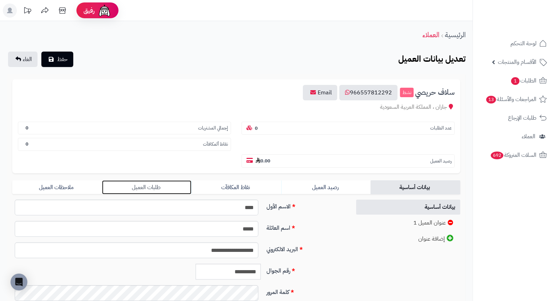
click at [149, 180] on link "طلبات العميل" at bounding box center [147, 187] width 90 height 14
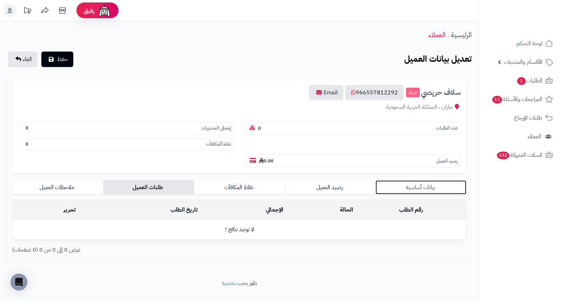
click at [417, 180] on link "بيانات أساسية" at bounding box center [421, 187] width 91 height 14
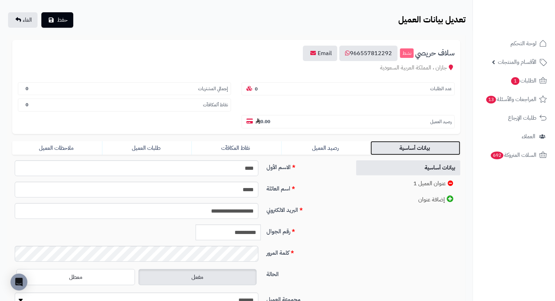
scroll to position [96, 0]
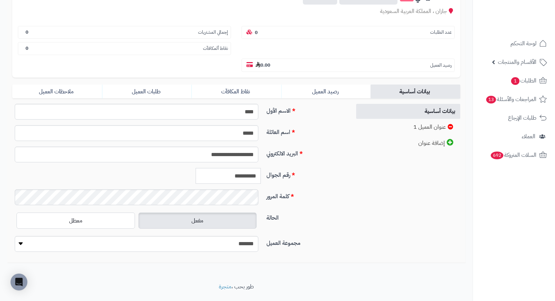
click at [249, 168] on input "**********" at bounding box center [228, 176] width 65 height 16
click at [248, 168] on input "**********" at bounding box center [228, 176] width 65 height 16
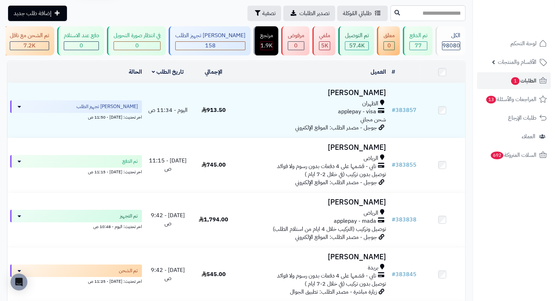
scroll to position [39, 0]
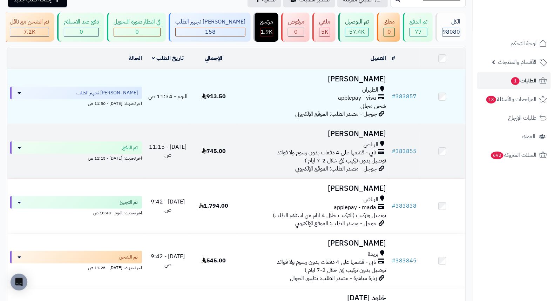
click at [386, 138] on h3 "خالد نور" at bounding box center [312, 134] width 147 height 8
